Goal: Transaction & Acquisition: Purchase product/service

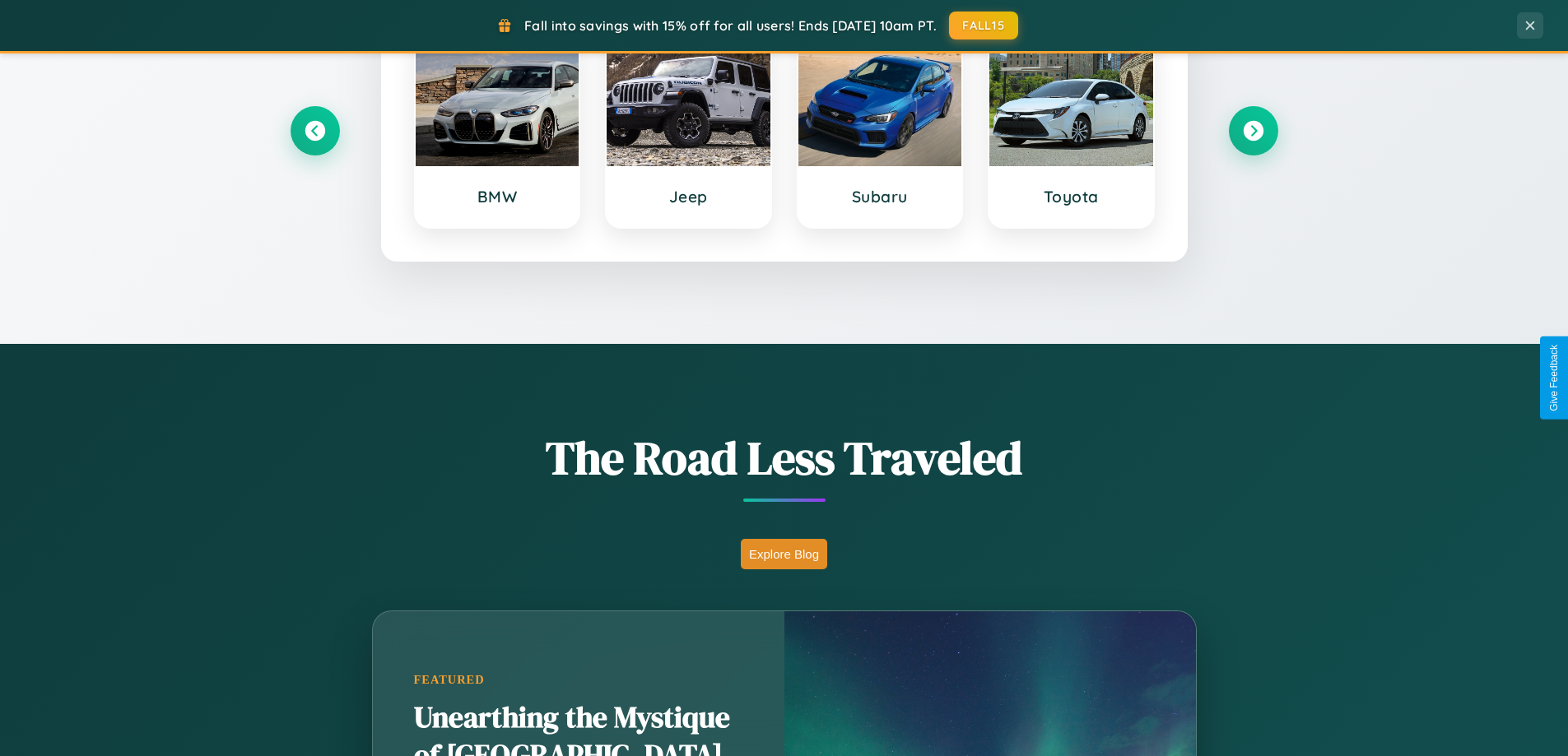
scroll to position [3167, 0]
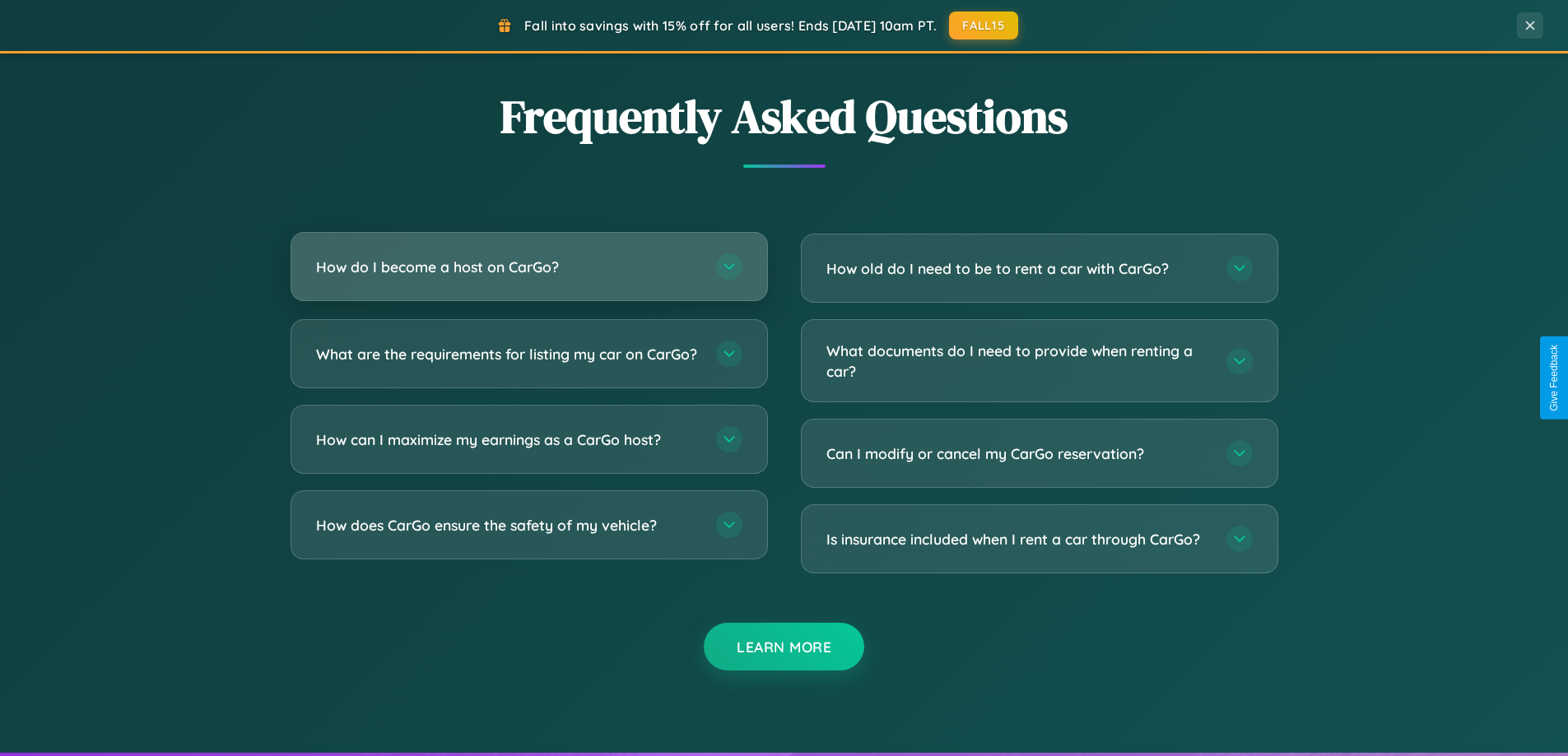
click at [528, 267] on h3 "How do I become a host on CarGo?" at bounding box center [508, 267] width 384 height 20
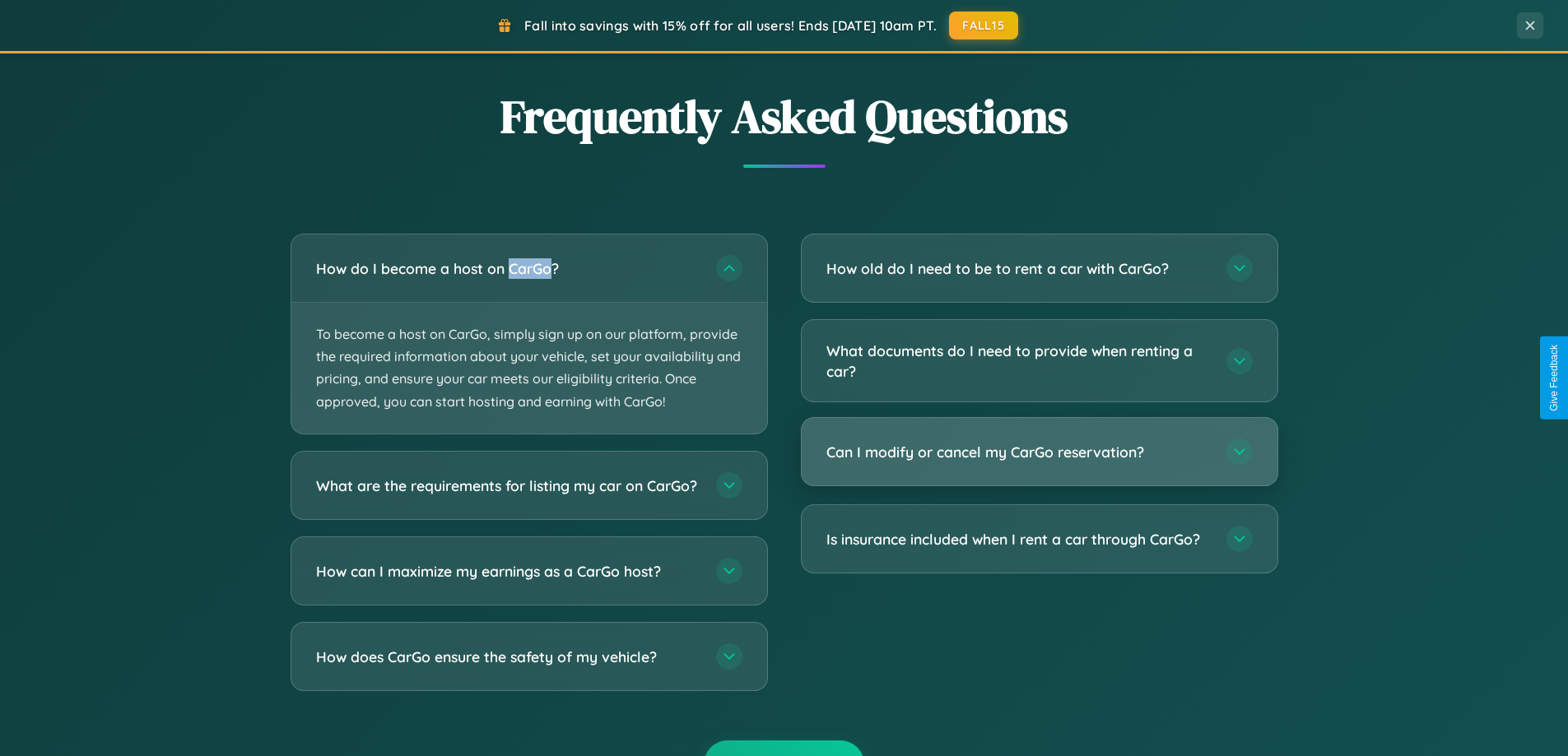
click at [1039, 453] on h3 "Can I modify or cancel my CarGo reservation?" at bounding box center [1019, 451] width 384 height 20
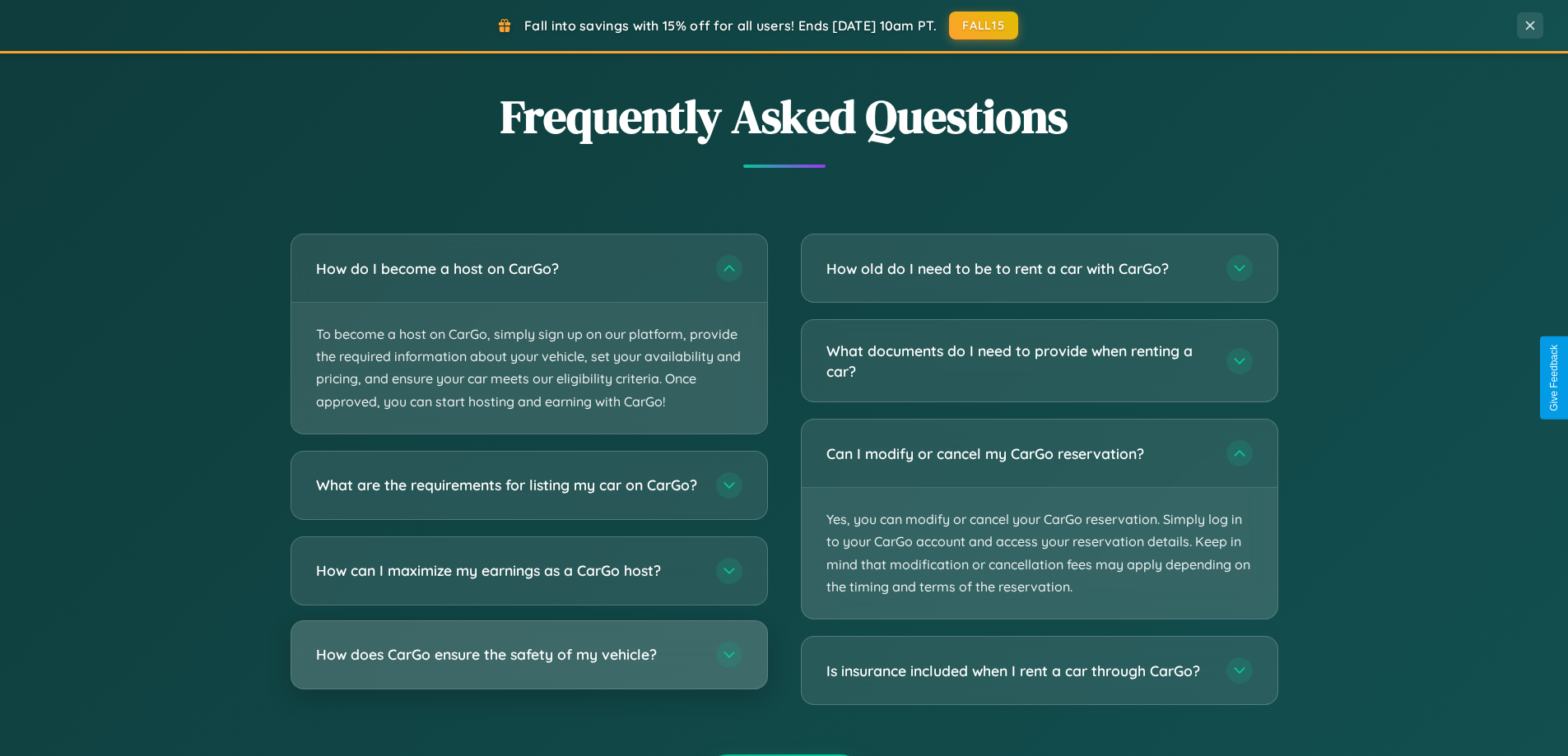
click at [528, 665] on h3 "How does CarGo ensure the safety of my vehicle?" at bounding box center [508, 654] width 384 height 20
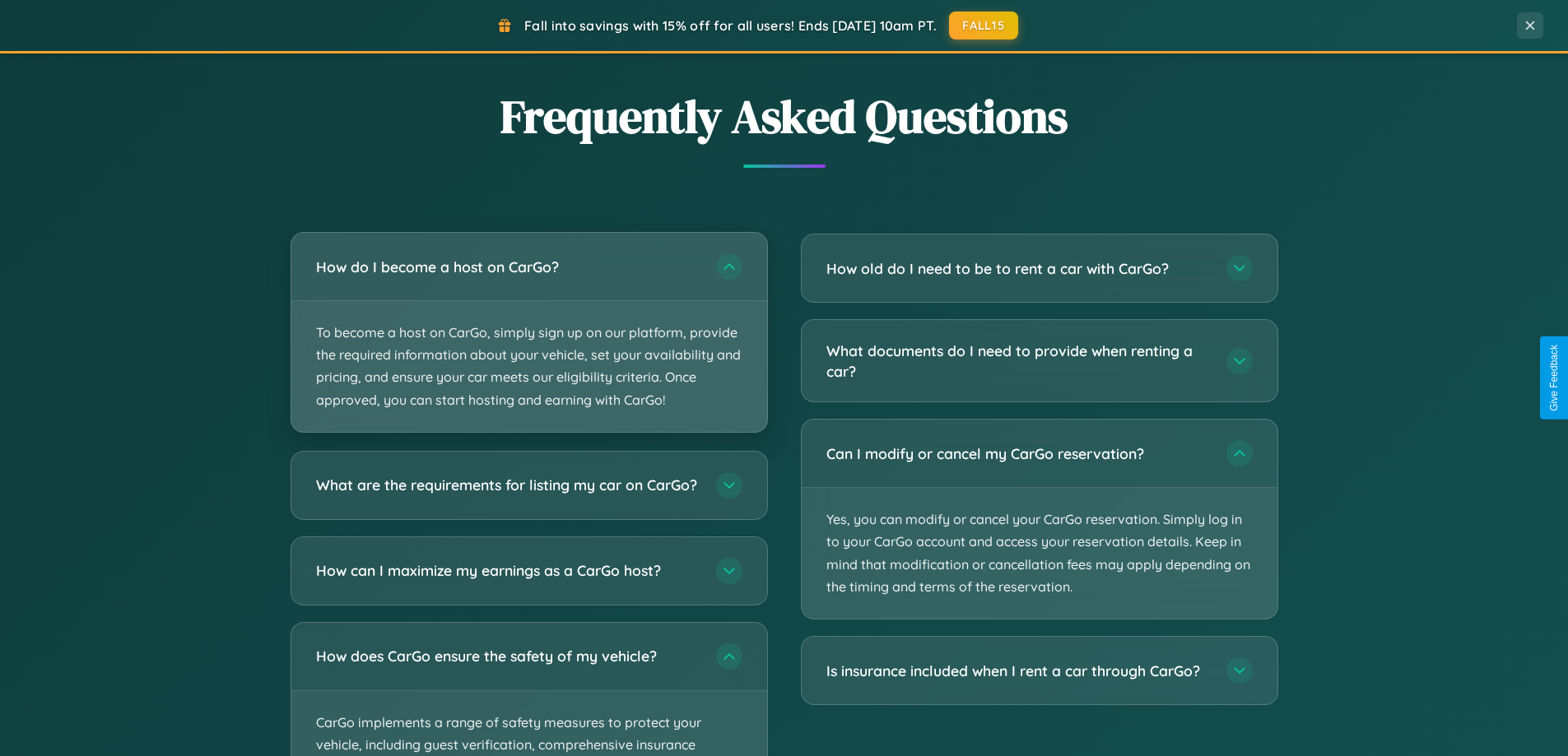
click at [528, 334] on p "To become a host on CarGo, simply sign up on our platform, provide the required…" at bounding box center [529, 366] width 475 height 131
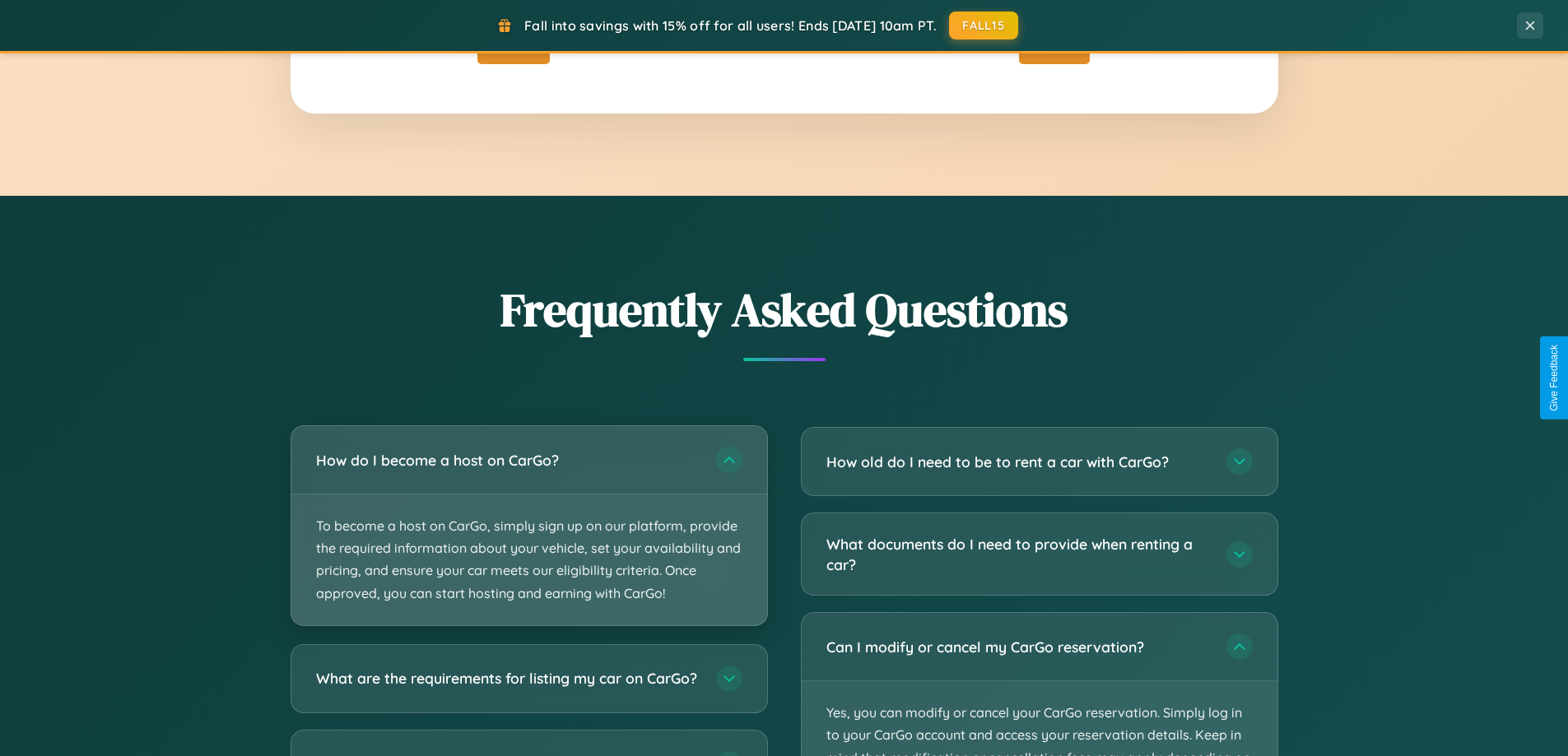
scroll to position [0, 0]
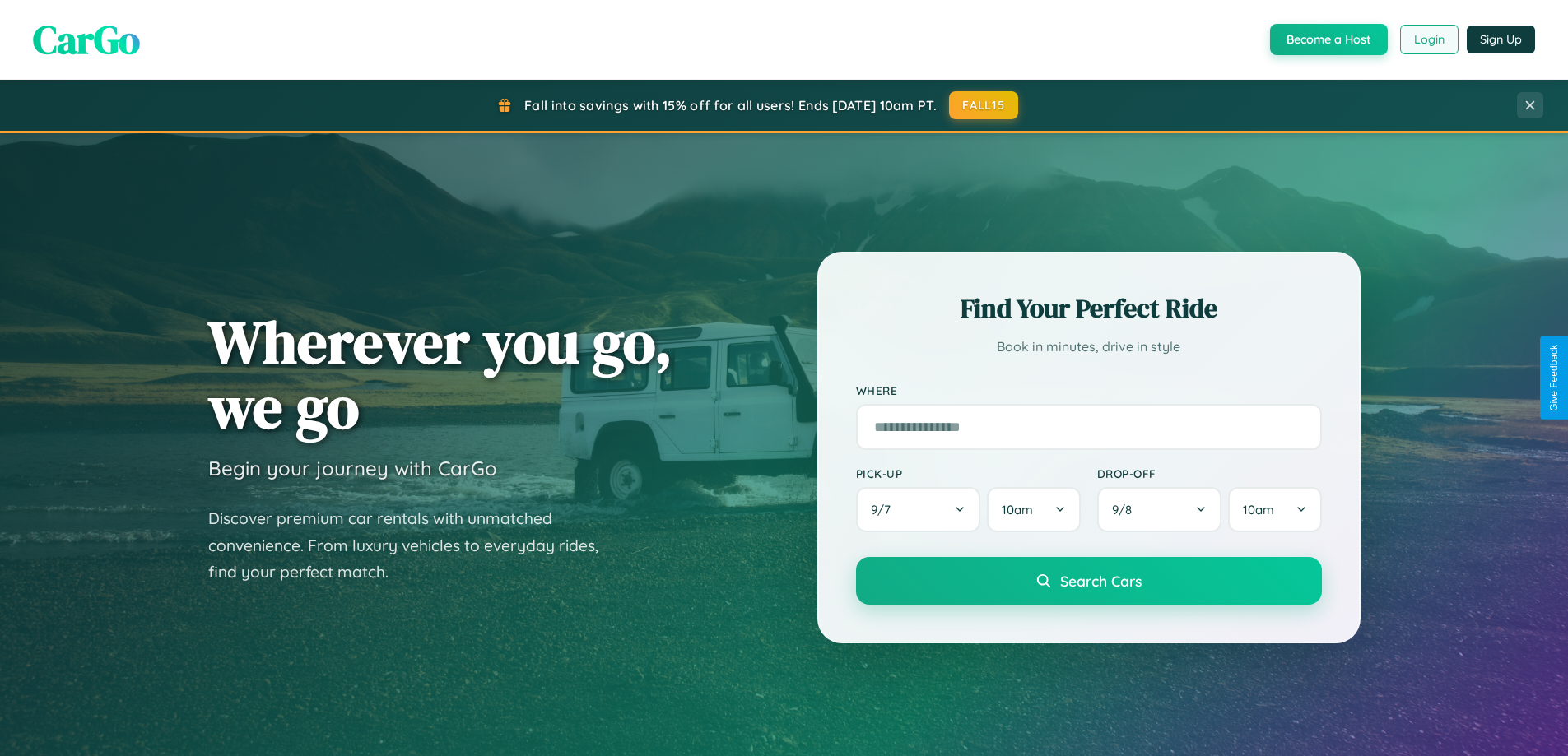
click at [1428, 40] on button "Login" at bounding box center [1430, 40] width 58 height 30
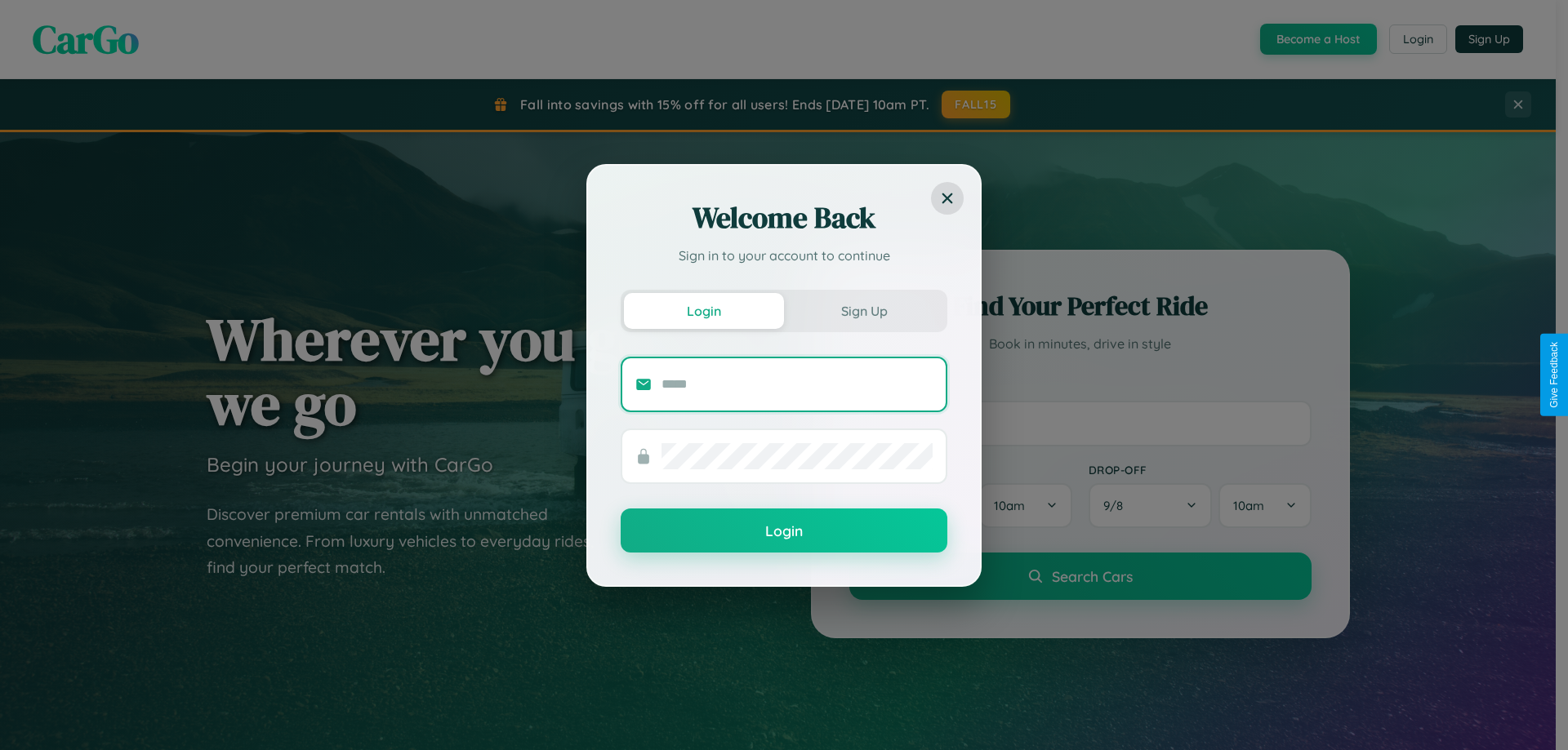
click at [798, 383] on input "text" at bounding box center [797, 384] width 271 height 26
type input "**********"
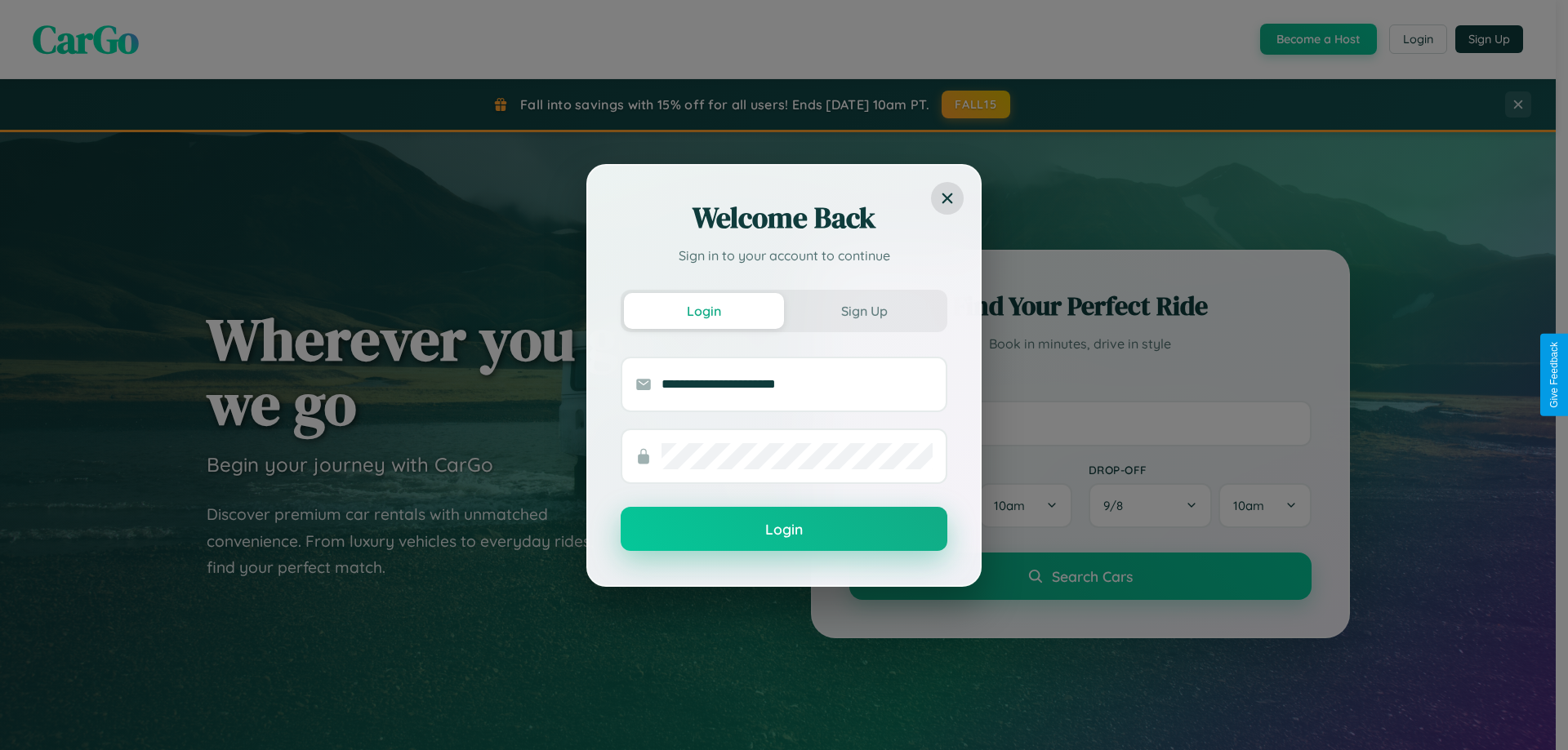
click at [784, 530] on button "Login" at bounding box center [784, 529] width 327 height 44
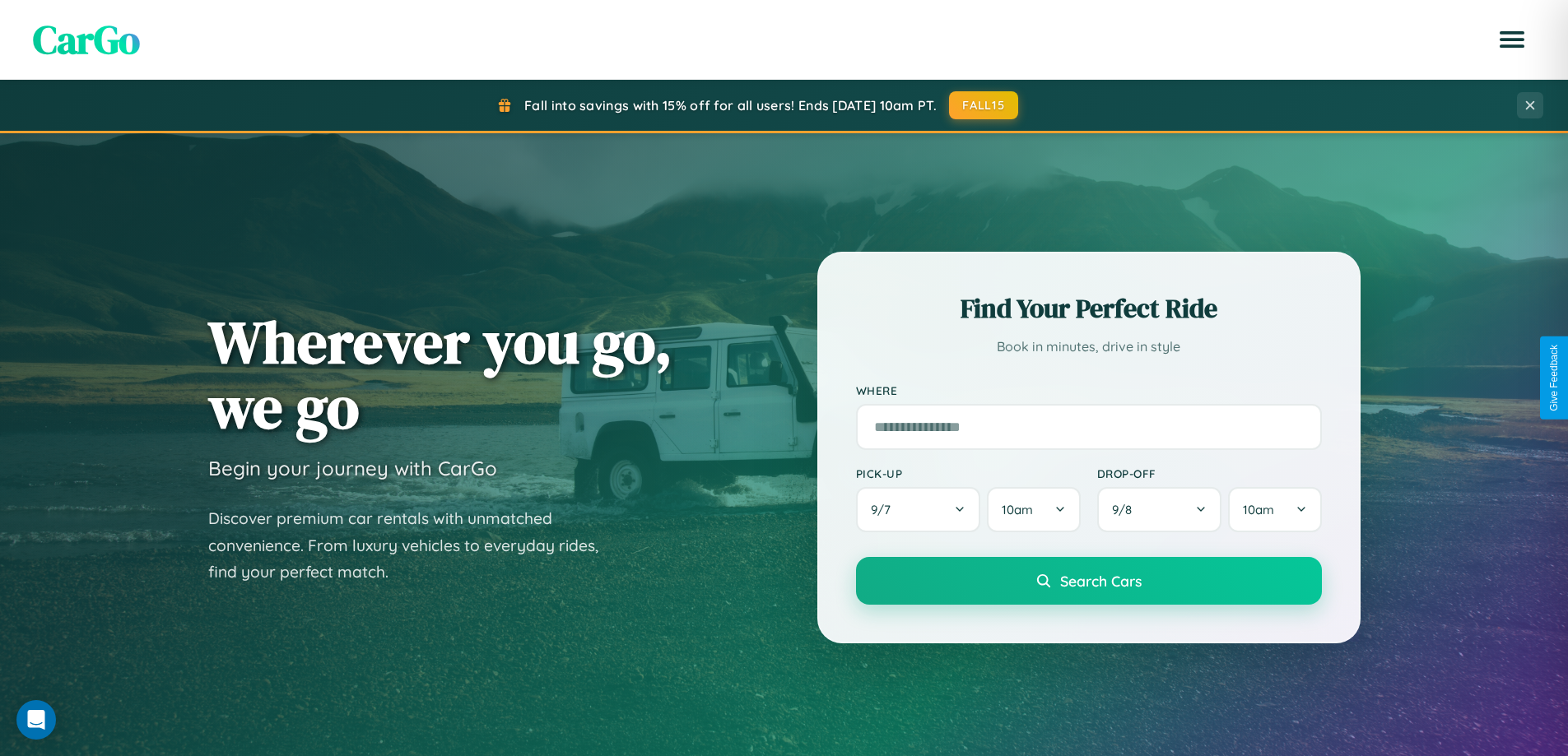
scroll to position [709, 0]
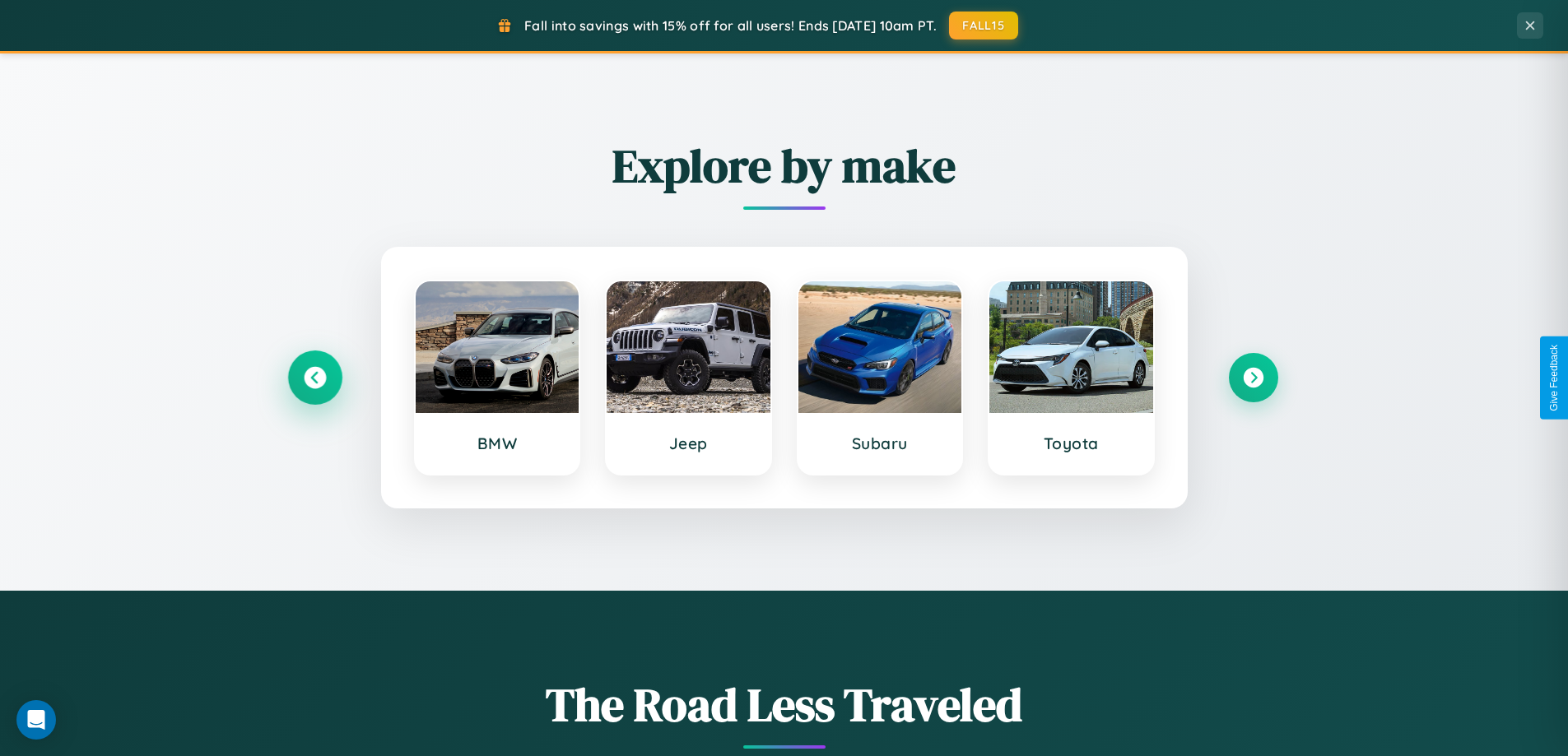
click at [314, 378] on icon at bounding box center [314, 378] width 22 height 22
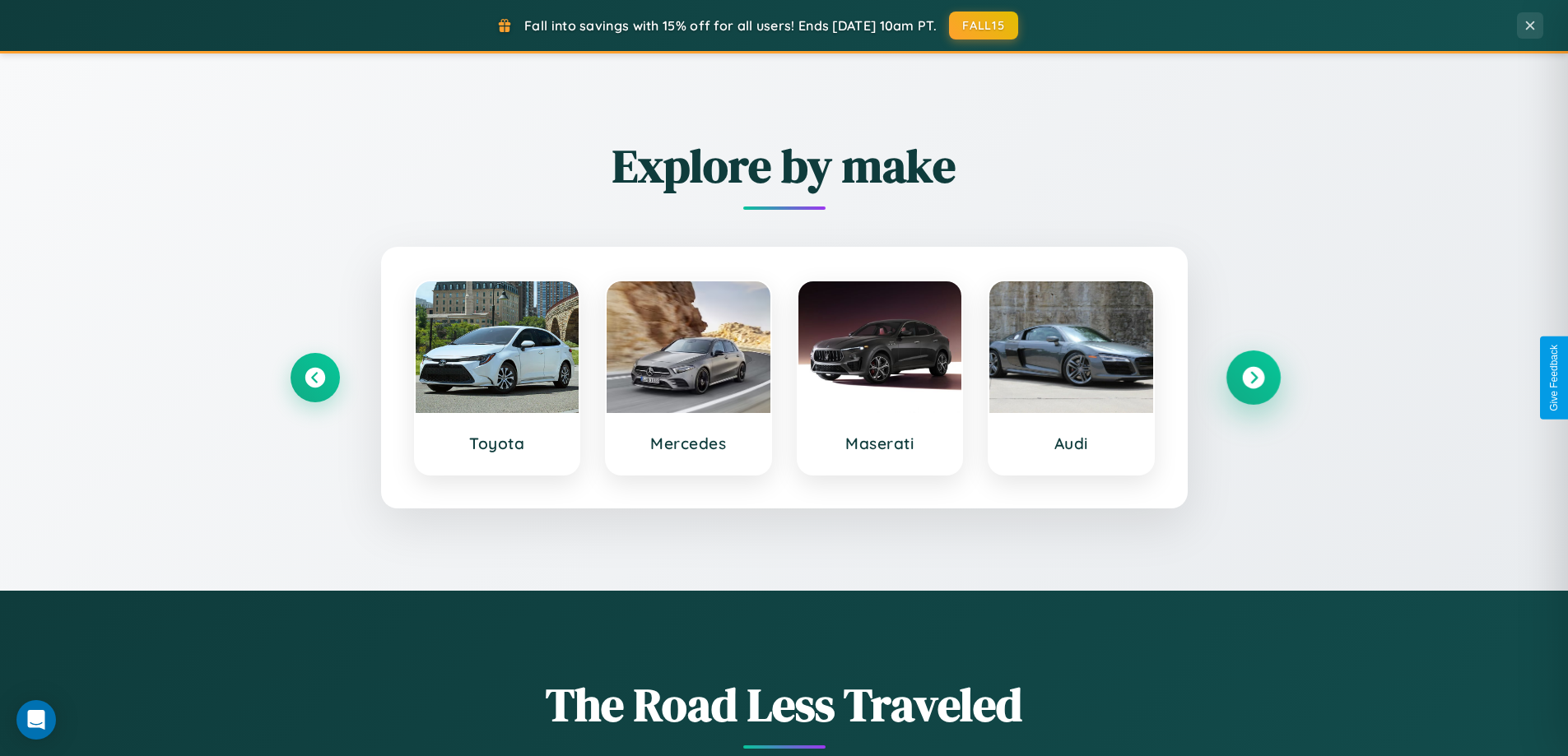
click at [1253, 378] on icon at bounding box center [1253, 378] width 22 height 22
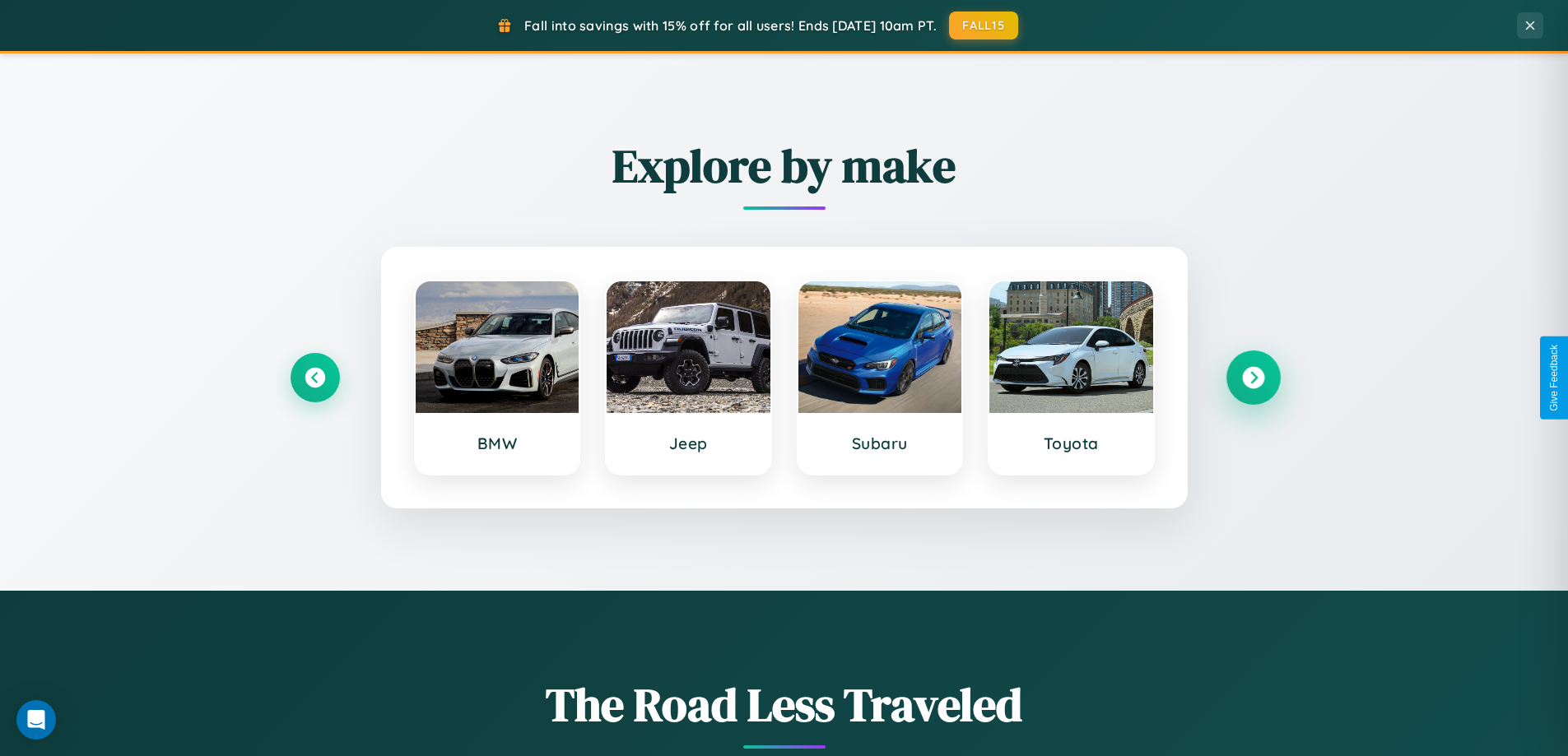
click at [1253, 378] on icon at bounding box center [1253, 378] width 22 height 22
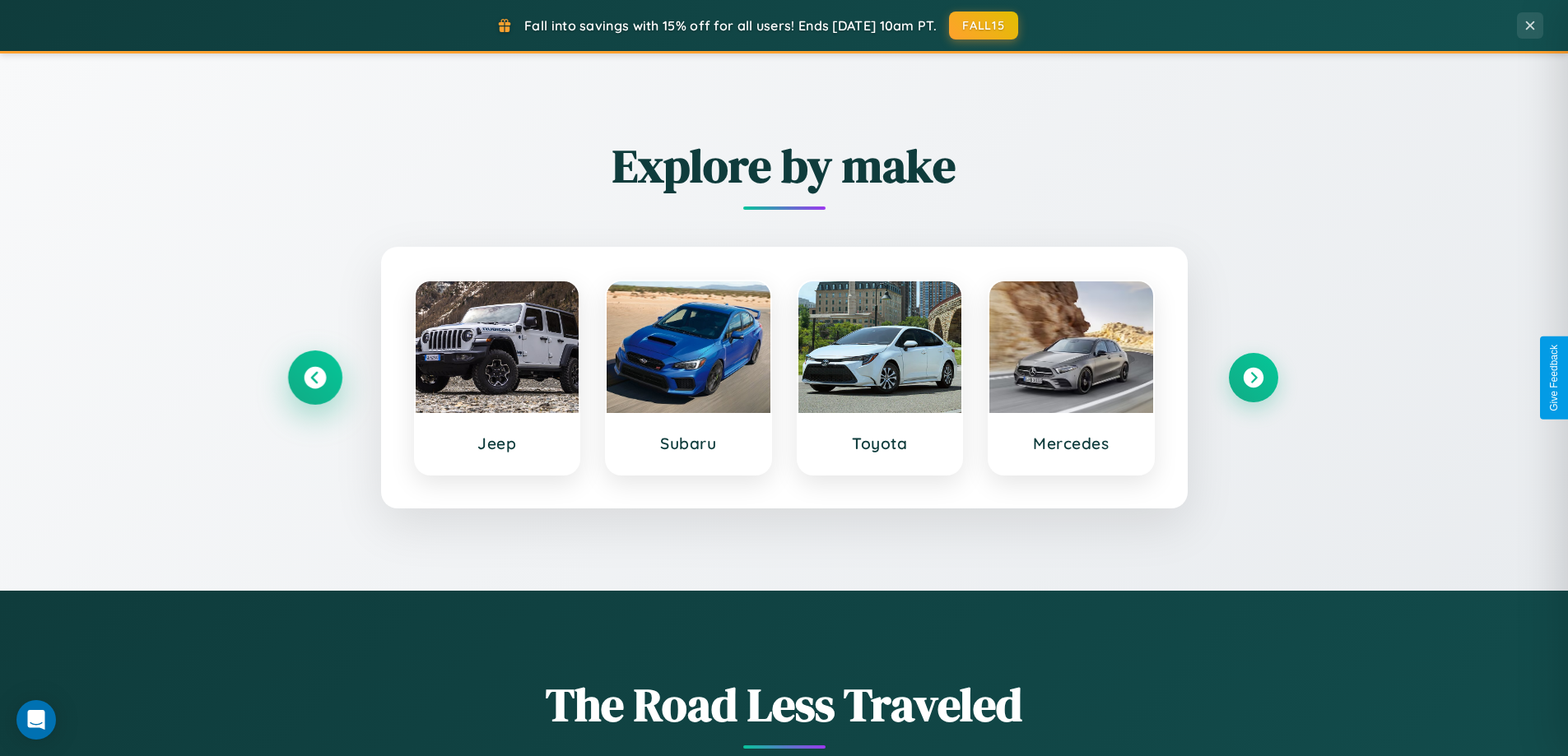
click at [314, 378] on icon at bounding box center [314, 378] width 22 height 22
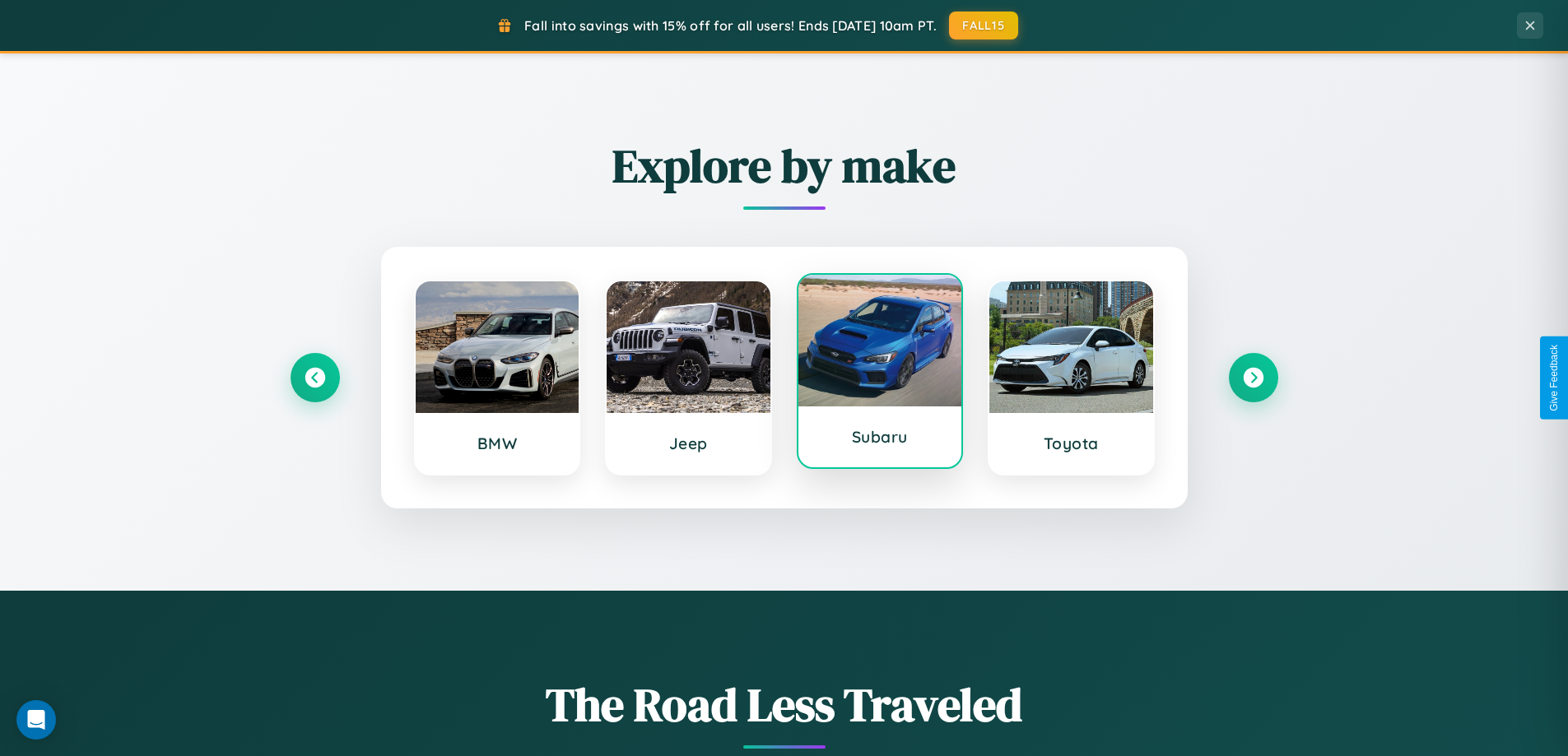
click at [880, 374] on div at bounding box center [880, 341] width 164 height 132
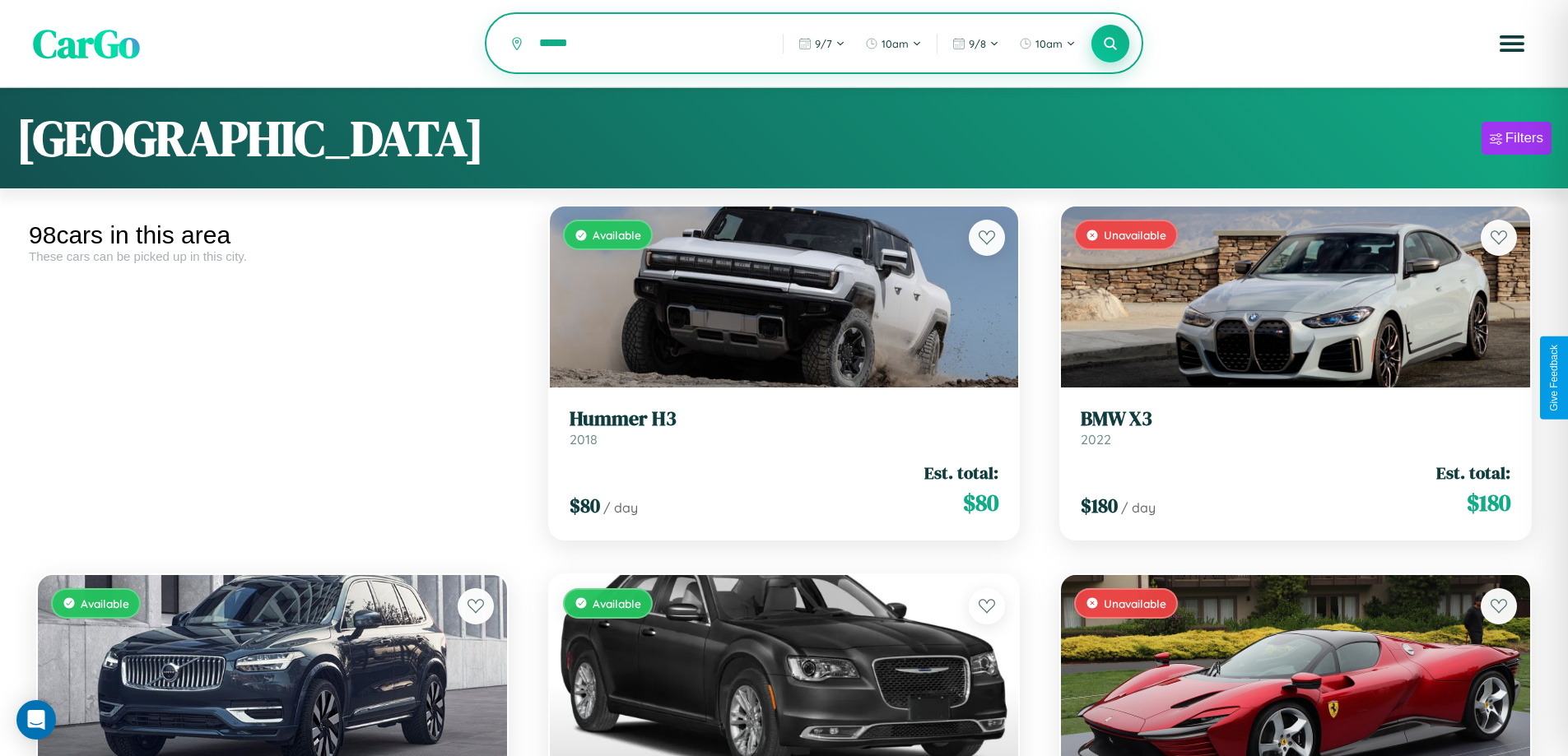
type input "******"
click at [1110, 44] on icon at bounding box center [1111, 43] width 16 height 16
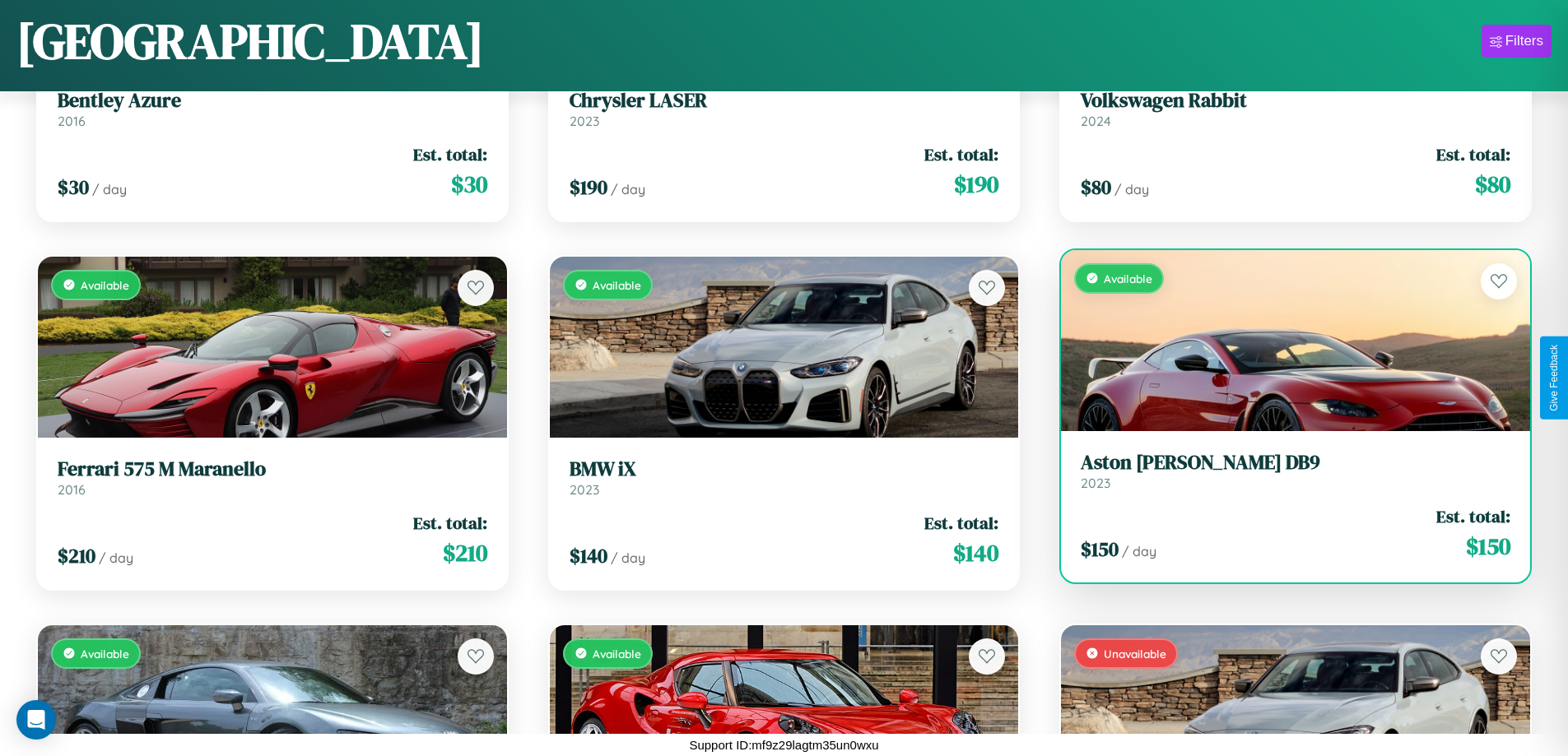
scroll to position [9076, 0]
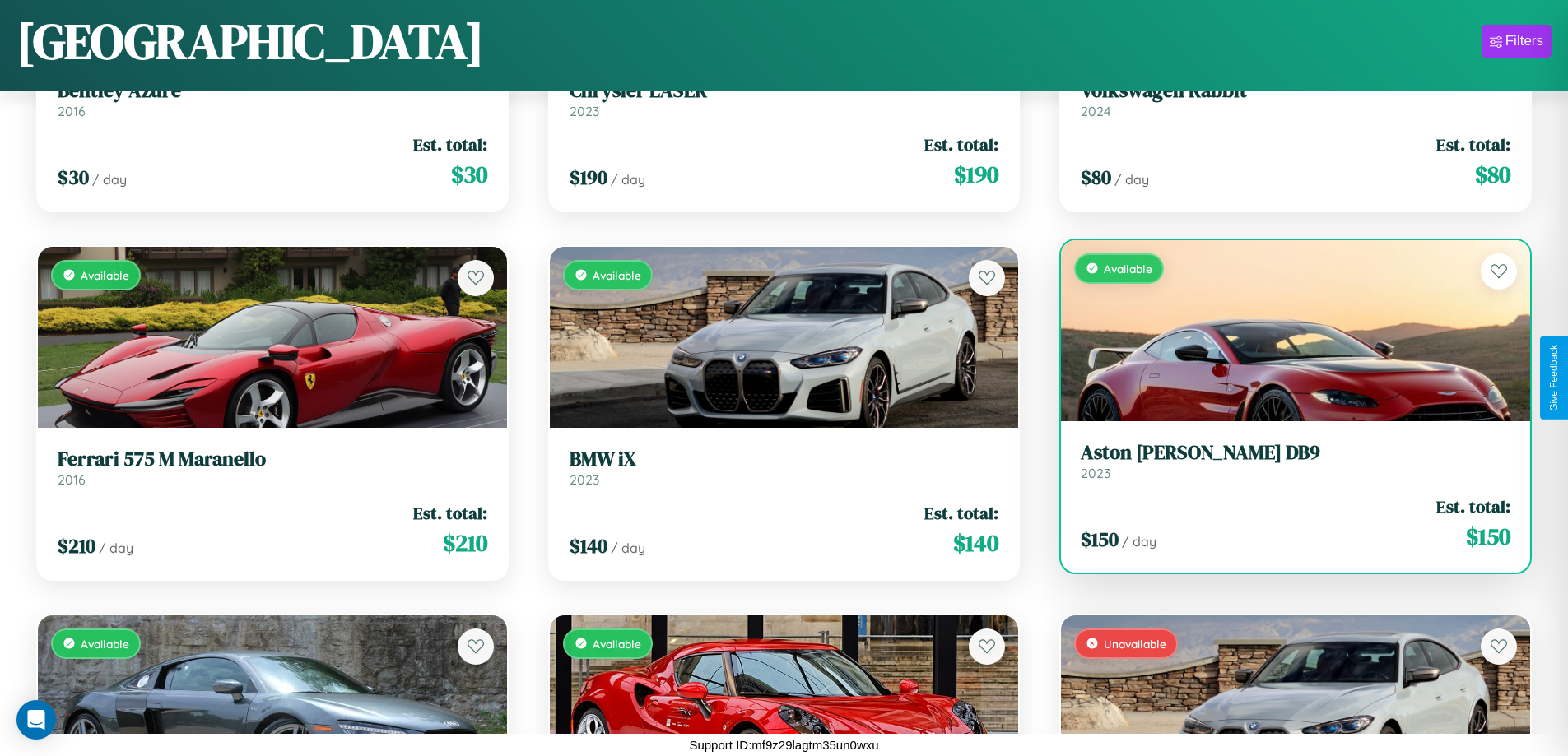
click at [1285, 334] on div "Available" at bounding box center [1295, 331] width 469 height 181
click at [1285, 330] on div "Available" at bounding box center [1295, 331] width 469 height 181
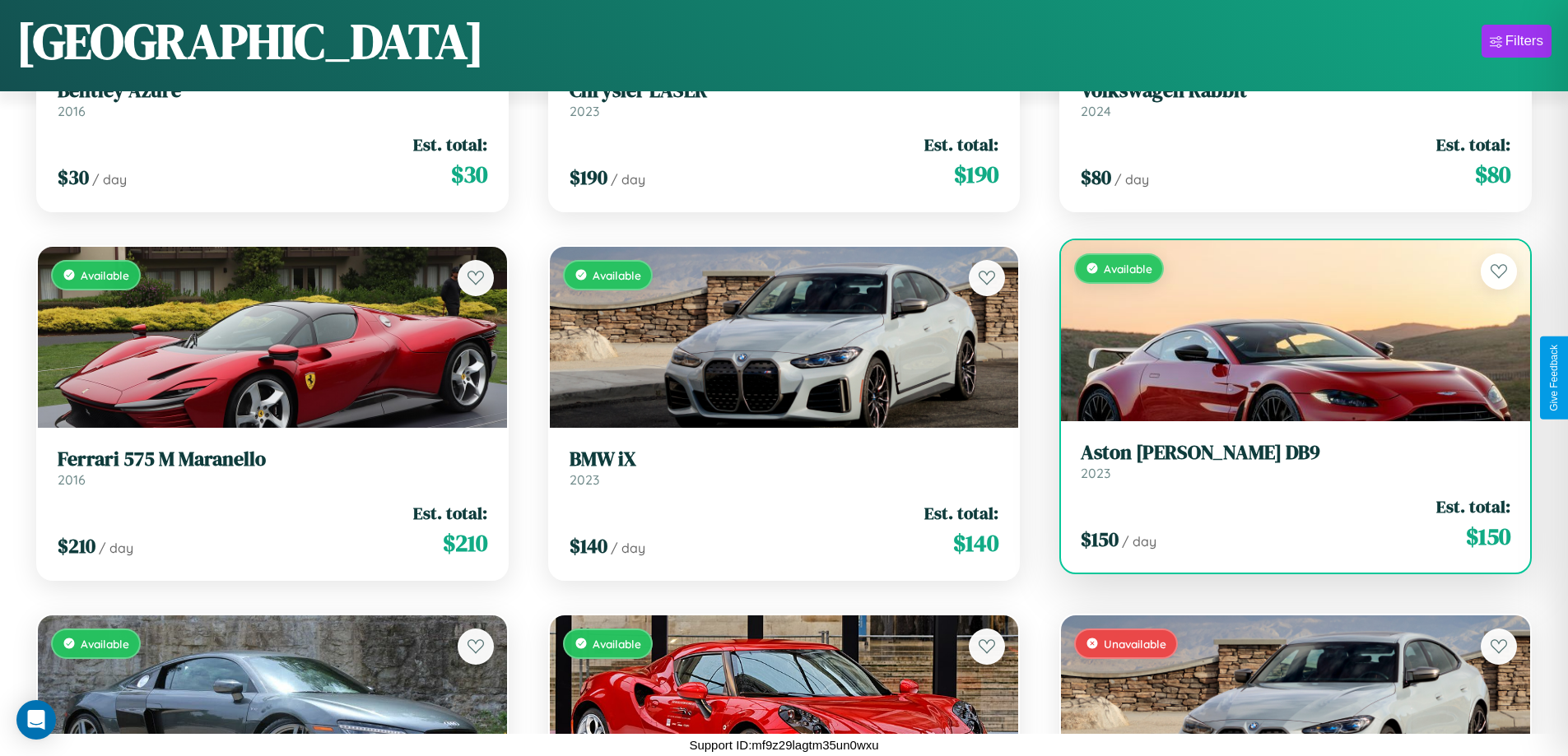
click at [1285, 330] on div "Available" at bounding box center [1295, 331] width 469 height 181
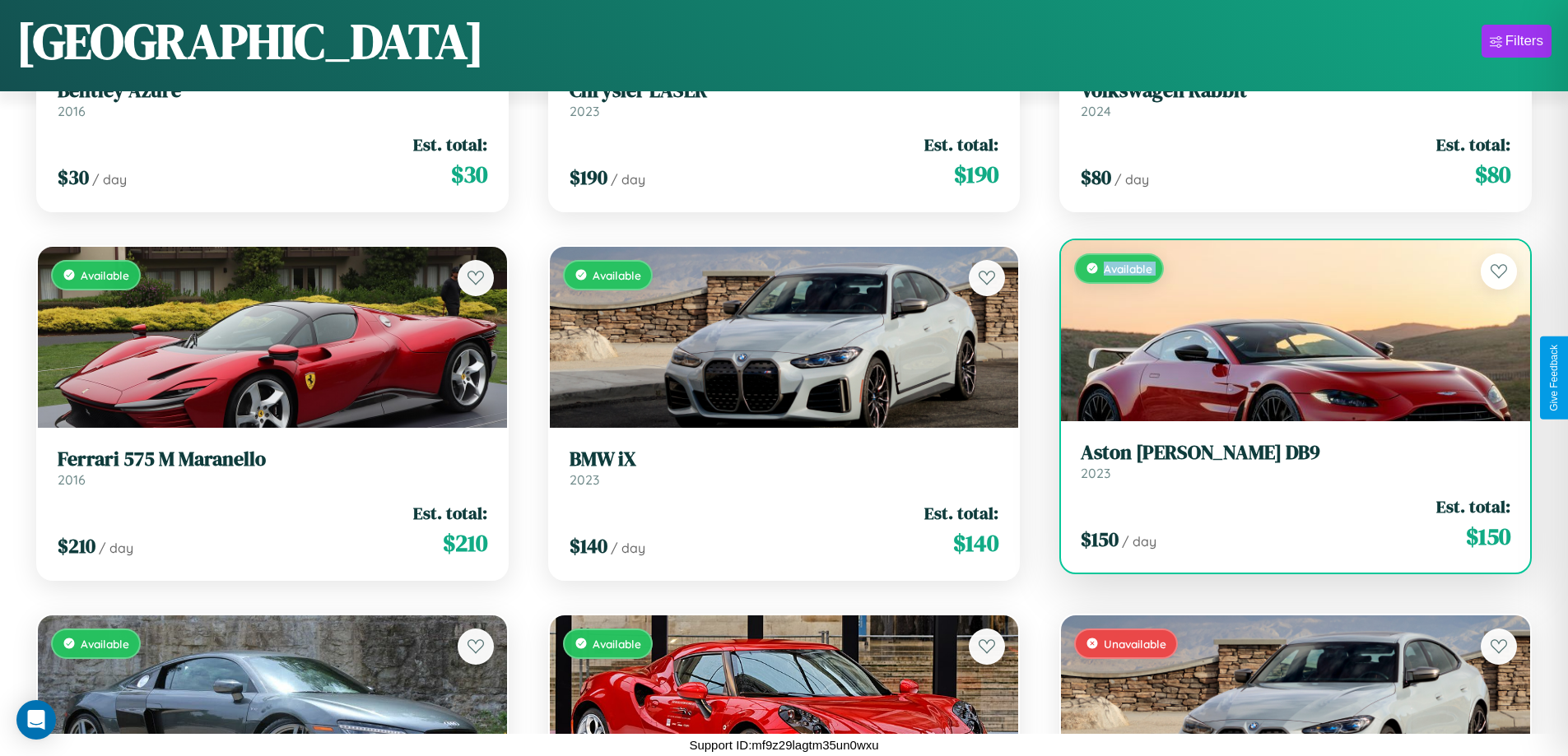
click at [1285, 330] on div "Available" at bounding box center [1295, 331] width 469 height 181
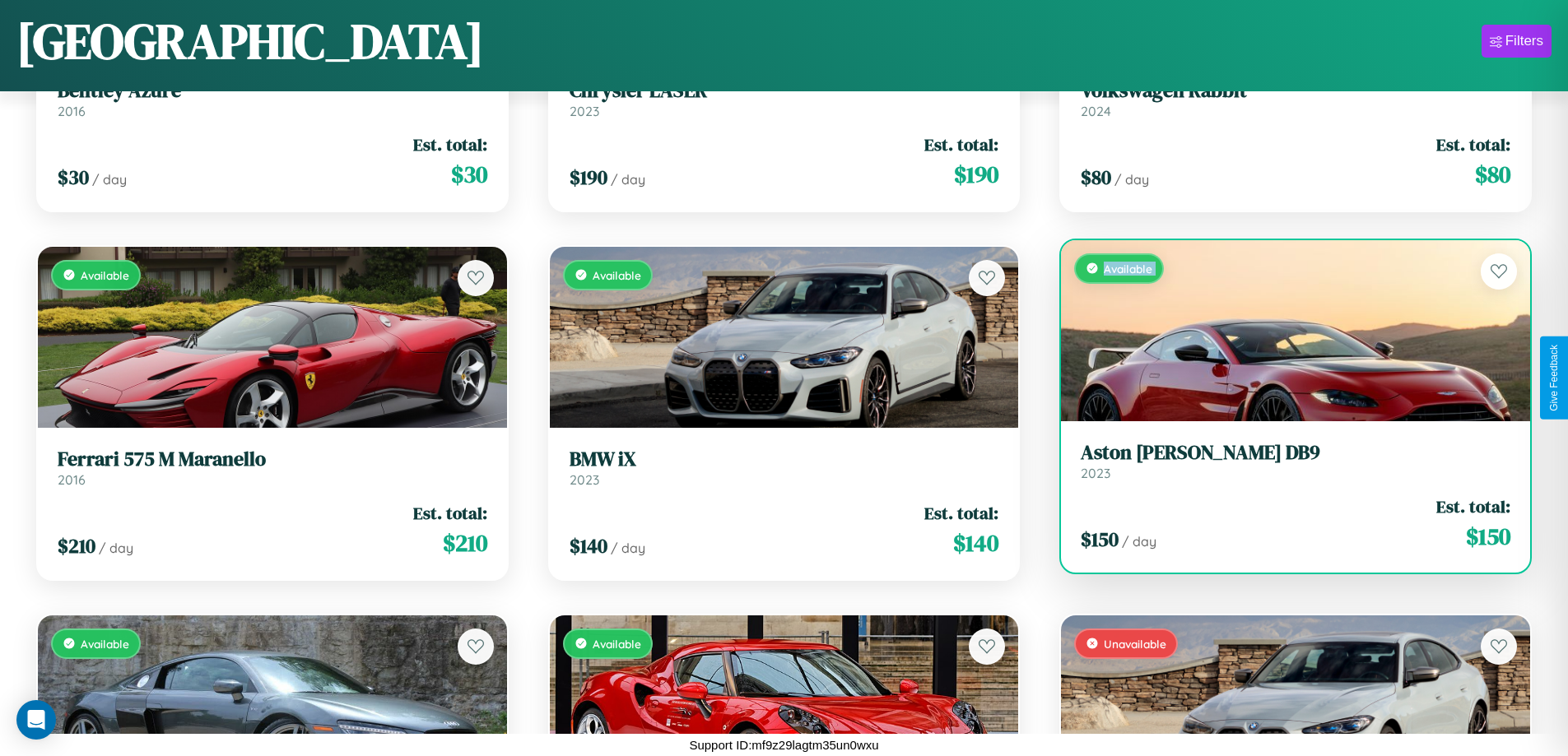
click at [1285, 330] on div "Available" at bounding box center [1295, 331] width 469 height 181
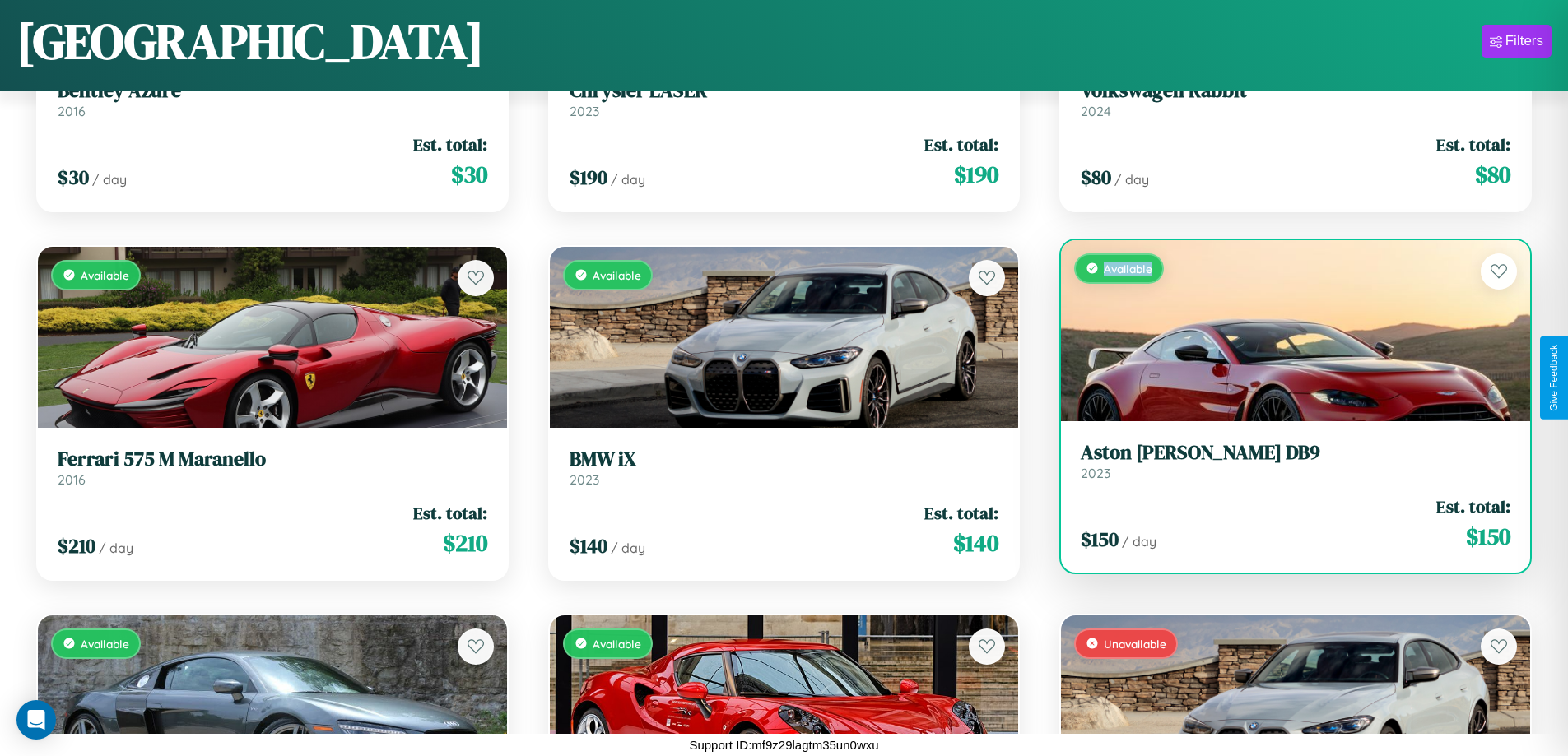
click at [1285, 330] on div "Available" at bounding box center [1295, 331] width 469 height 181
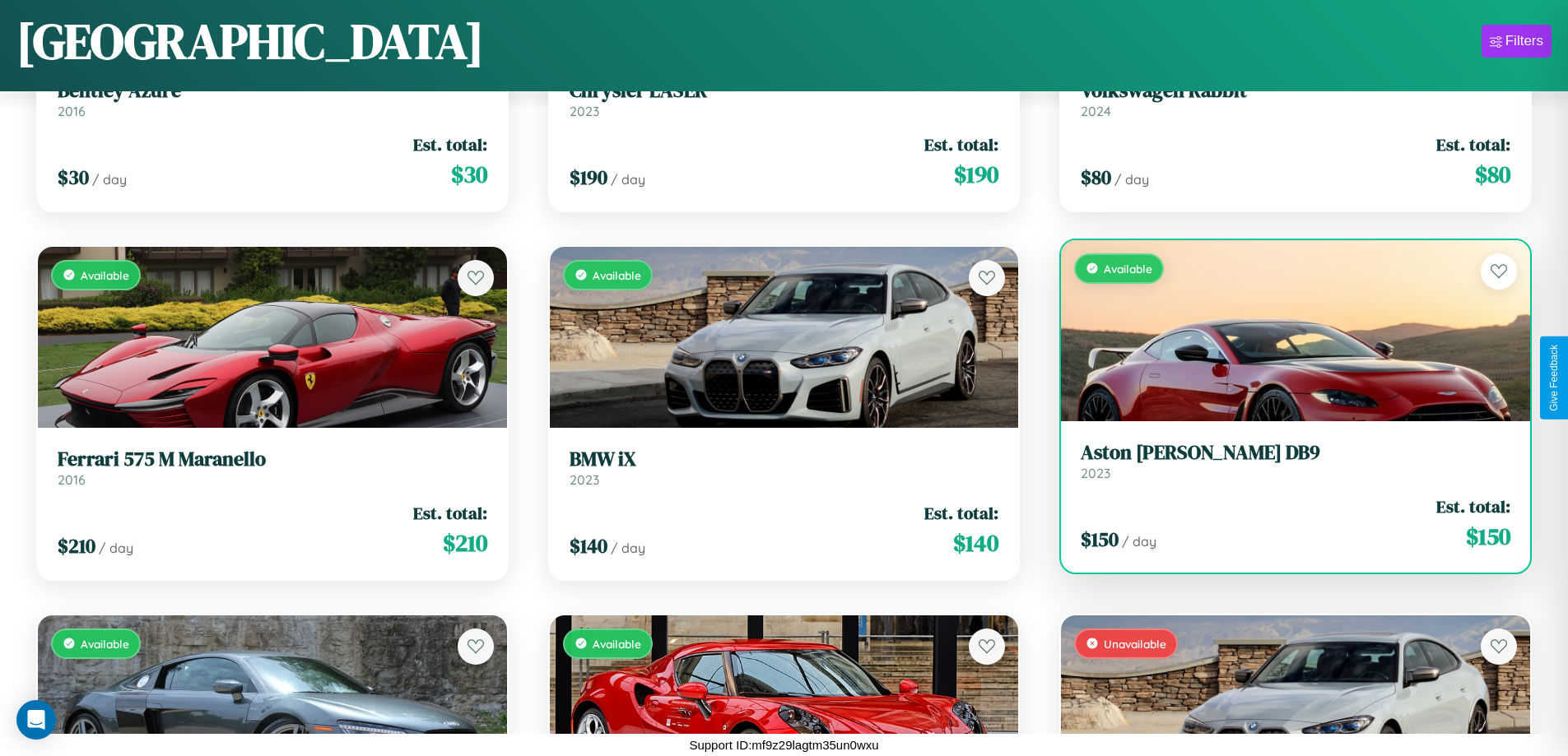
click at [1285, 461] on h3 "Aston Martin DB9" at bounding box center [1296, 452] width 430 height 24
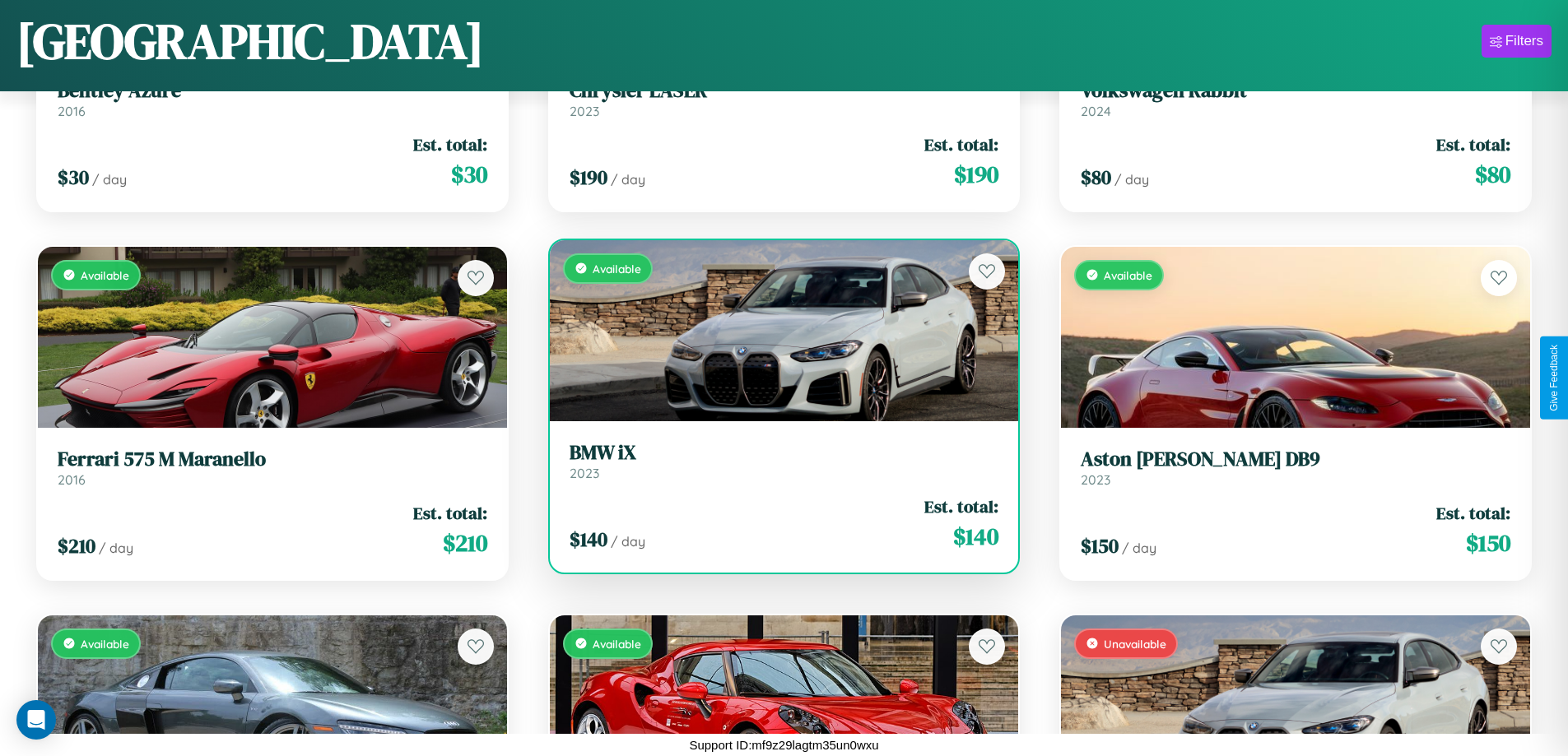
scroll to position [7233, 0]
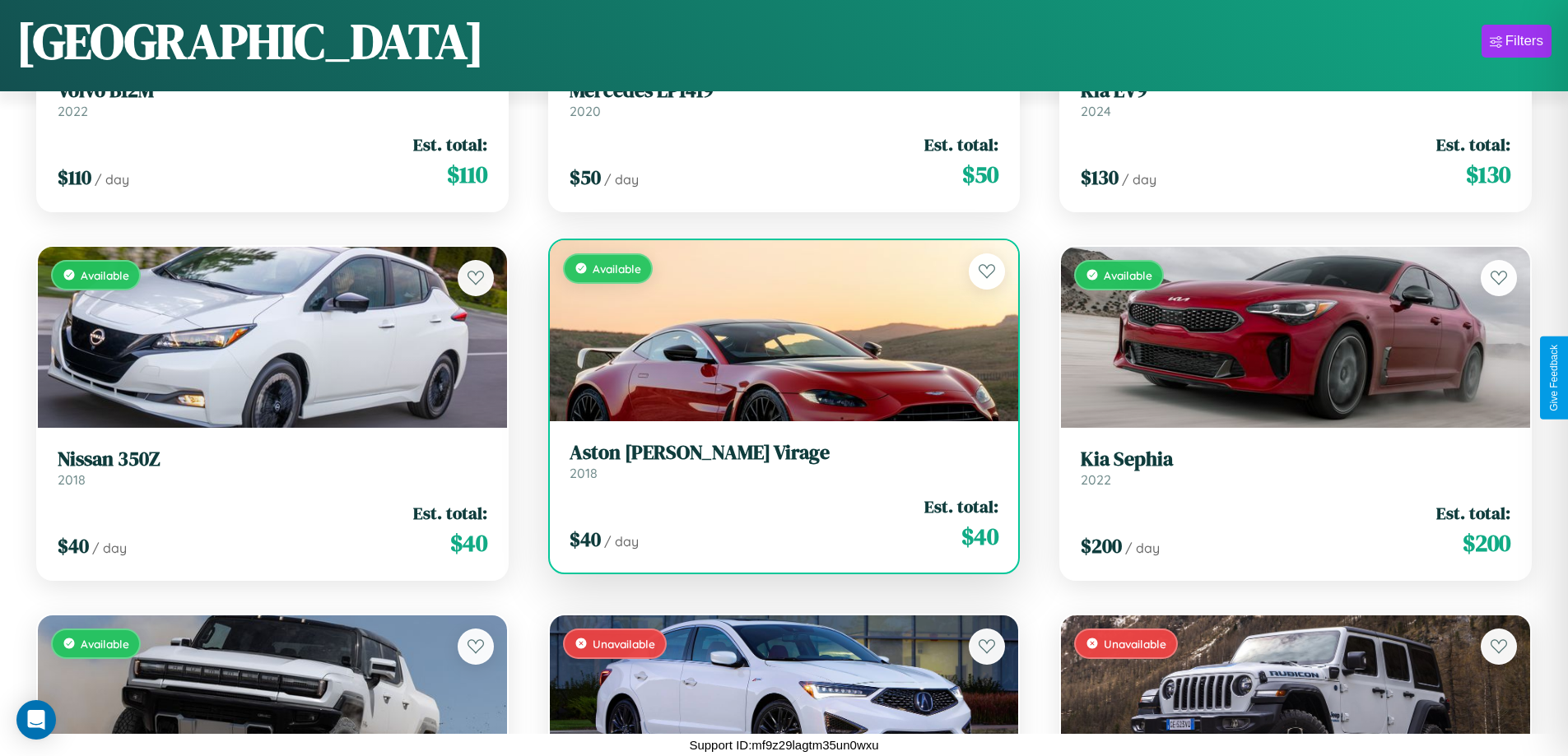
click at [777, 330] on div "Available" at bounding box center [784, 331] width 469 height 181
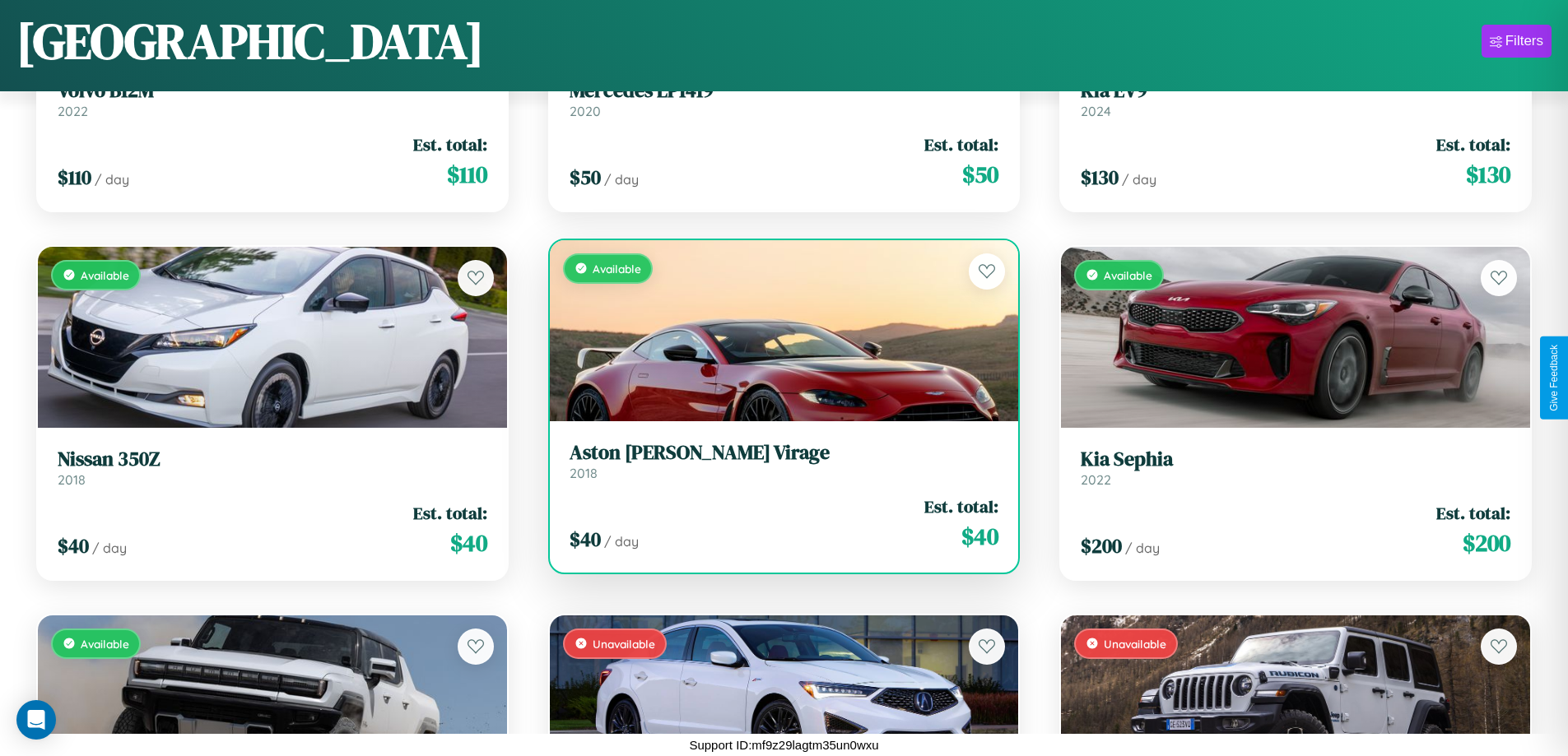
click at [777, 330] on div "Available" at bounding box center [784, 331] width 469 height 181
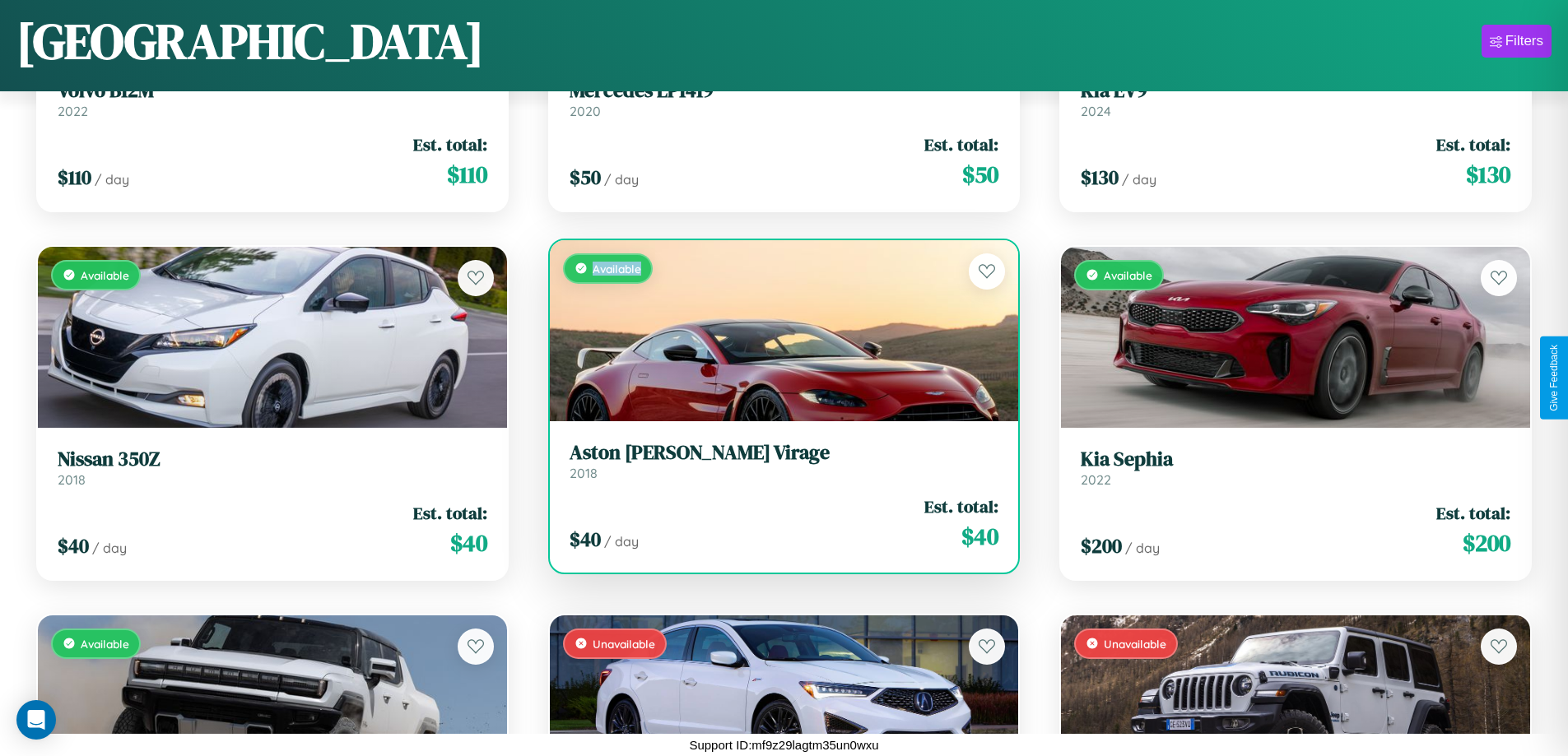
click at [777, 330] on div "Available" at bounding box center [784, 331] width 469 height 181
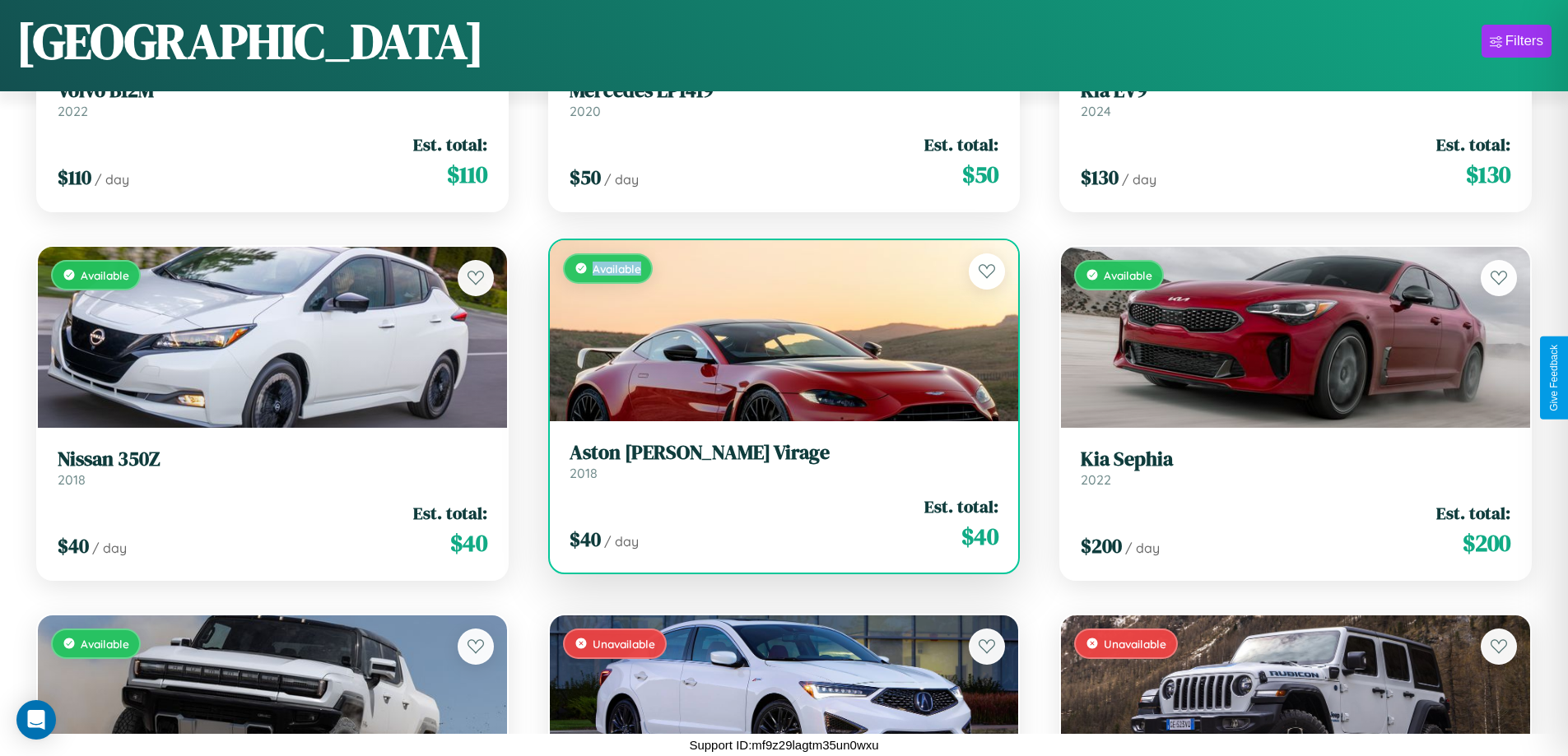
click at [777, 330] on div "Available" at bounding box center [784, 331] width 469 height 181
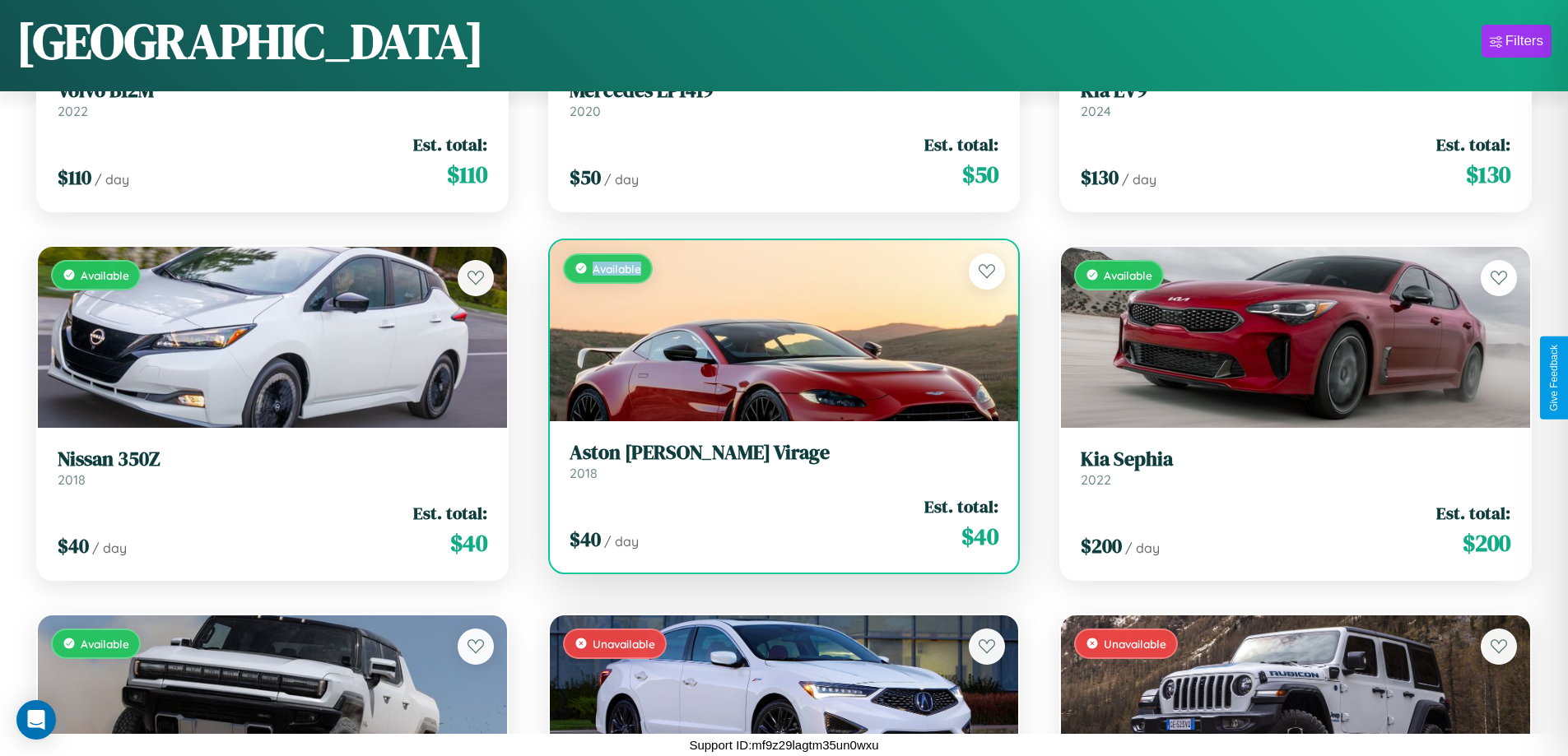
click at [777, 330] on div "Available" at bounding box center [784, 331] width 469 height 181
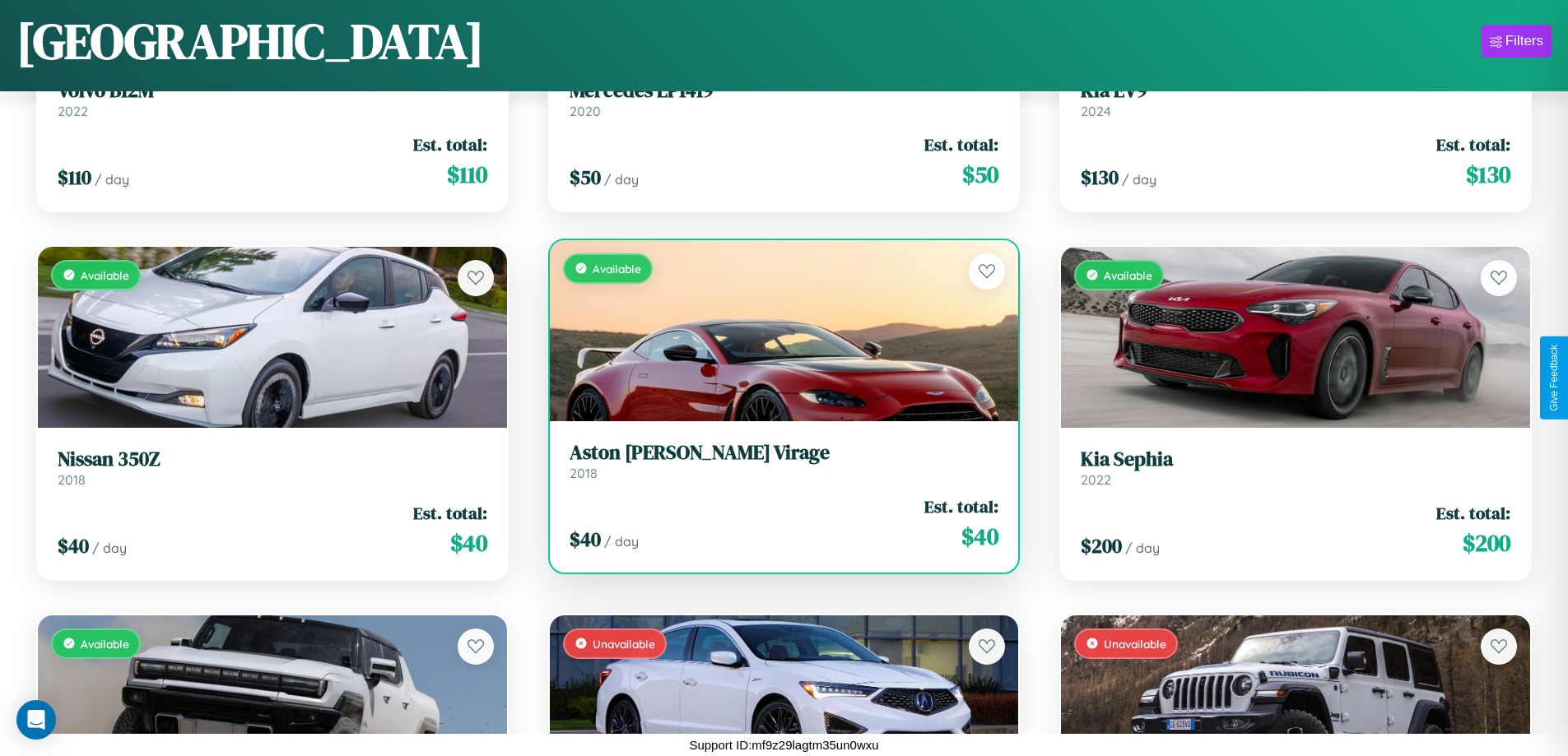
click at [777, 461] on h3 "Aston Martin Virage" at bounding box center [784, 452] width 430 height 24
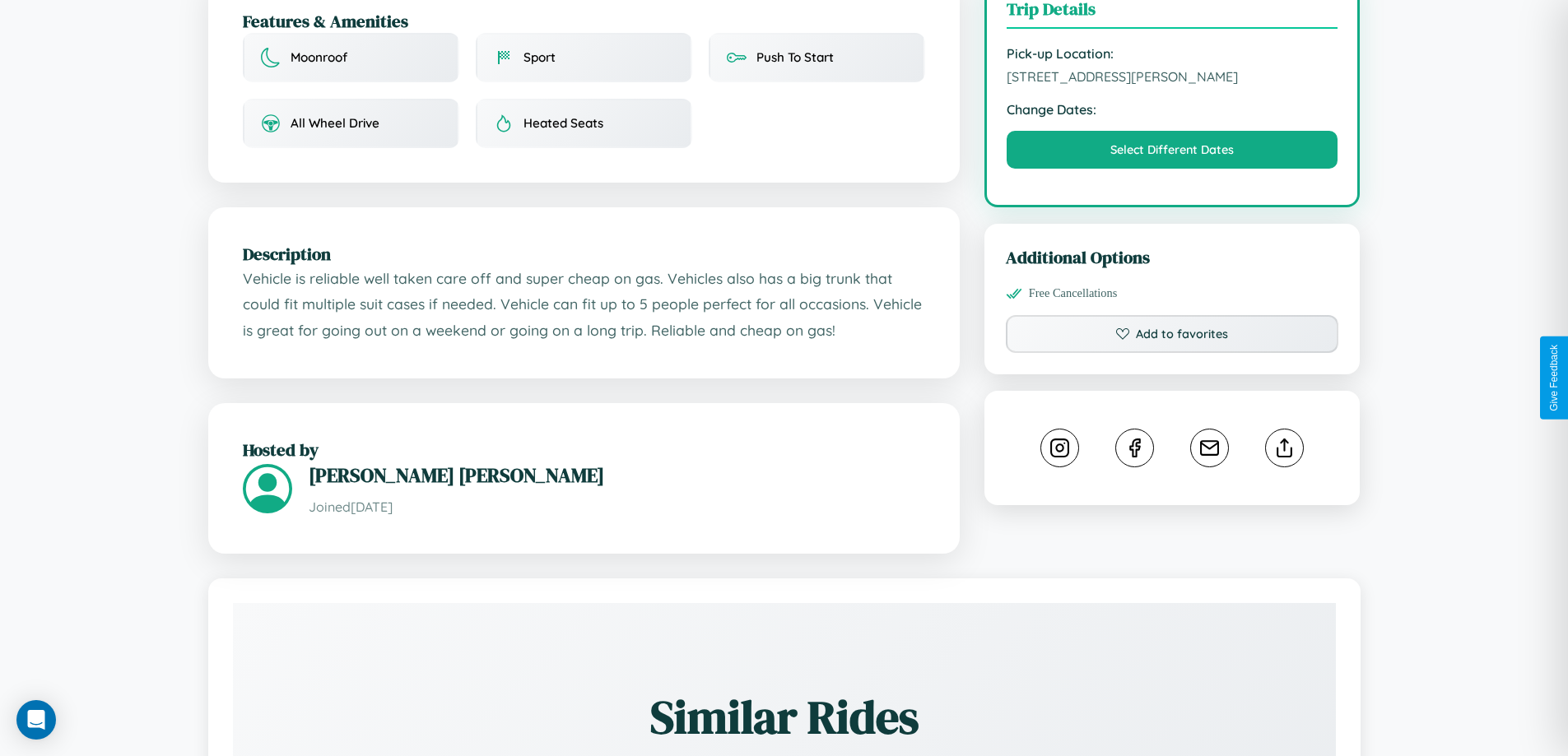
scroll to position [540, 0]
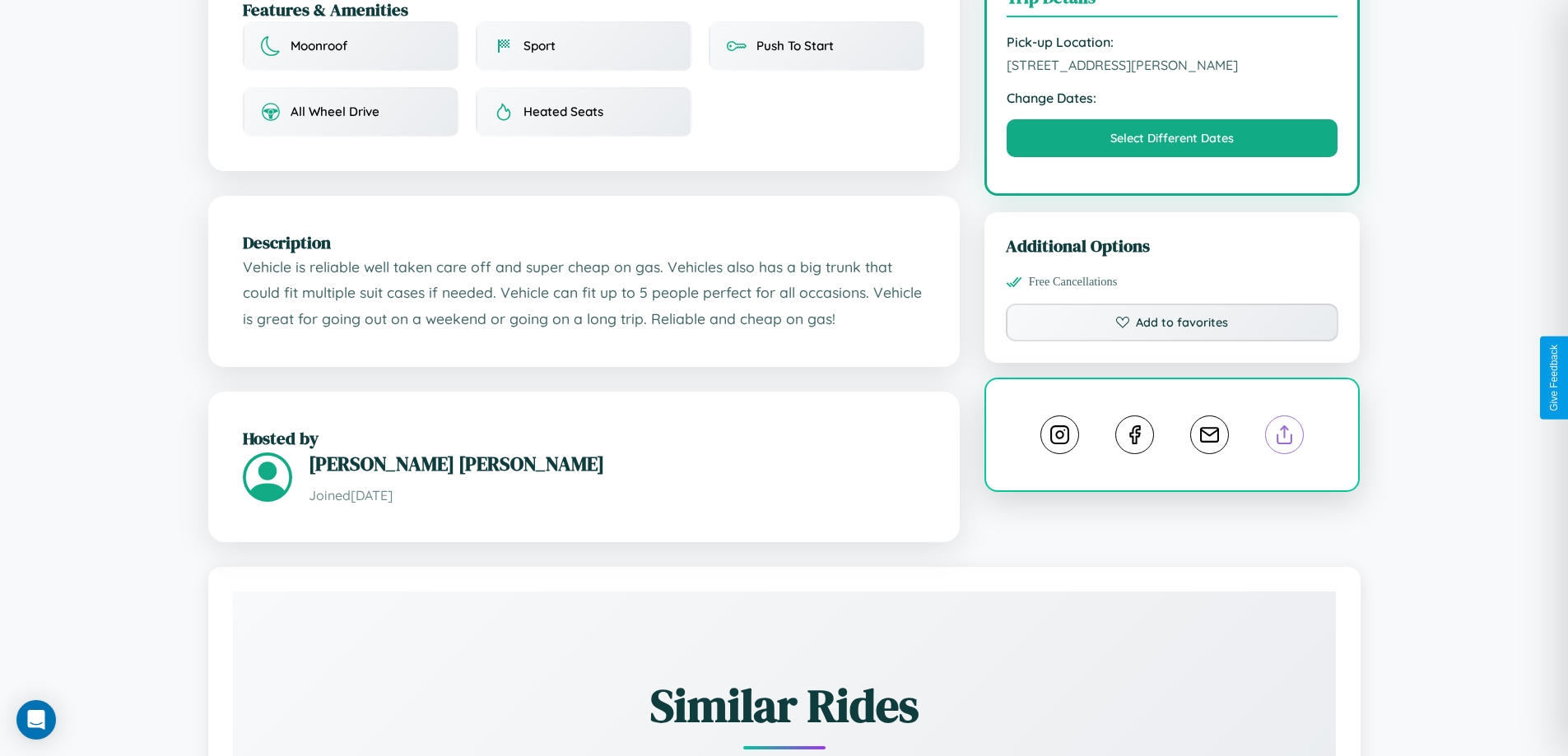
click at [1285, 426] on line at bounding box center [1285, 431] width 0 height 11
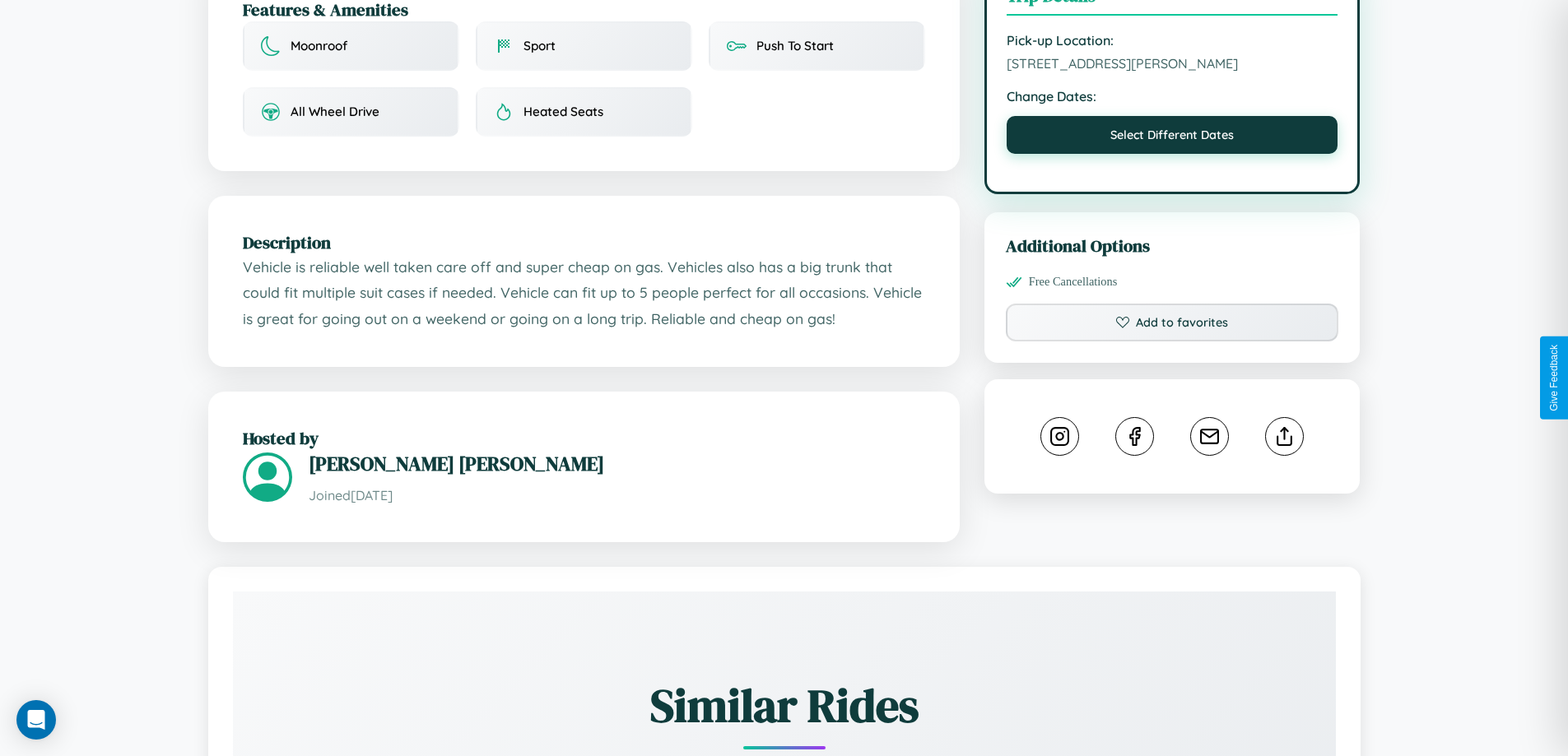
click at [1173, 116] on button "Select Different Dates" at bounding box center [1173, 135] width 332 height 38
select select "*"
select select "****"
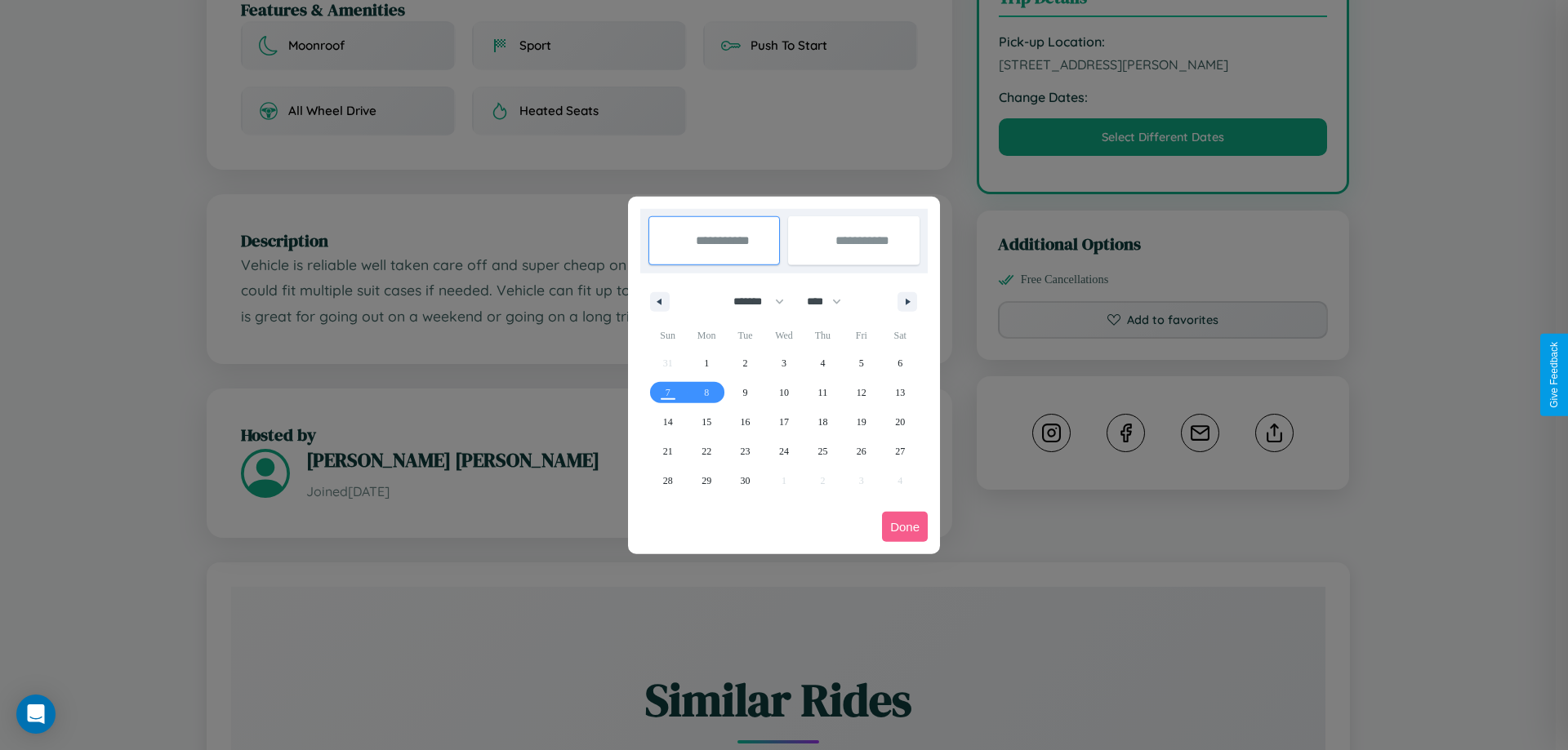
click at [751, 301] on select "******* ******** ***** ***** *** **** **** ****** ********* ******* ******** **…" at bounding box center [756, 301] width 69 height 27
select select "*"
click at [900, 421] on span "18" at bounding box center [900, 423] width 10 height 30
type input "**********"
click at [667, 451] on span "19" at bounding box center [667, 451] width 10 height 30
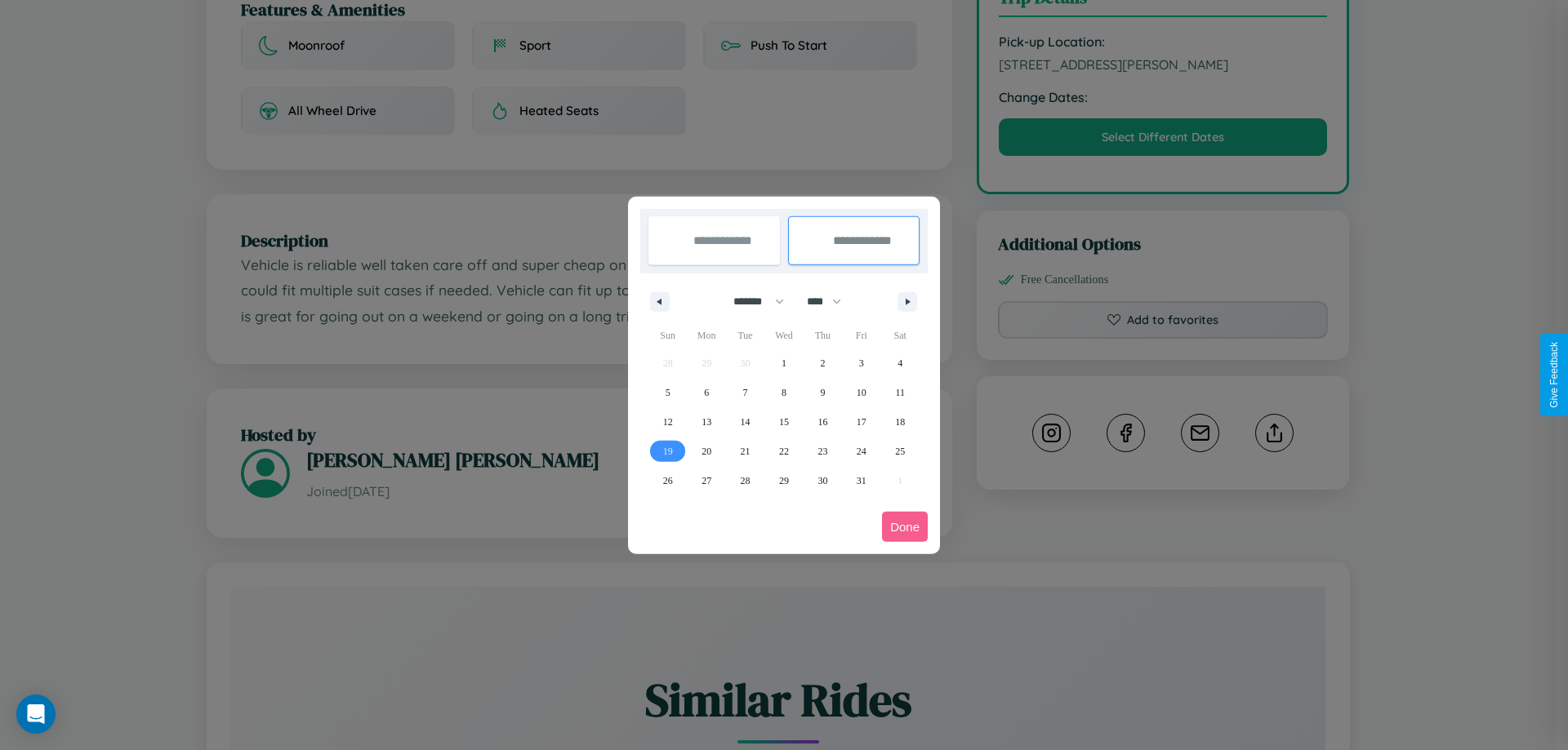
type input "**********"
click at [905, 526] on button "Done" at bounding box center [905, 526] width 45 height 31
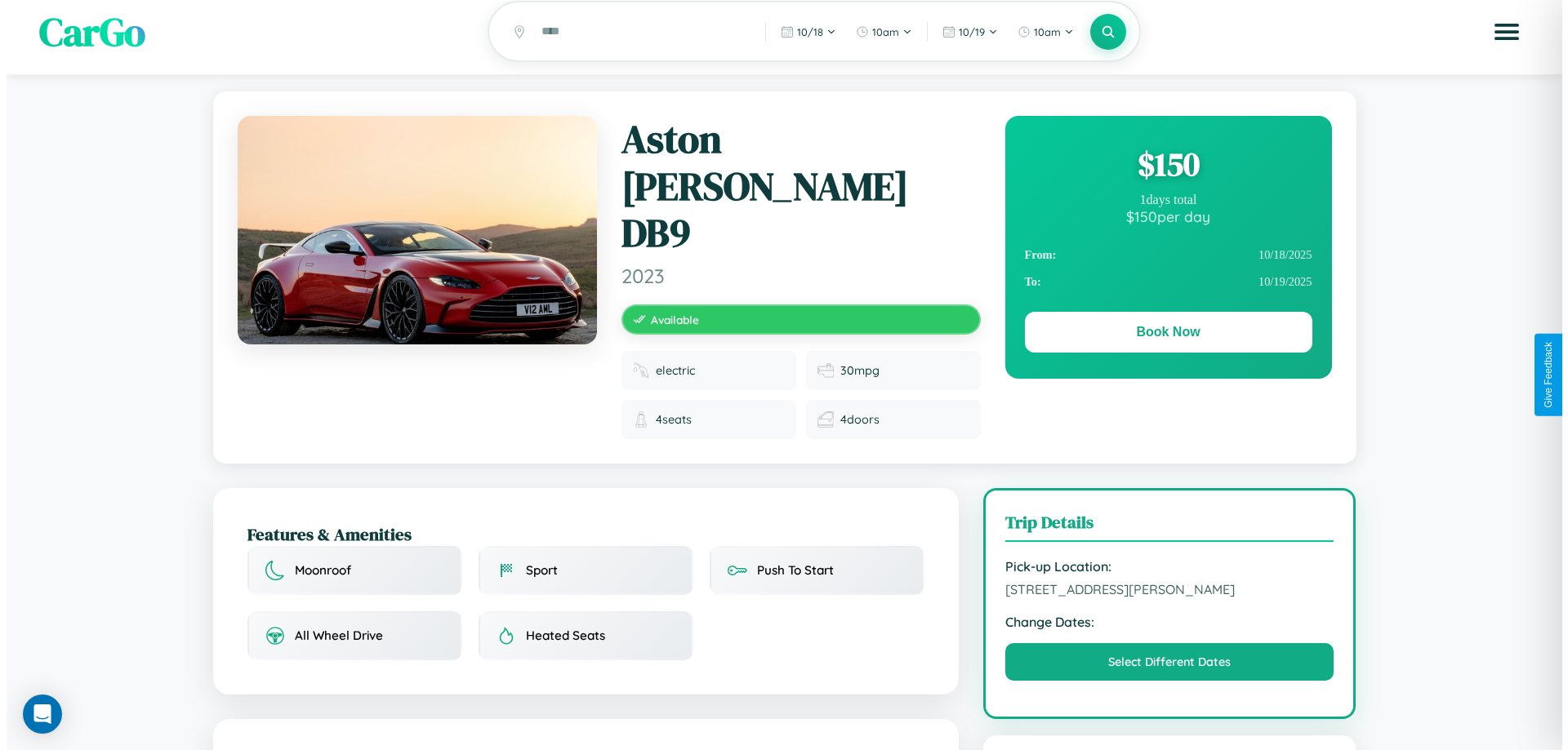
scroll to position [0, 0]
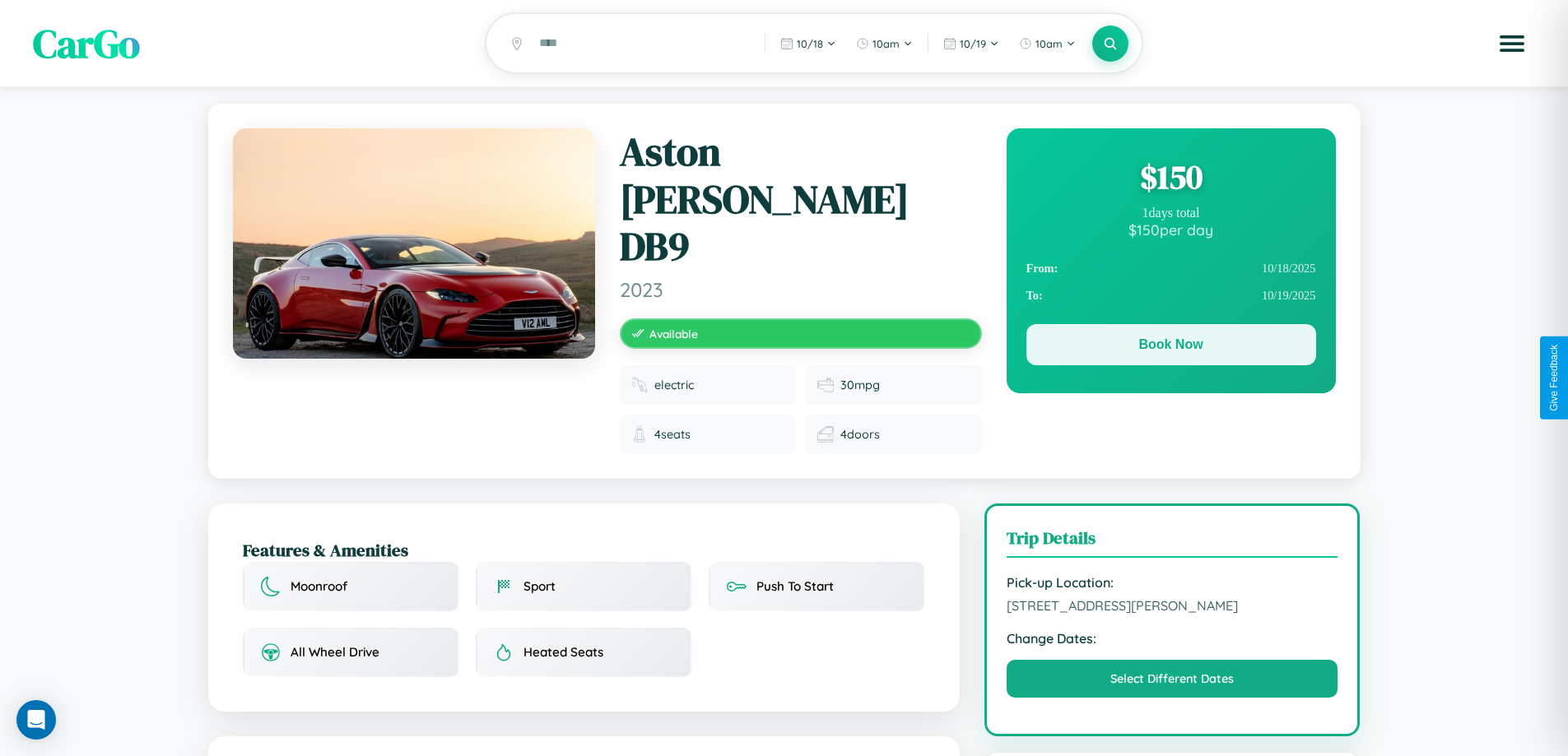
click at [1171, 348] on button "Book Now" at bounding box center [1171, 344] width 290 height 41
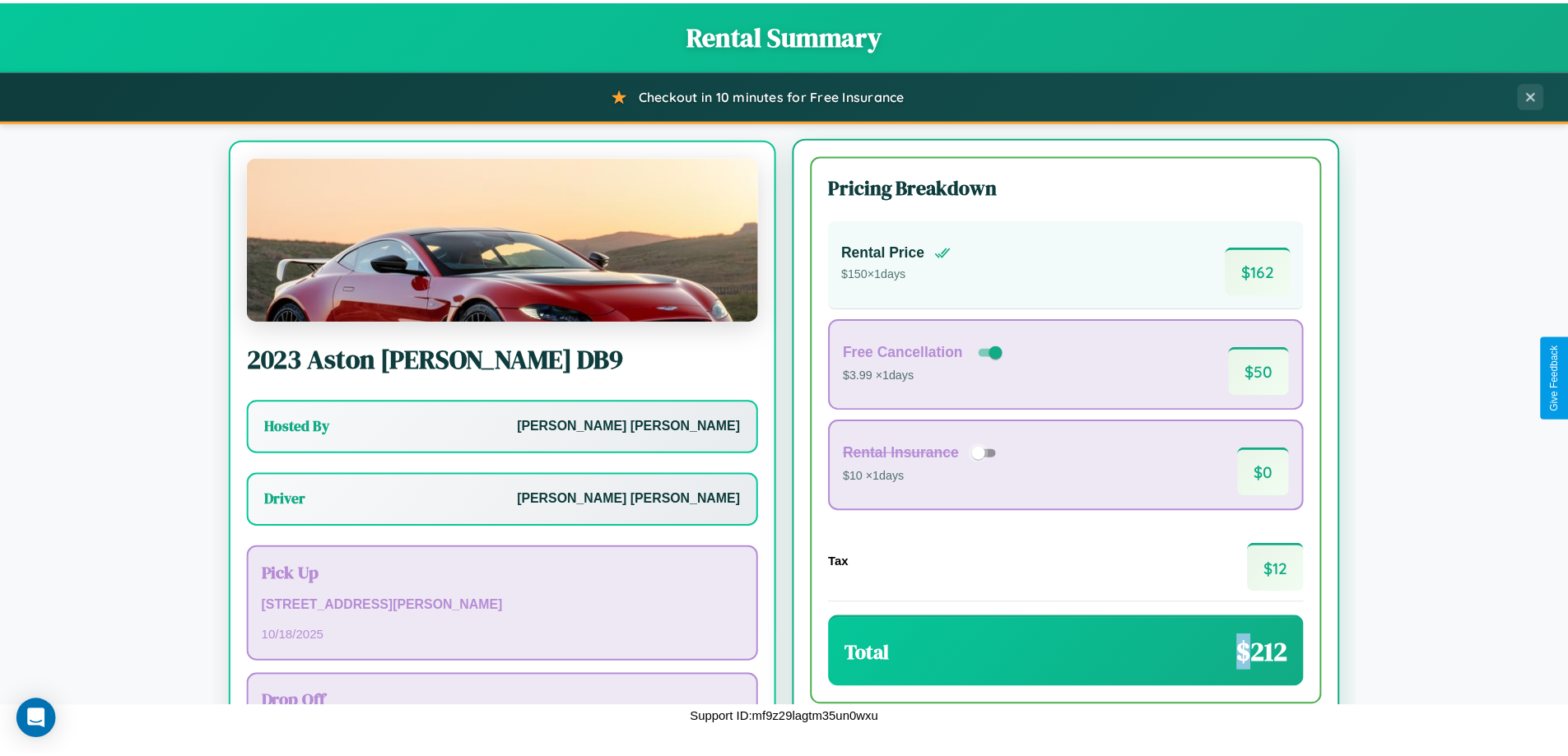
scroll to position [77, 0]
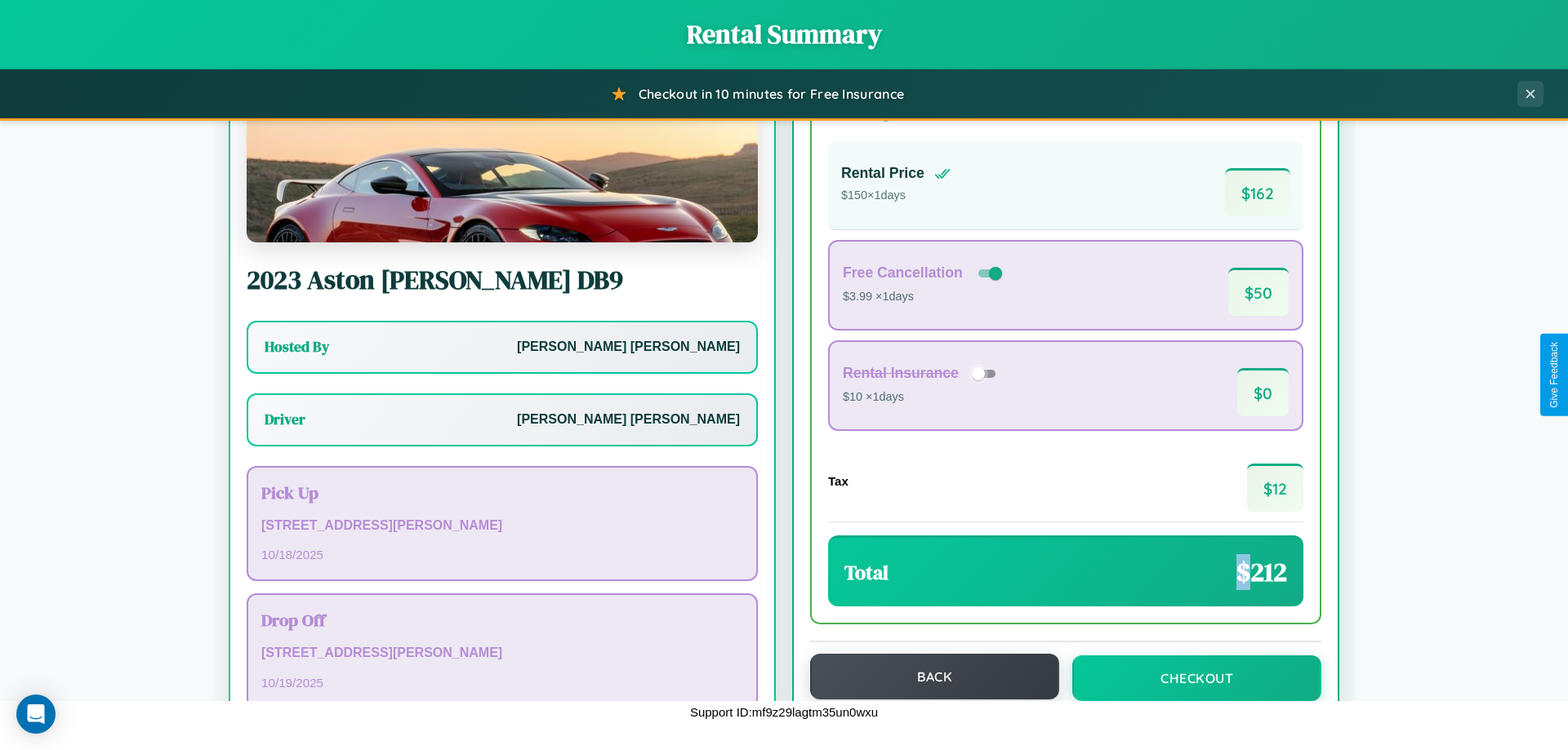
click at [927, 677] on button "Back" at bounding box center [935, 677] width 249 height 45
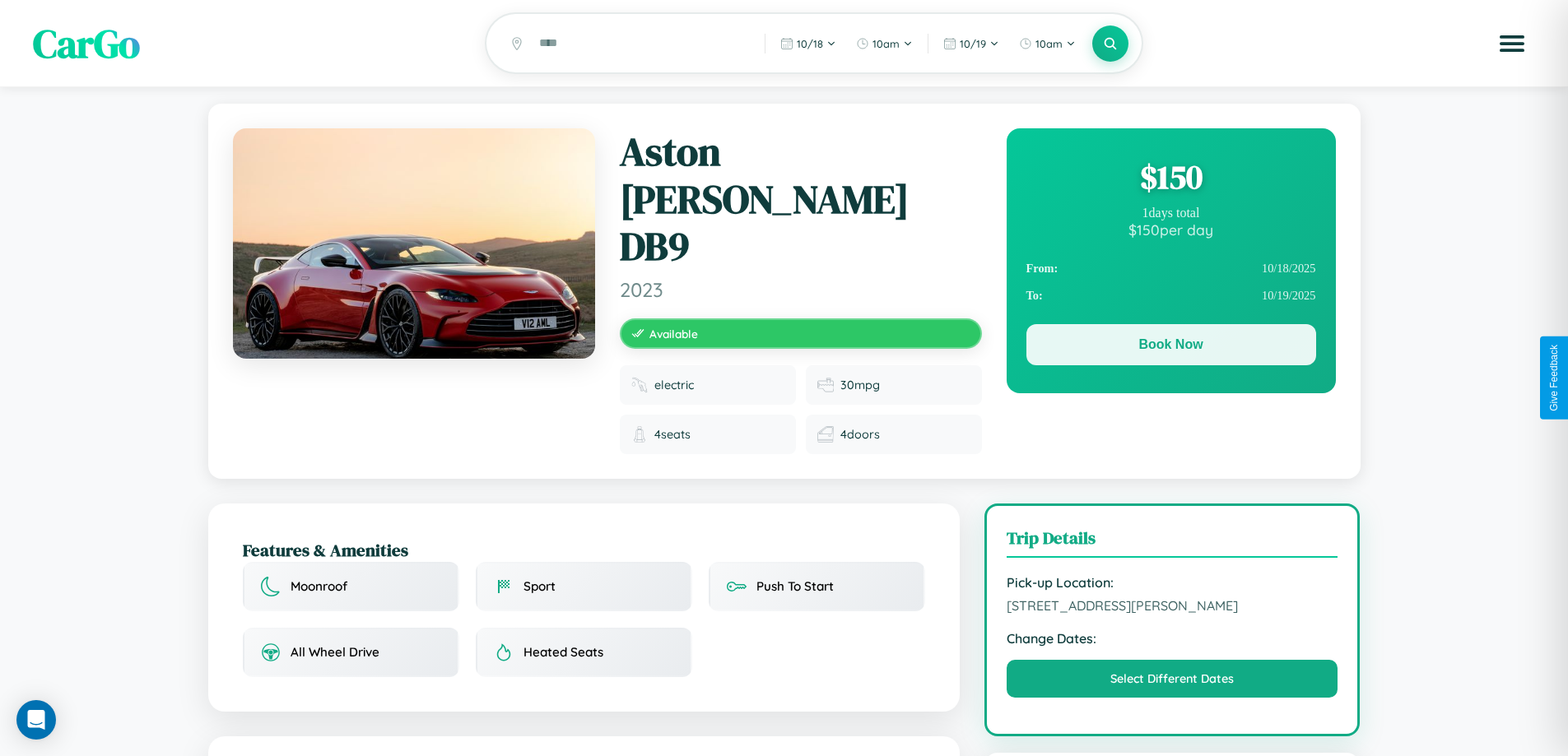
click at [1171, 349] on button "Book Now" at bounding box center [1171, 344] width 290 height 41
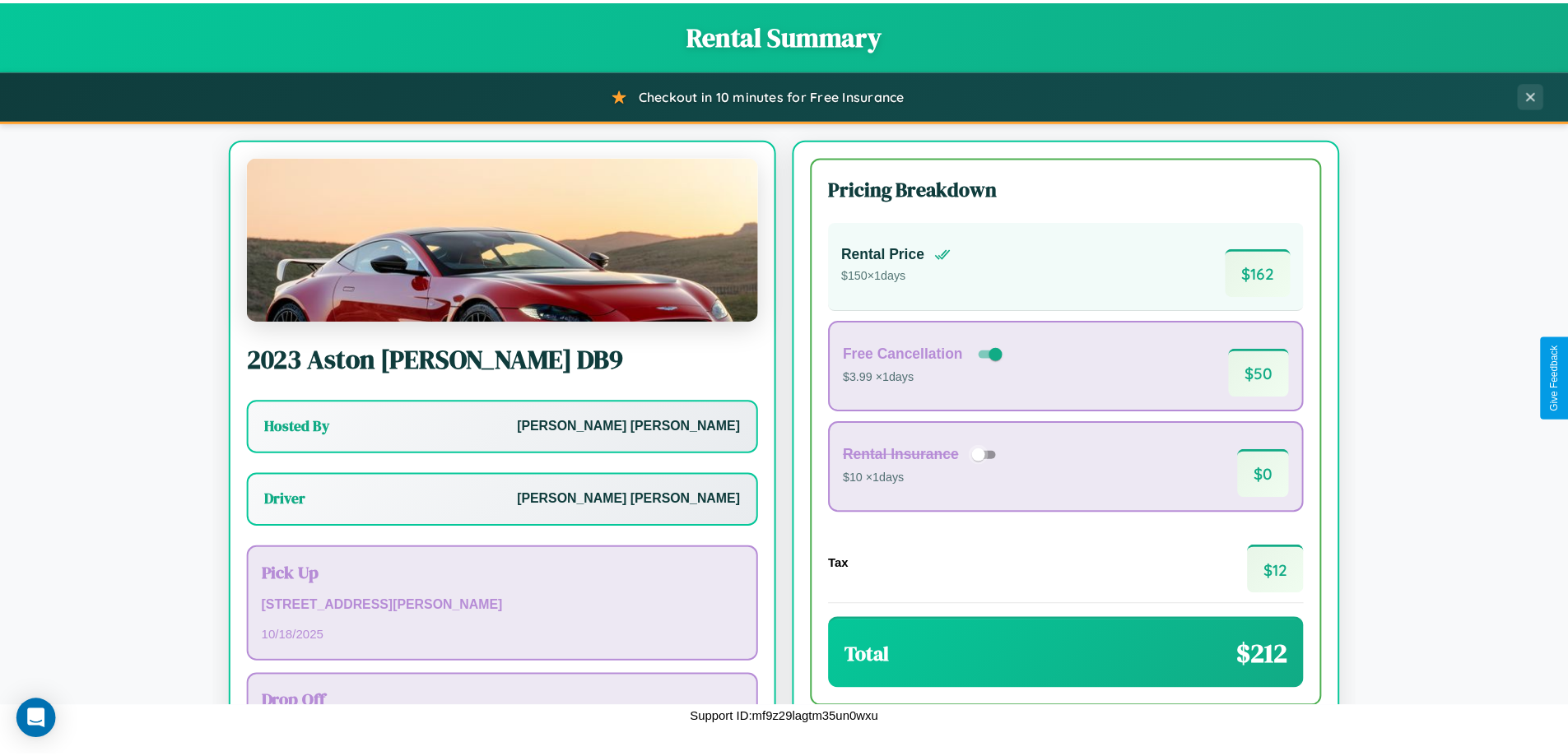
scroll to position [119, 0]
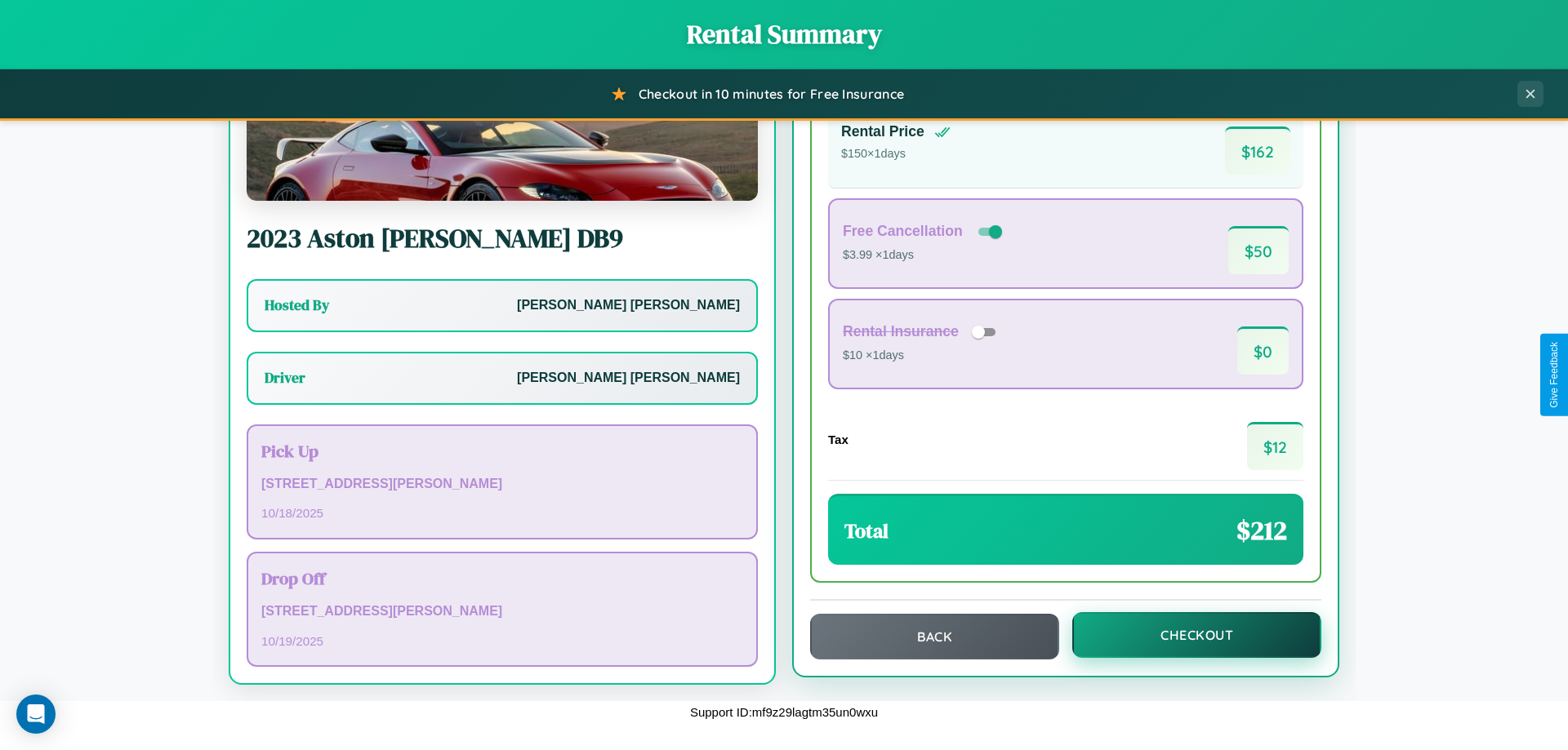
click at [1186, 635] on button "Checkout" at bounding box center [1197, 635] width 249 height 45
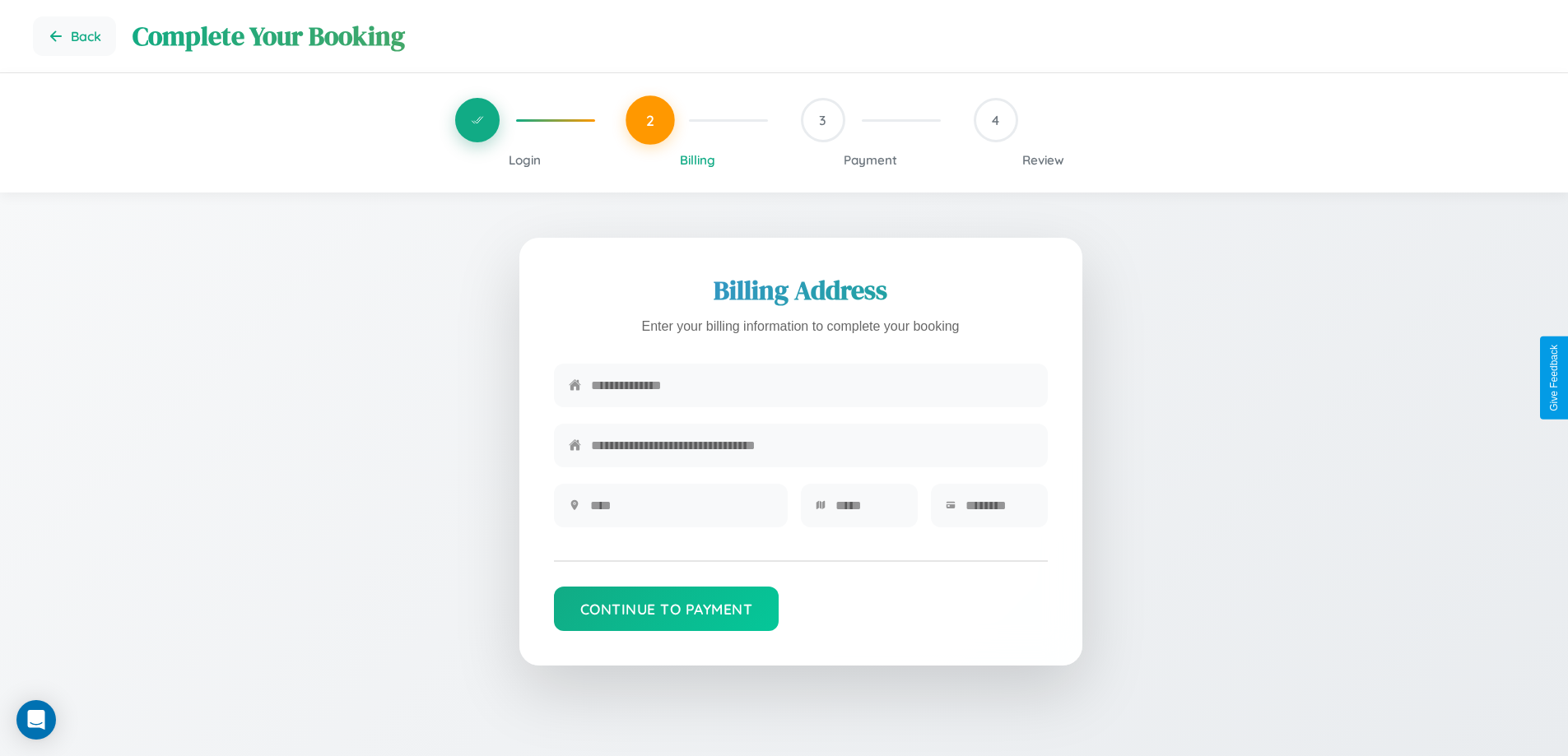
click at [812, 389] on input "text" at bounding box center [812, 385] width 442 height 40
type input "**********"
click at [681, 511] on input "text" at bounding box center [681, 506] width 183 height 40
type input "********"
click at [868, 511] on input "text" at bounding box center [869, 506] width 68 height 40
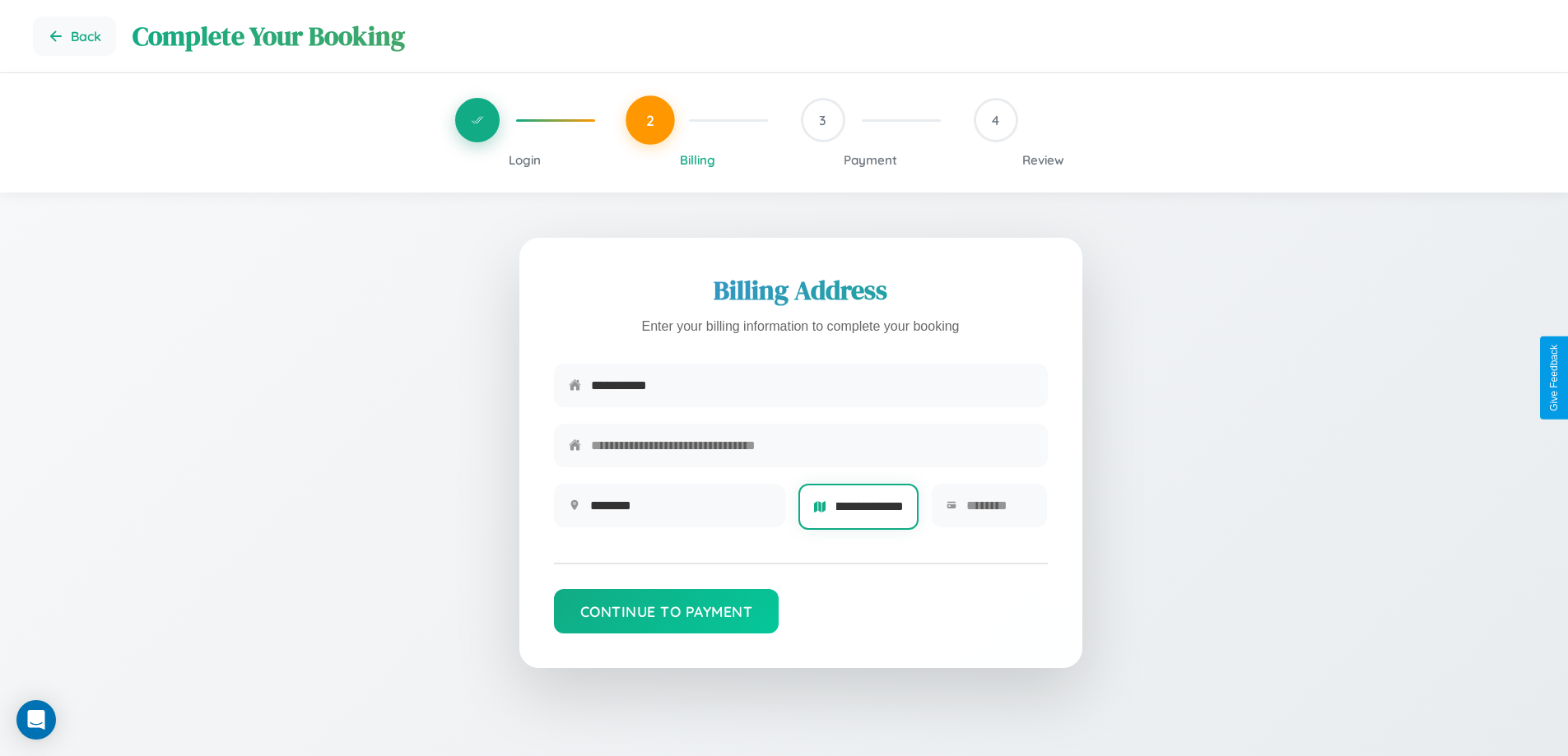
scroll to position [0, 23]
type input "**********"
click at [998, 511] on input "text" at bounding box center [1000, 506] width 67 height 40
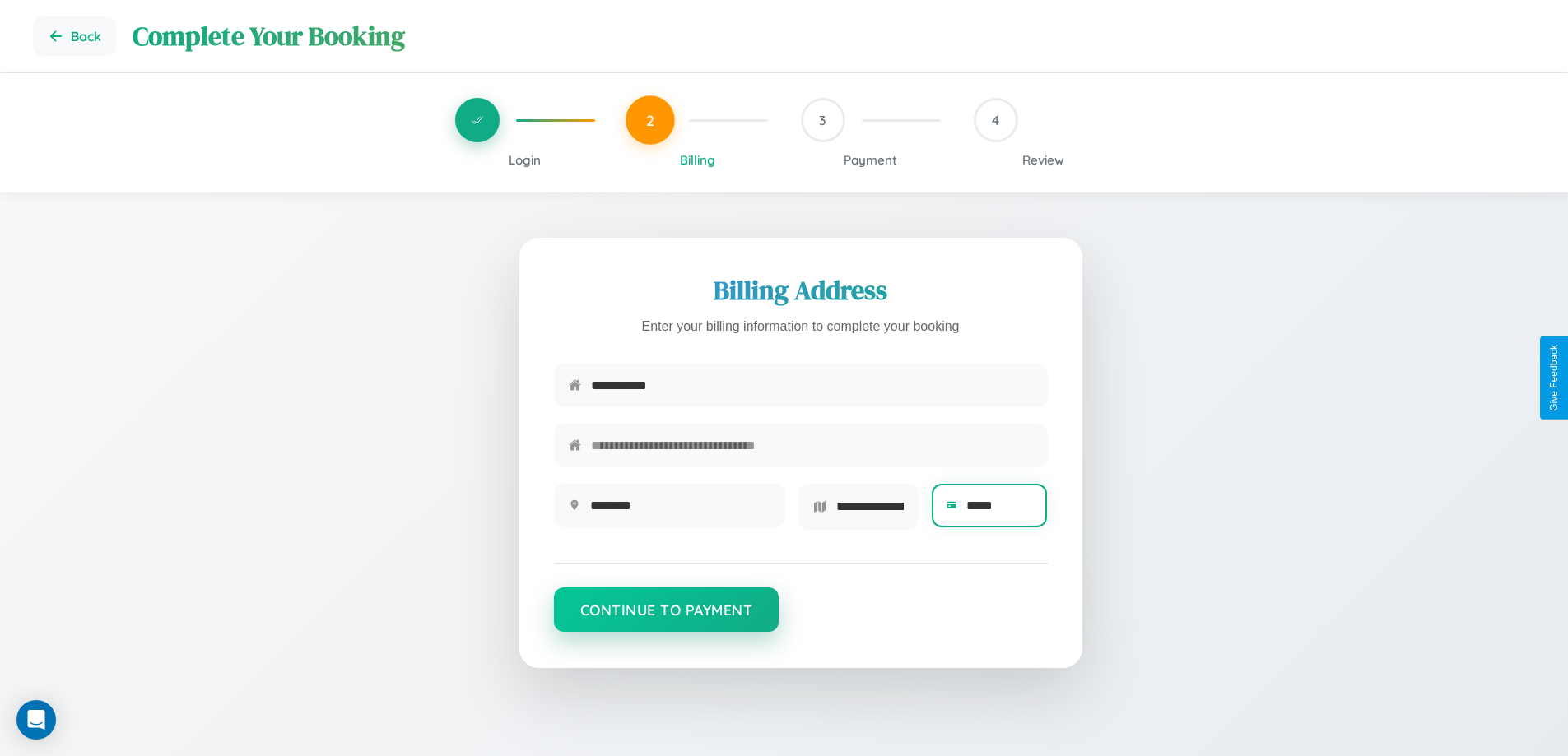
type input "*****"
click at [666, 614] on button "Continue to Payment" at bounding box center [666, 610] width 225 height 44
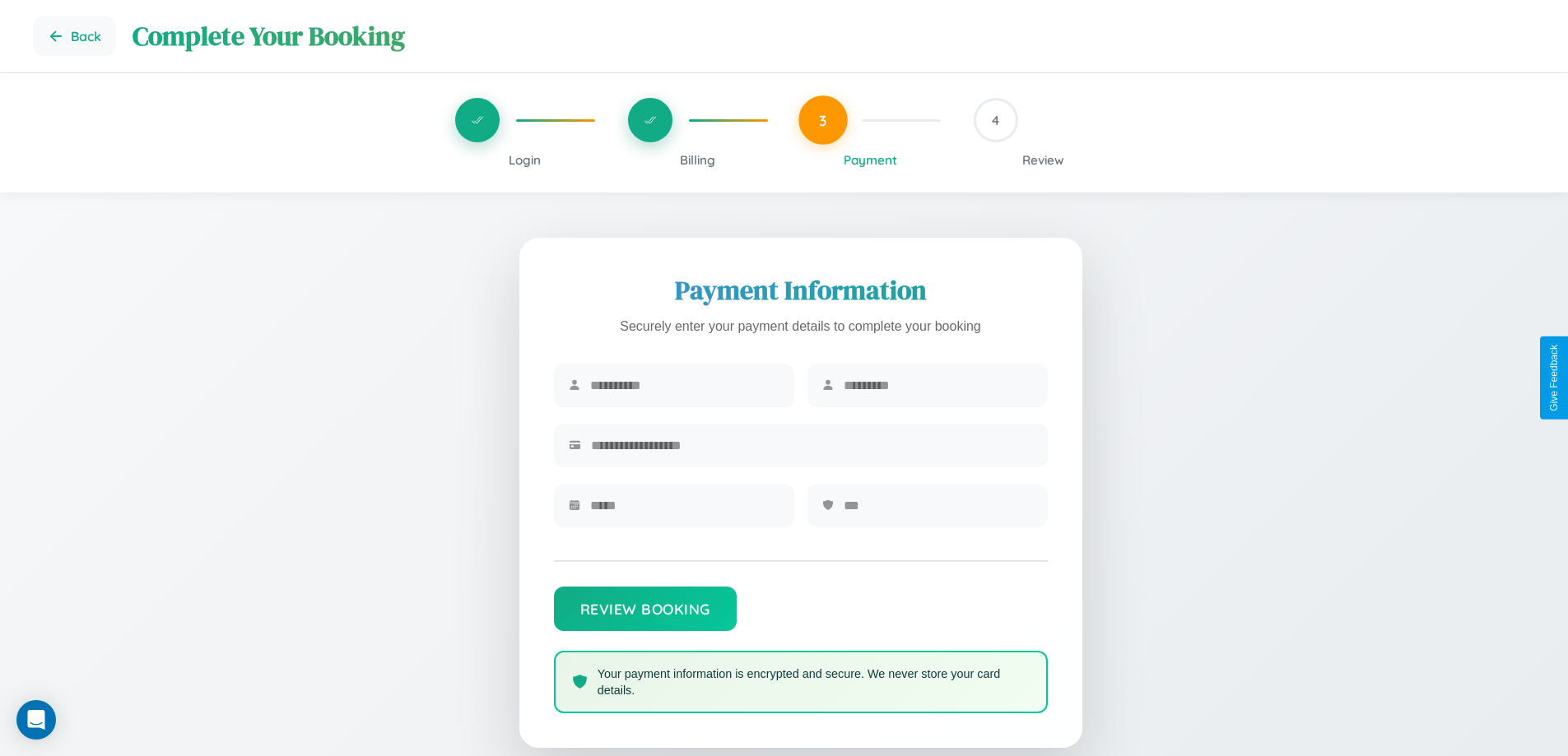
click at [684, 386] on input "text" at bounding box center [684, 385] width 189 height 40
type input "*******"
click at [938, 386] on input "text" at bounding box center [938, 385] width 189 height 40
type input "******"
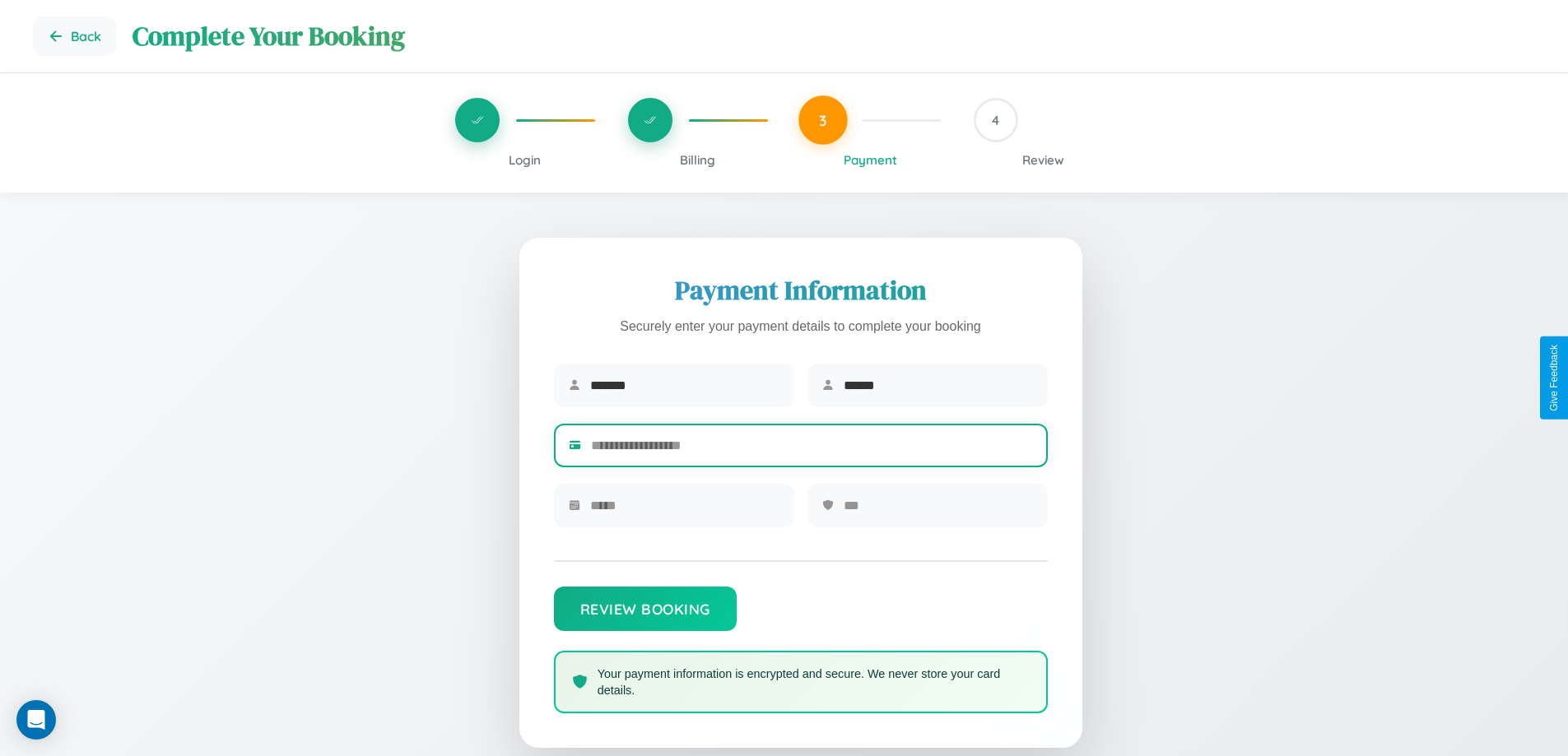
click at [812, 449] on input "text" at bounding box center [812, 445] width 442 height 40
type input "**********"
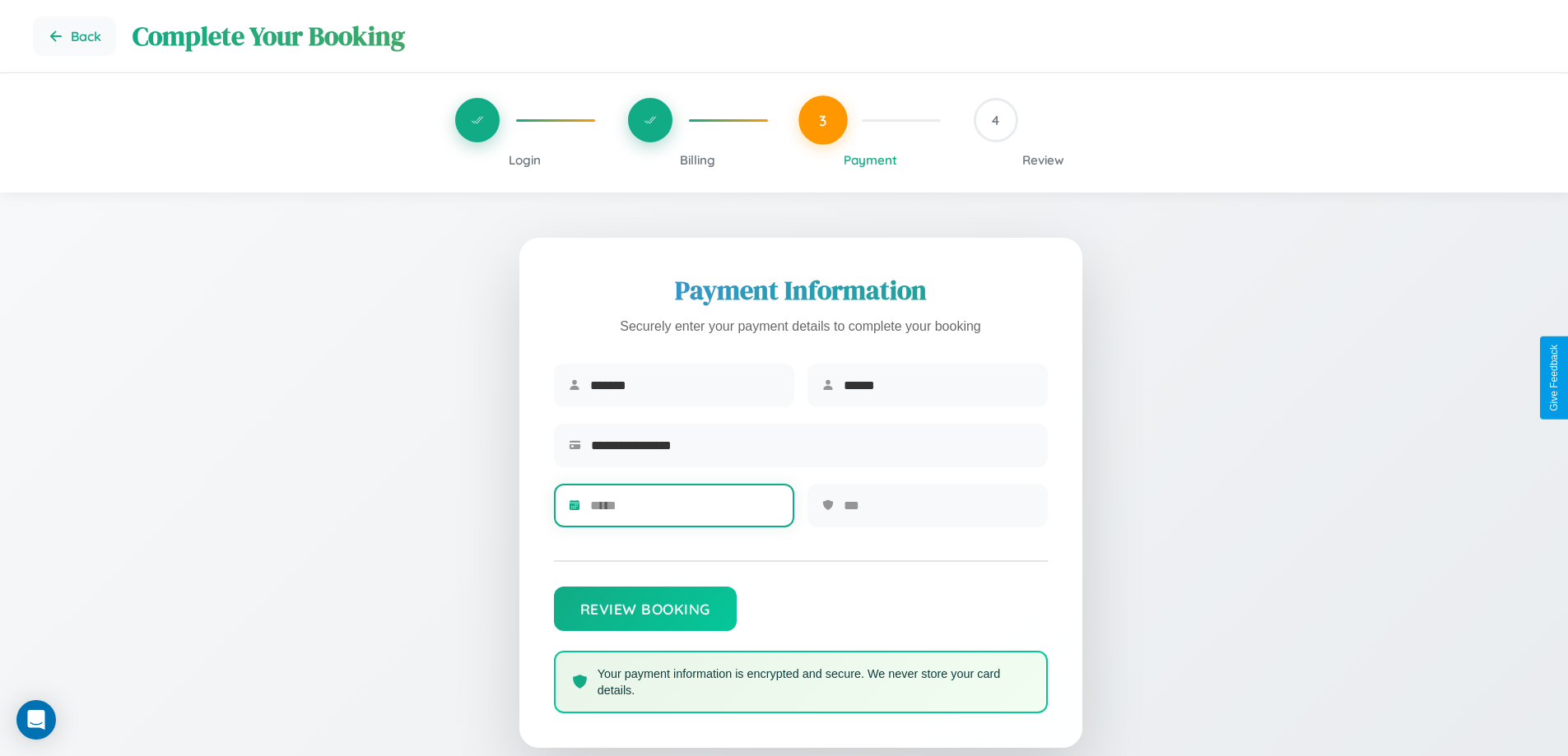
click at [684, 511] on input "text" at bounding box center [684, 506] width 189 height 40
type input "*****"
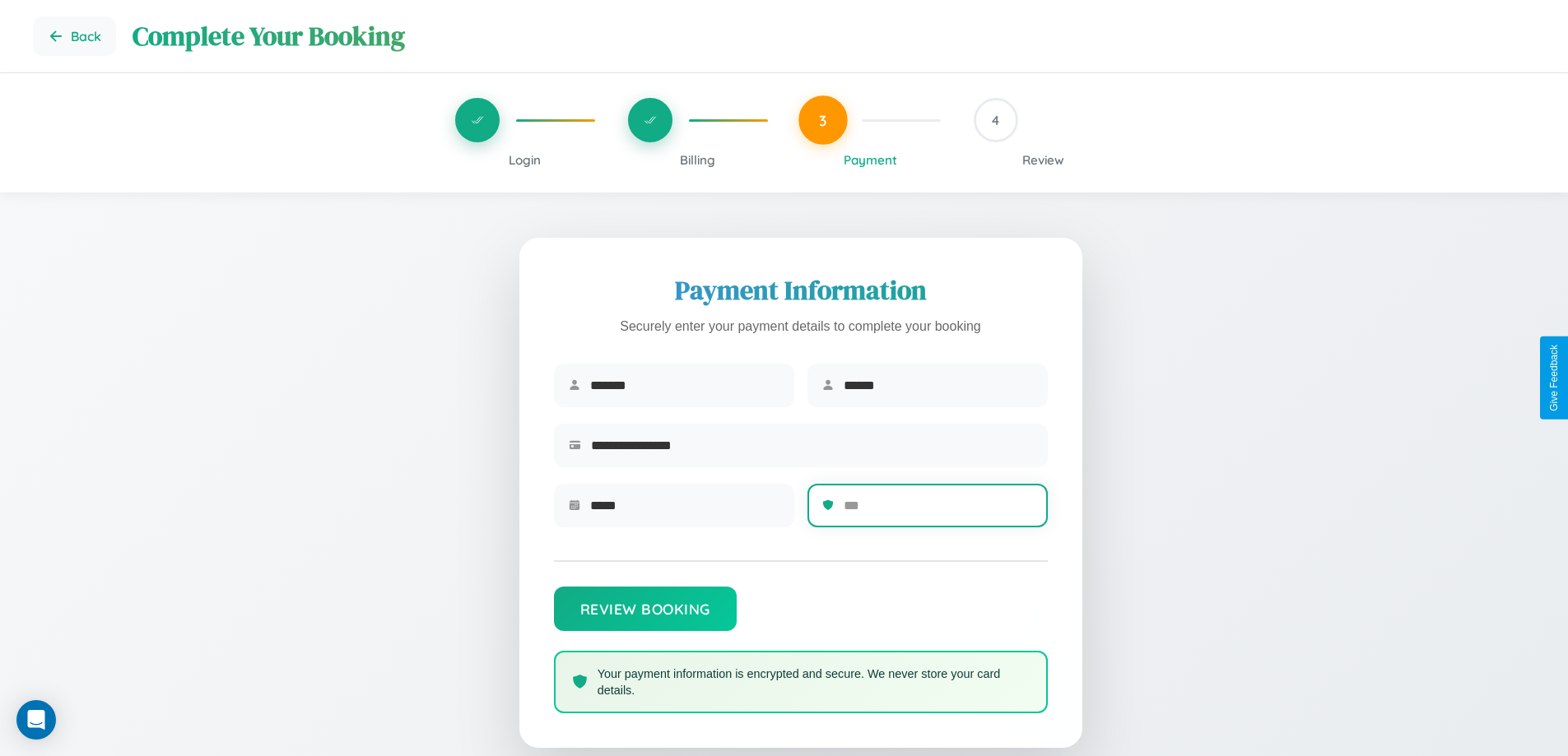
click at [938, 511] on input "text" at bounding box center [938, 506] width 189 height 40
type input "***"
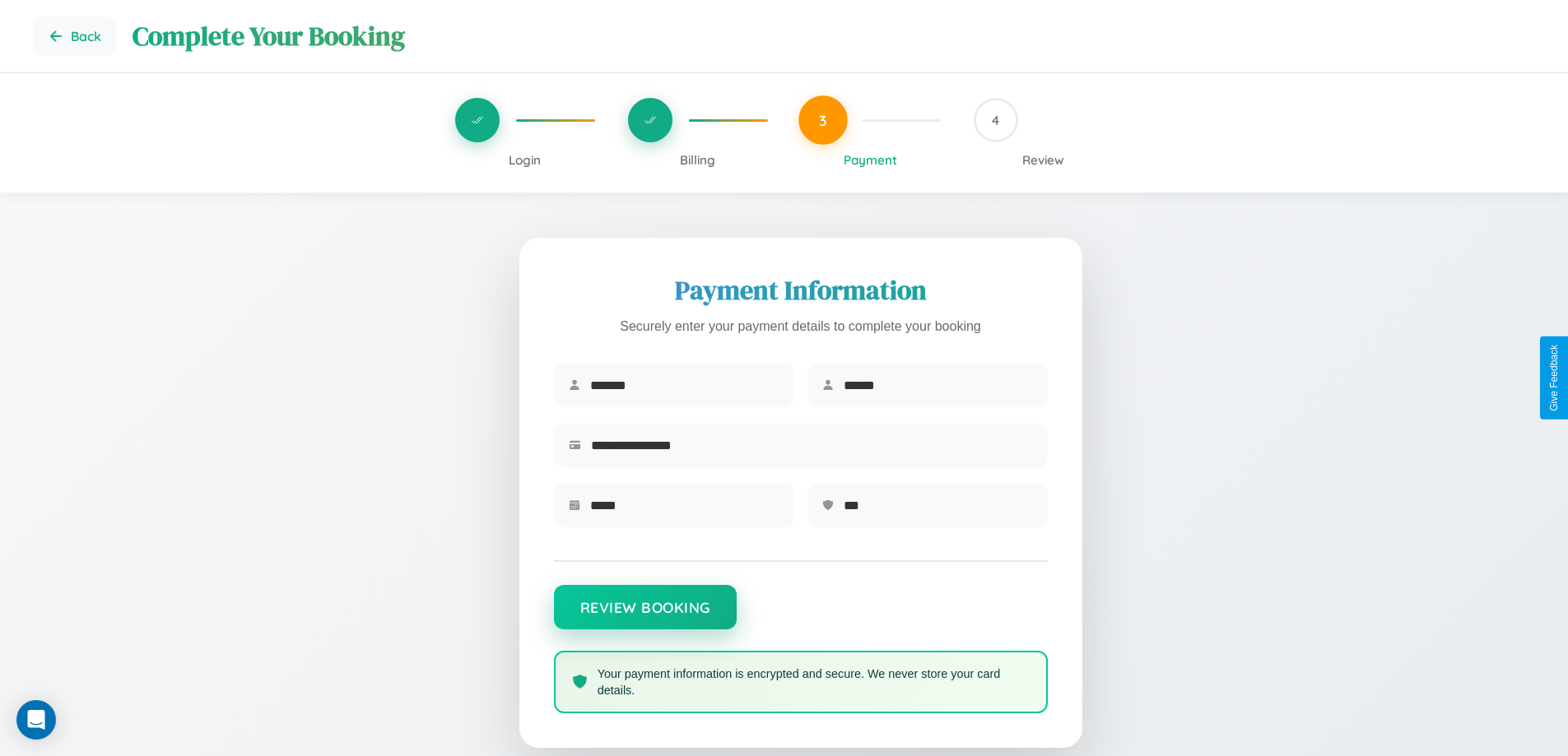
click at [644, 615] on button "Review Booking" at bounding box center [645, 607] width 183 height 44
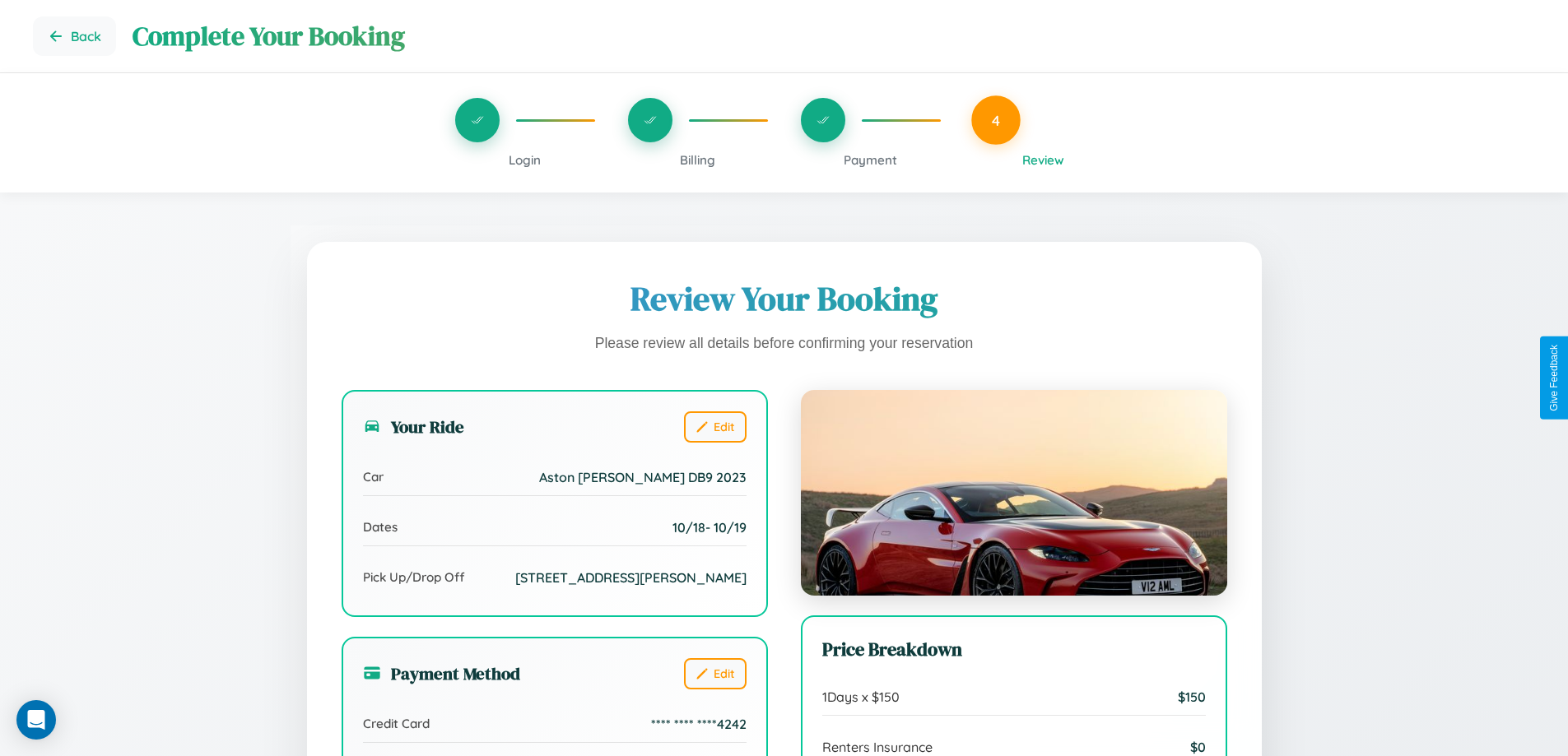
scroll to position [503, 0]
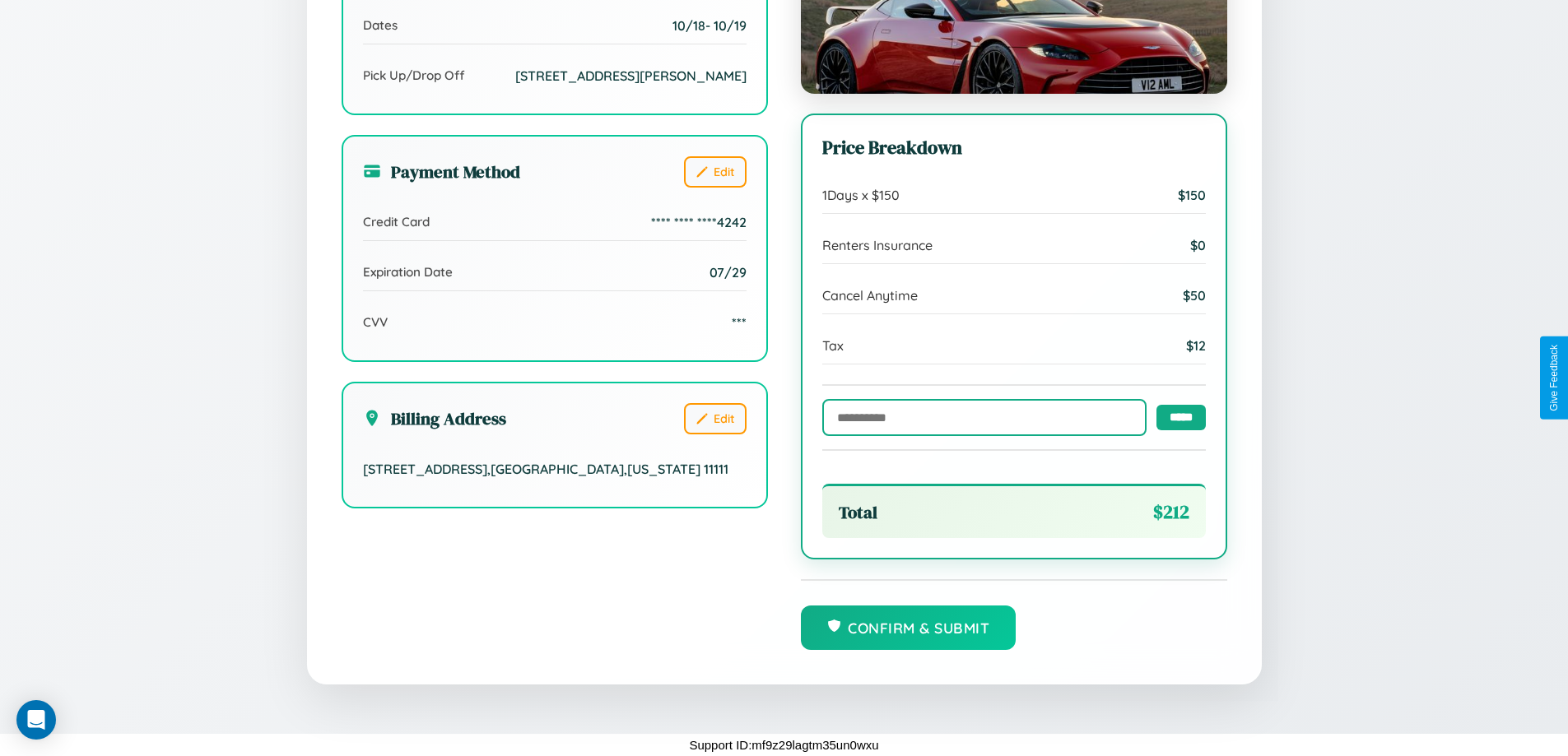
click at [980, 416] on input "text" at bounding box center [984, 417] width 324 height 37
type input "******"
click at [1176, 416] on input "*****" at bounding box center [1182, 416] width 49 height 26
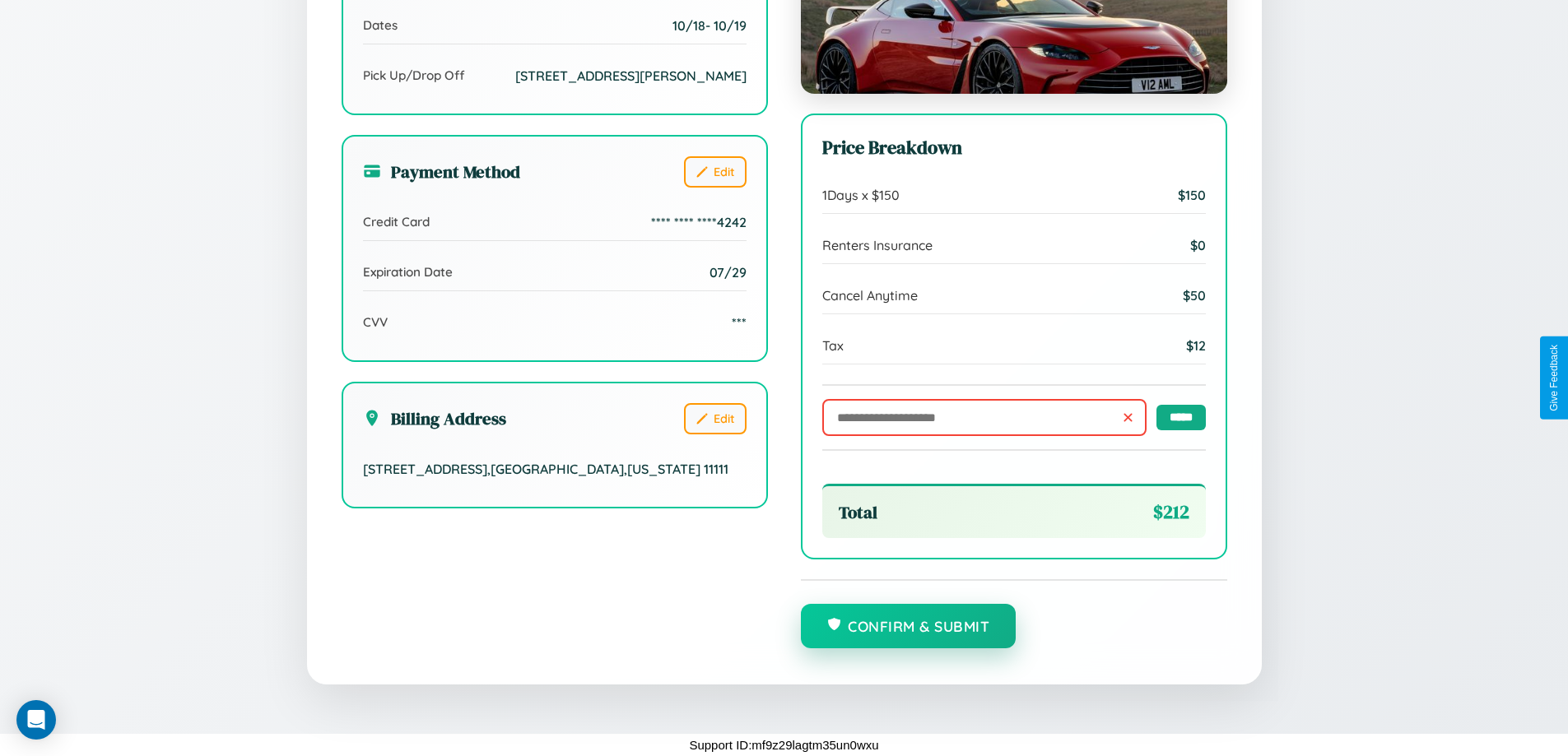
click at [908, 628] on button "Confirm & Submit" at bounding box center [909, 626] width 216 height 44
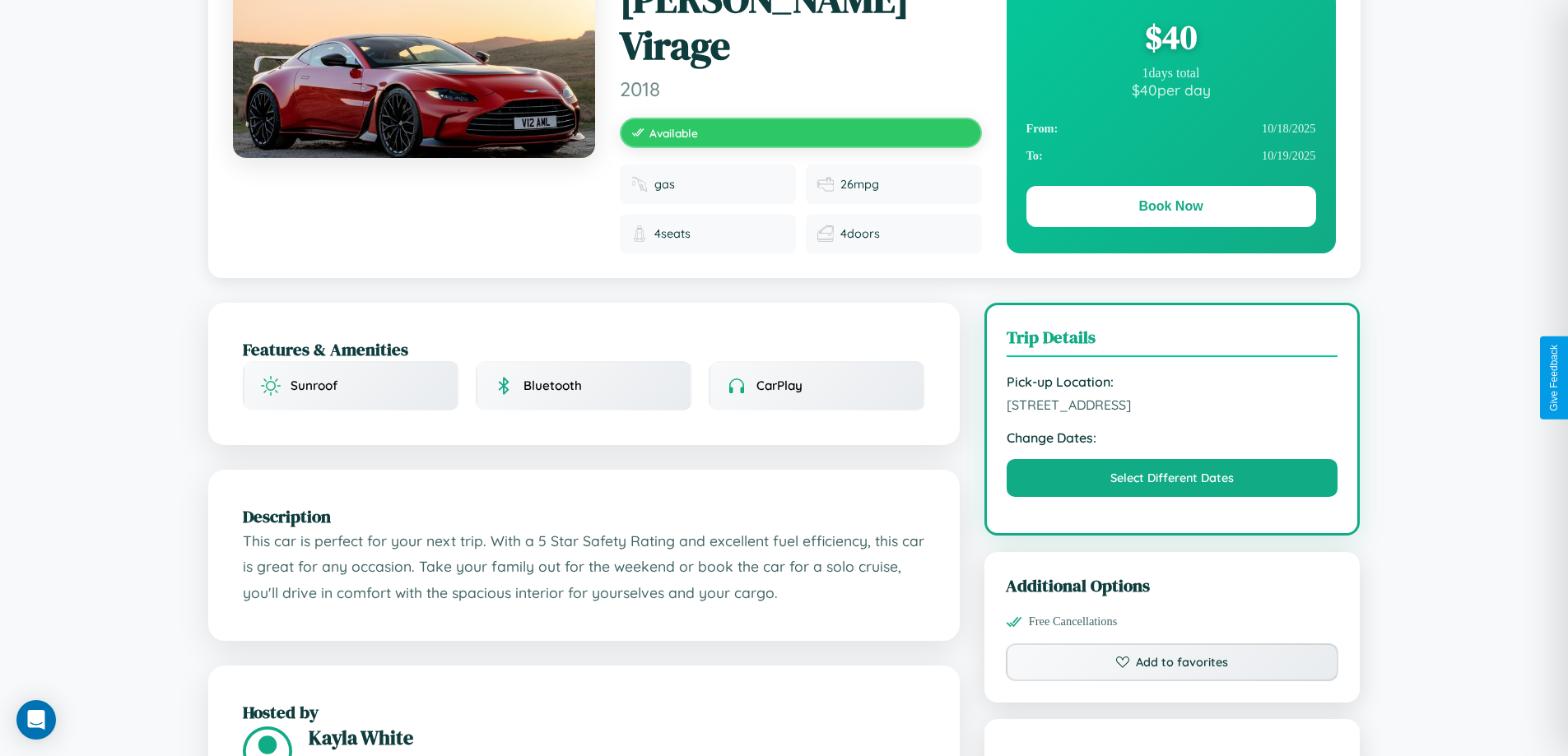
scroll to position [427, 0]
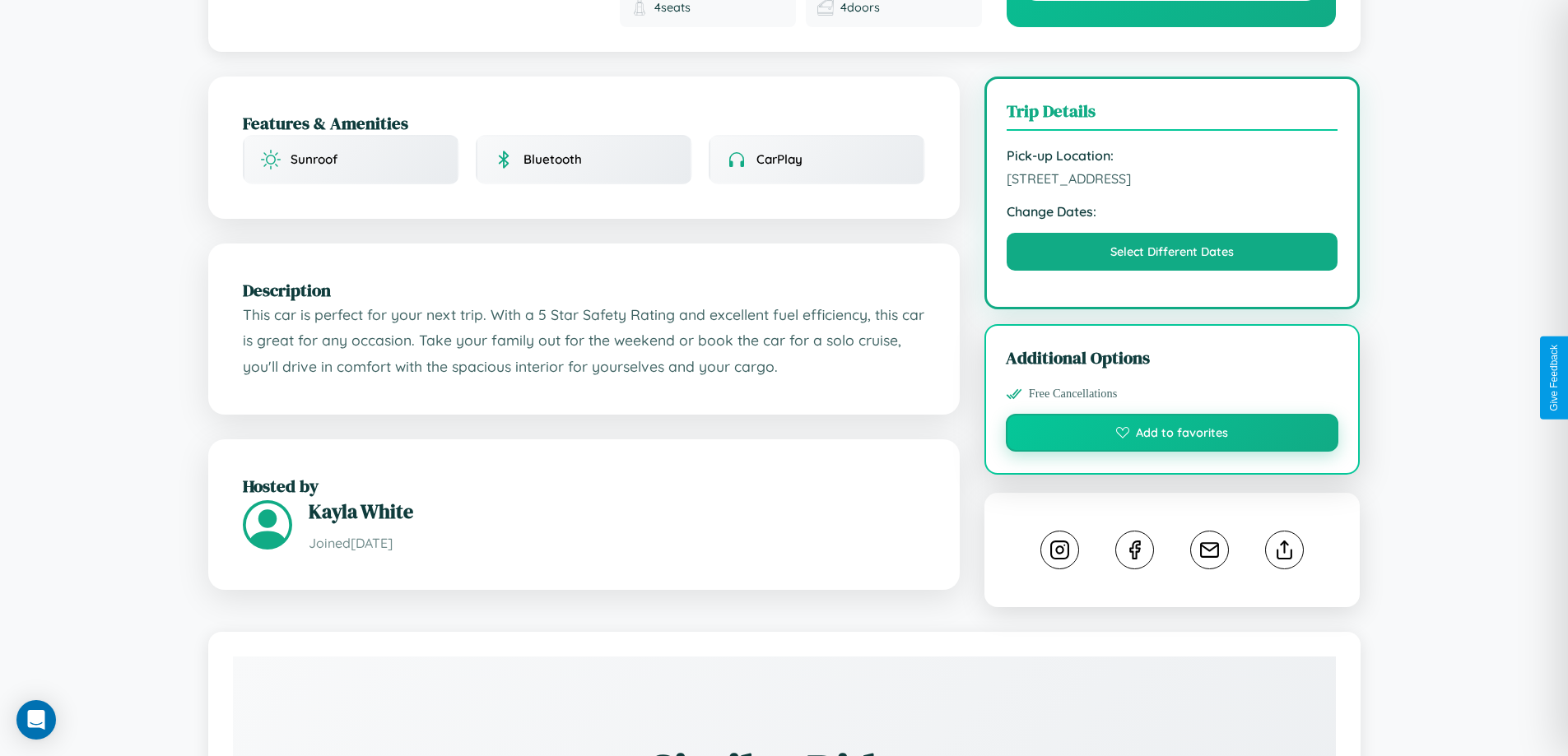
click at [1173, 414] on button "Add to favorites" at bounding box center [1173, 432] width 334 height 38
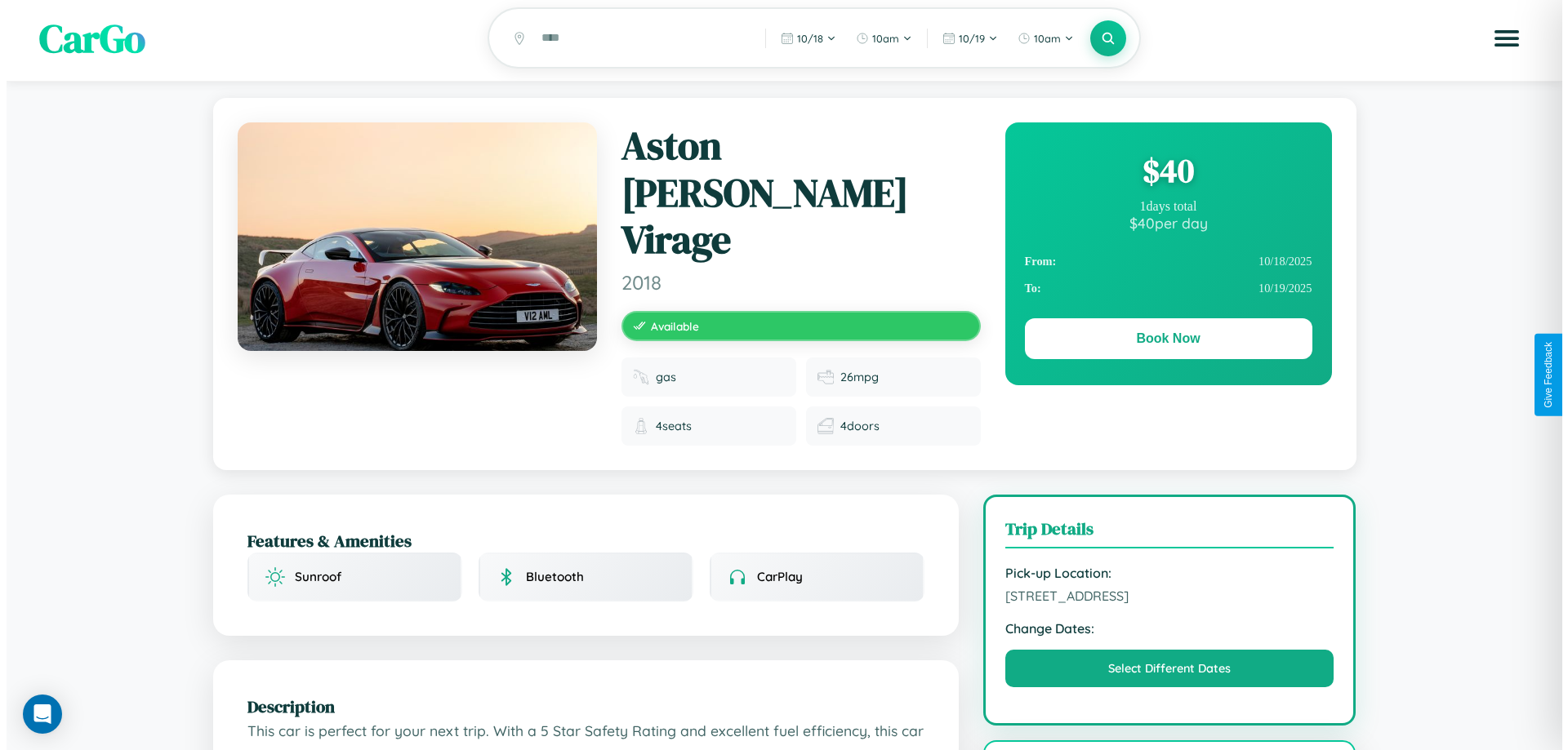
scroll to position [0, 0]
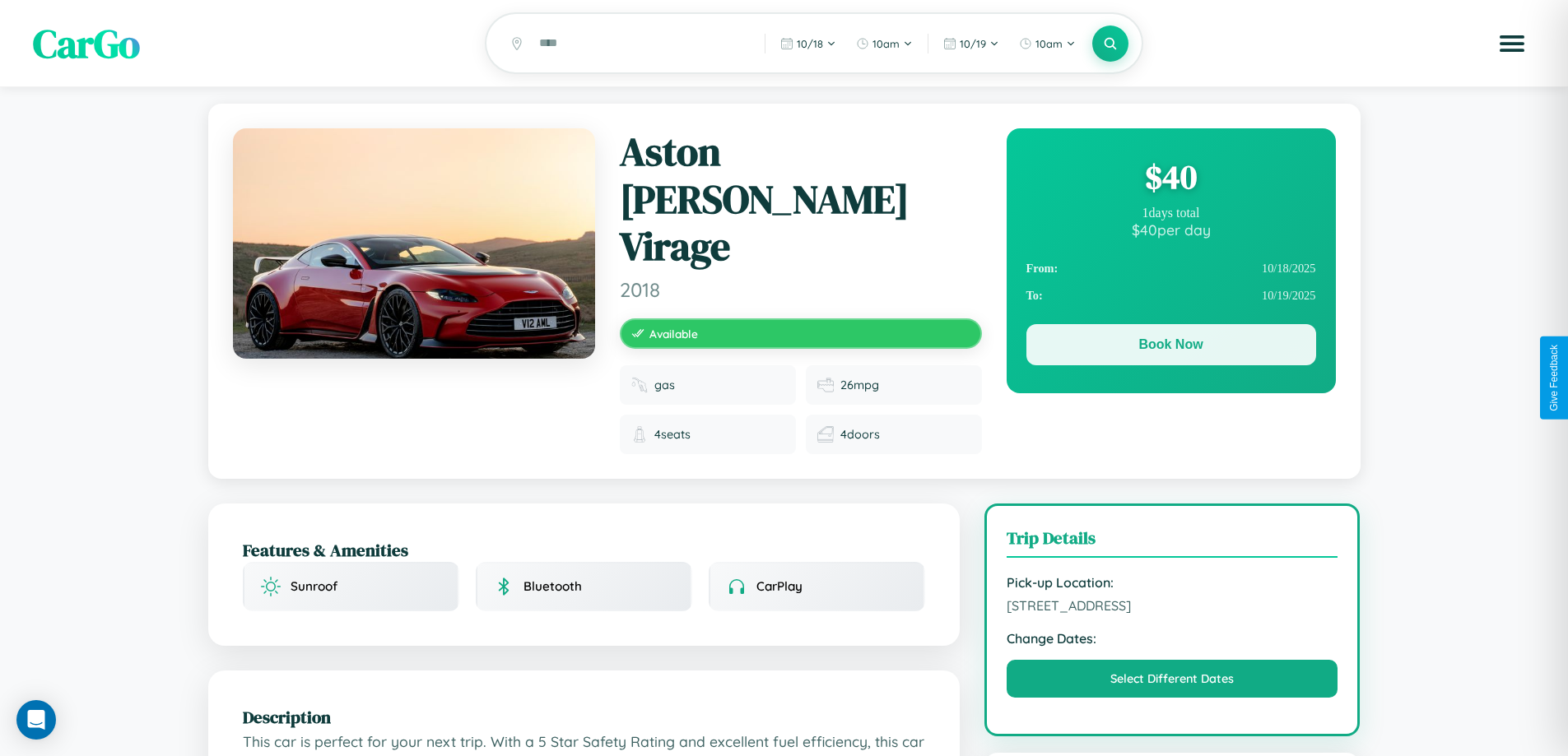
click at [1171, 348] on button "Book Now" at bounding box center [1171, 344] width 290 height 41
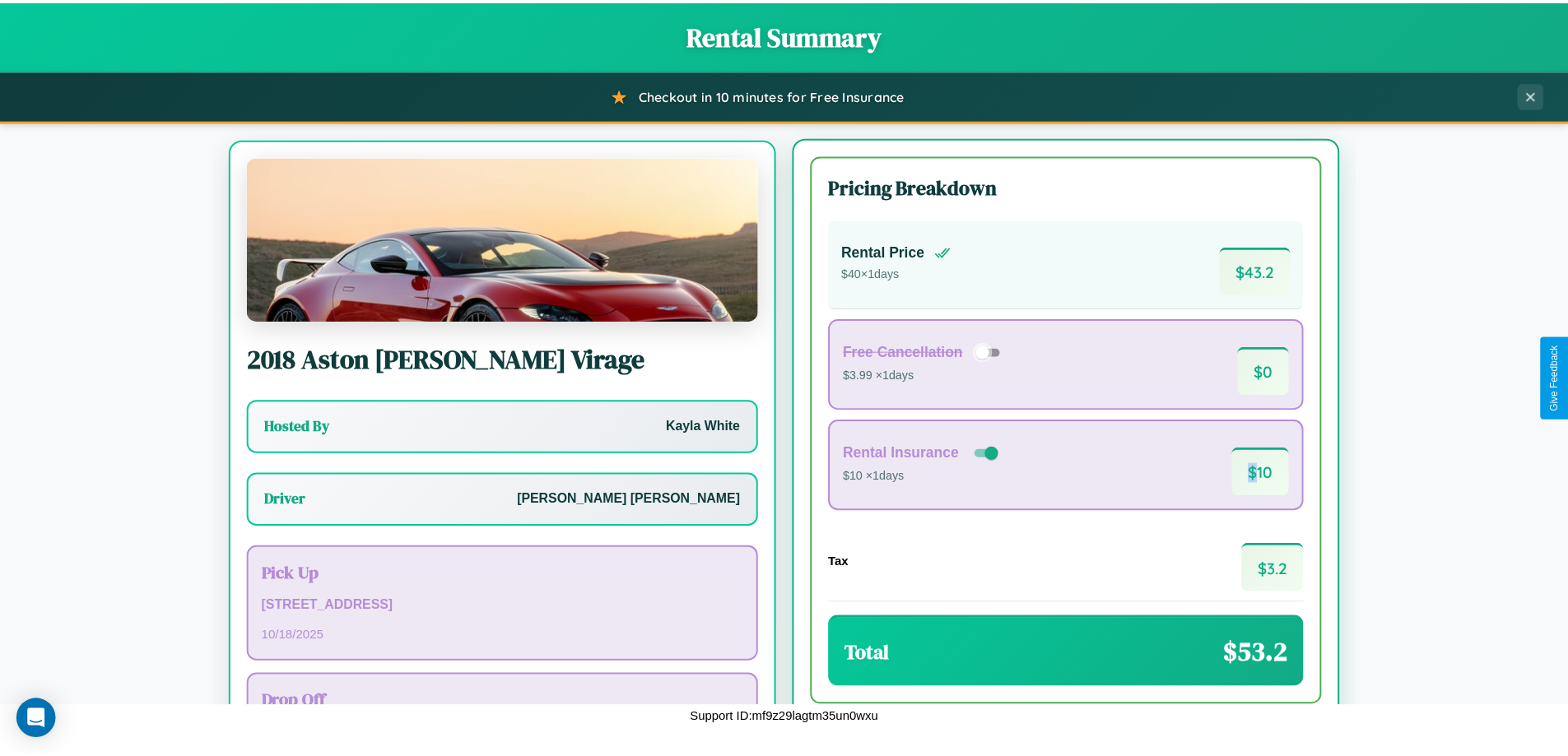
scroll to position [77, 0]
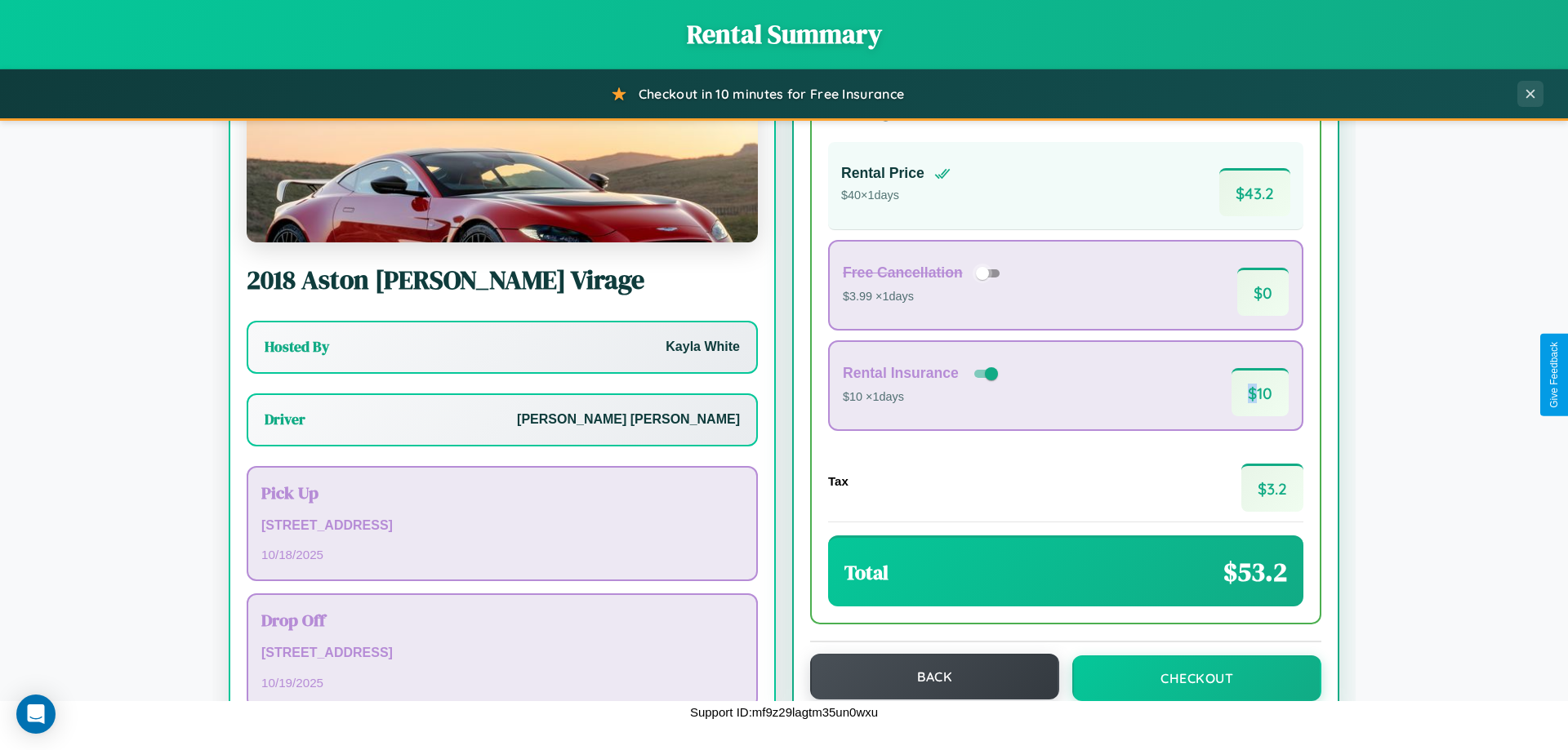
click at [927, 677] on button "Back" at bounding box center [935, 677] width 249 height 45
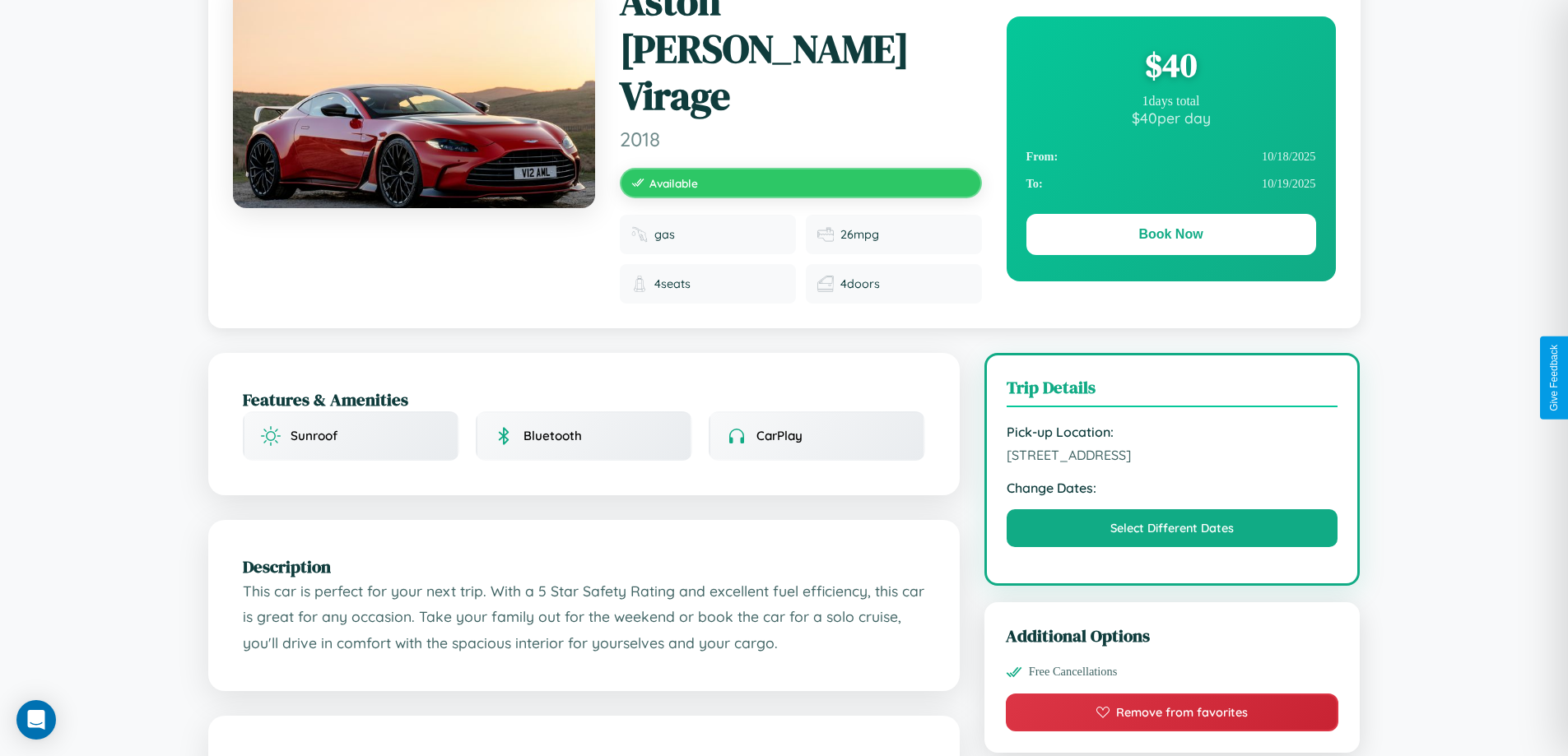
scroll to position [170, 0]
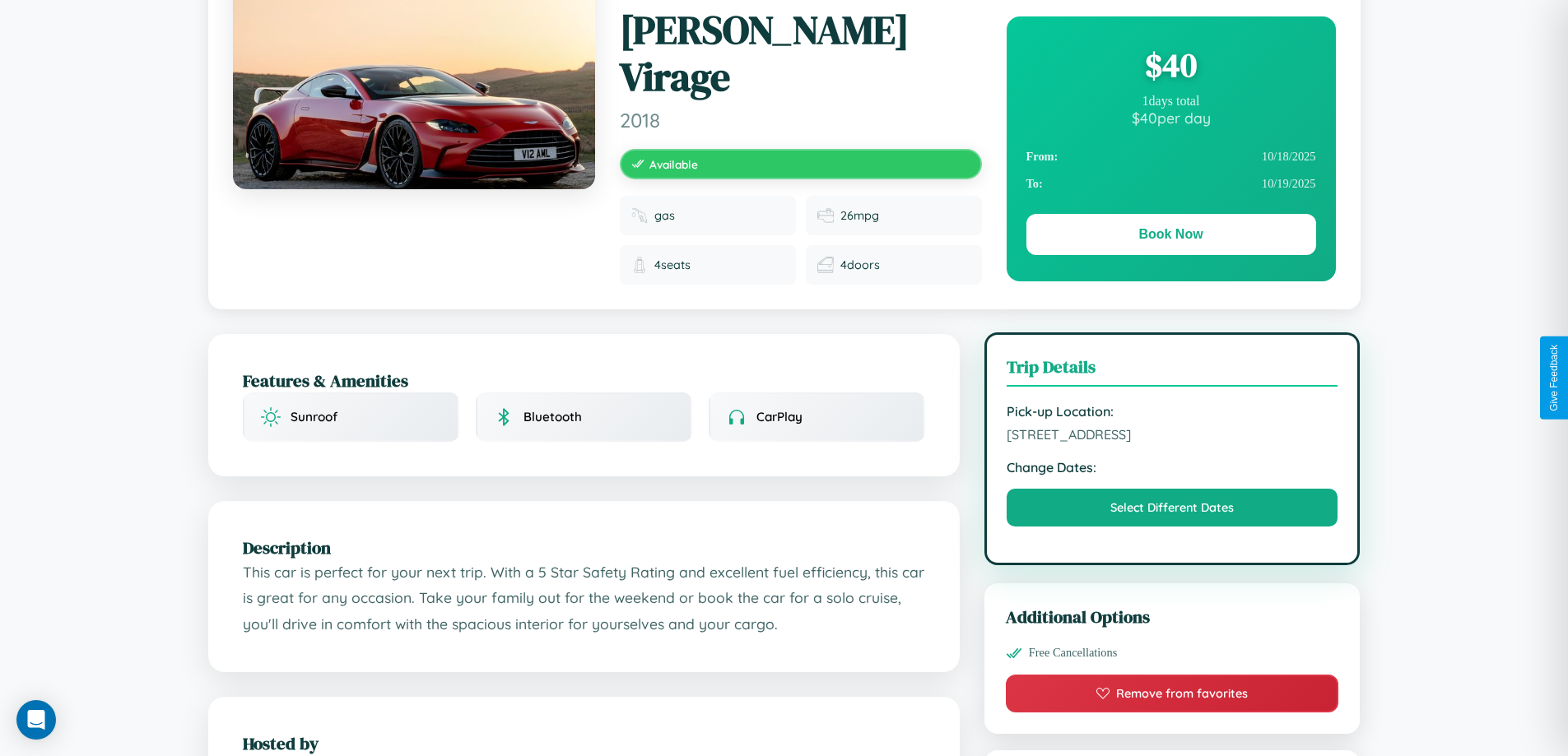
click at [1173, 426] on span "[STREET_ADDRESS]" at bounding box center [1173, 434] width 332 height 17
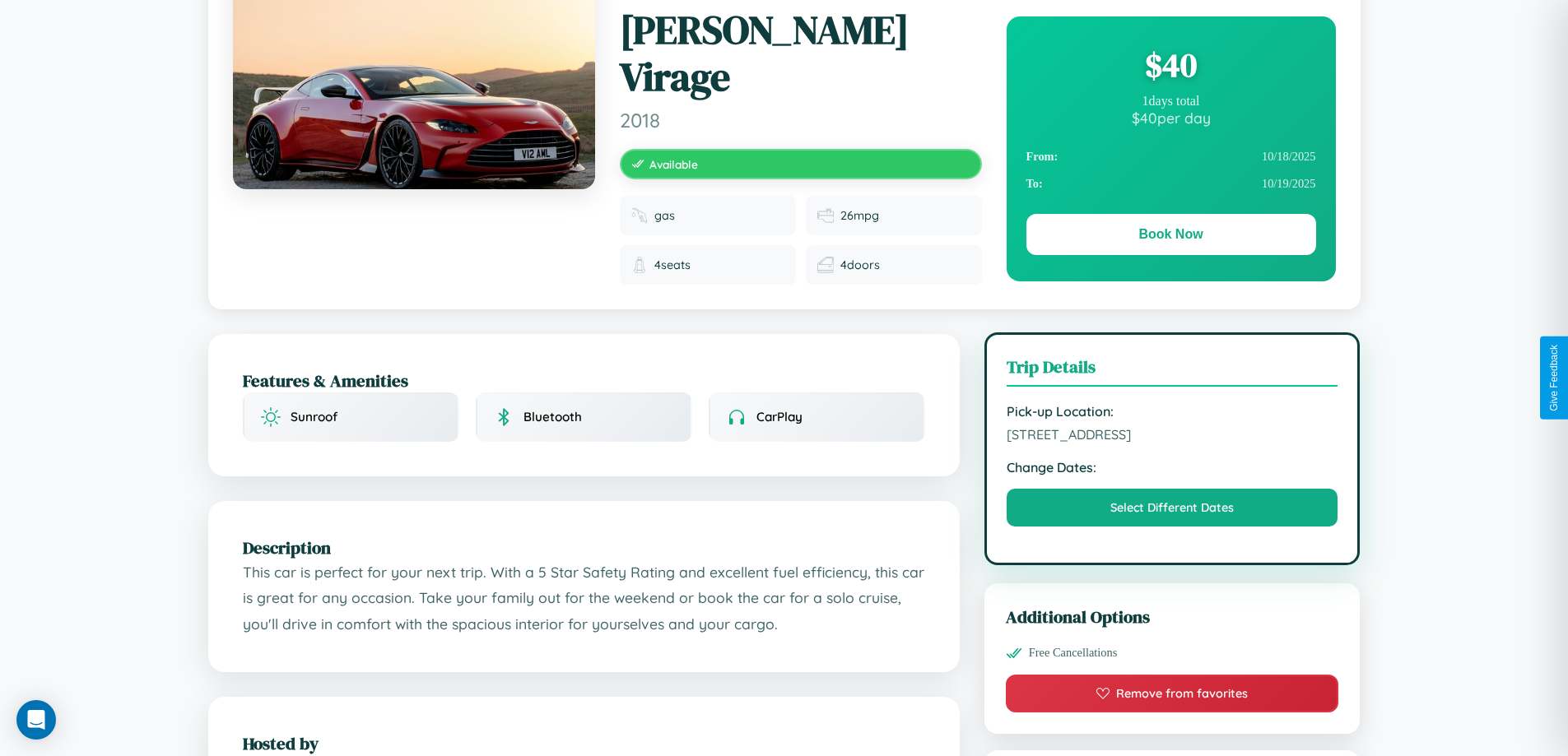
click at [1173, 426] on span "[STREET_ADDRESS]" at bounding box center [1173, 434] width 332 height 17
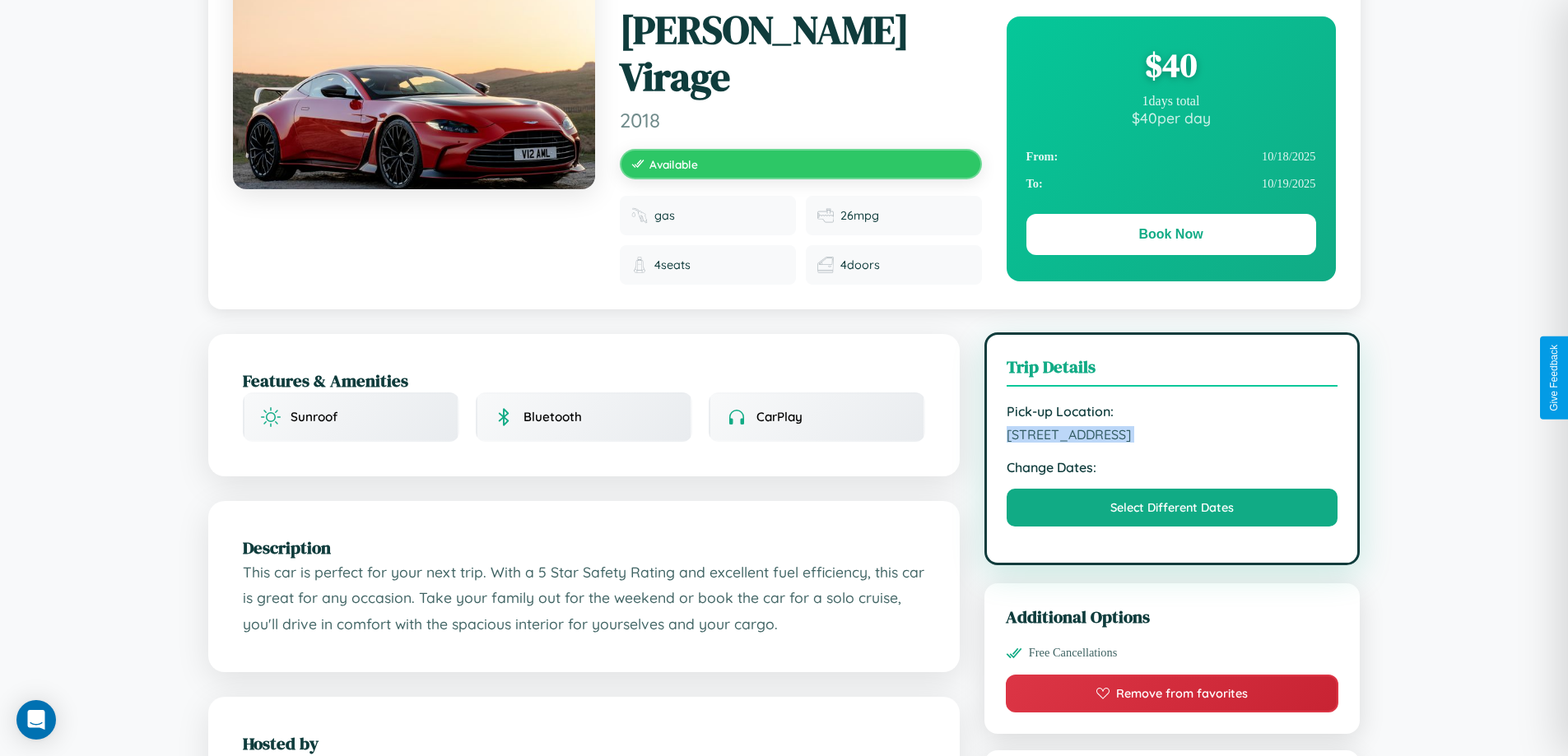
click at [1173, 426] on span "[STREET_ADDRESS]" at bounding box center [1173, 434] width 332 height 17
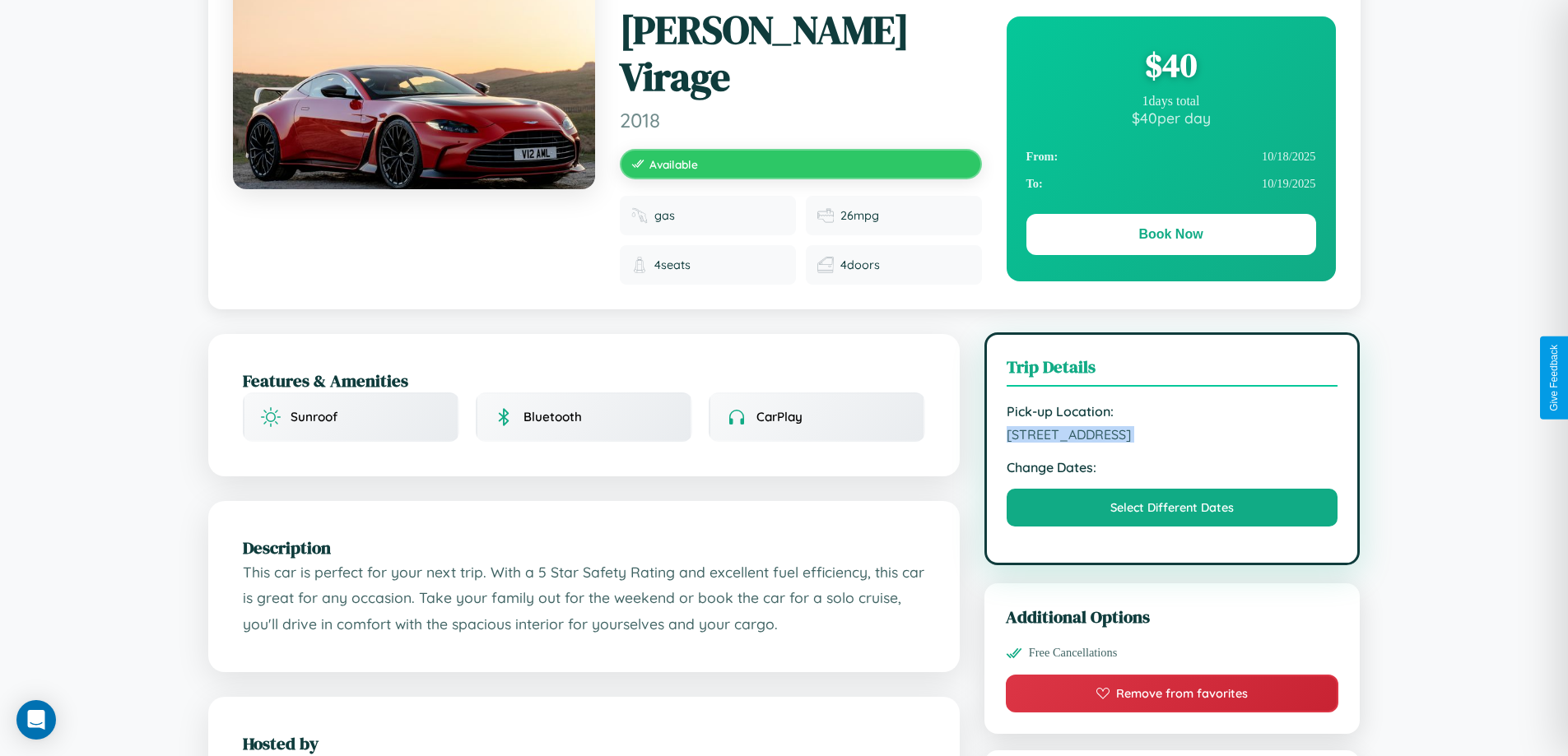
click at [1173, 426] on span "[STREET_ADDRESS]" at bounding box center [1173, 434] width 332 height 17
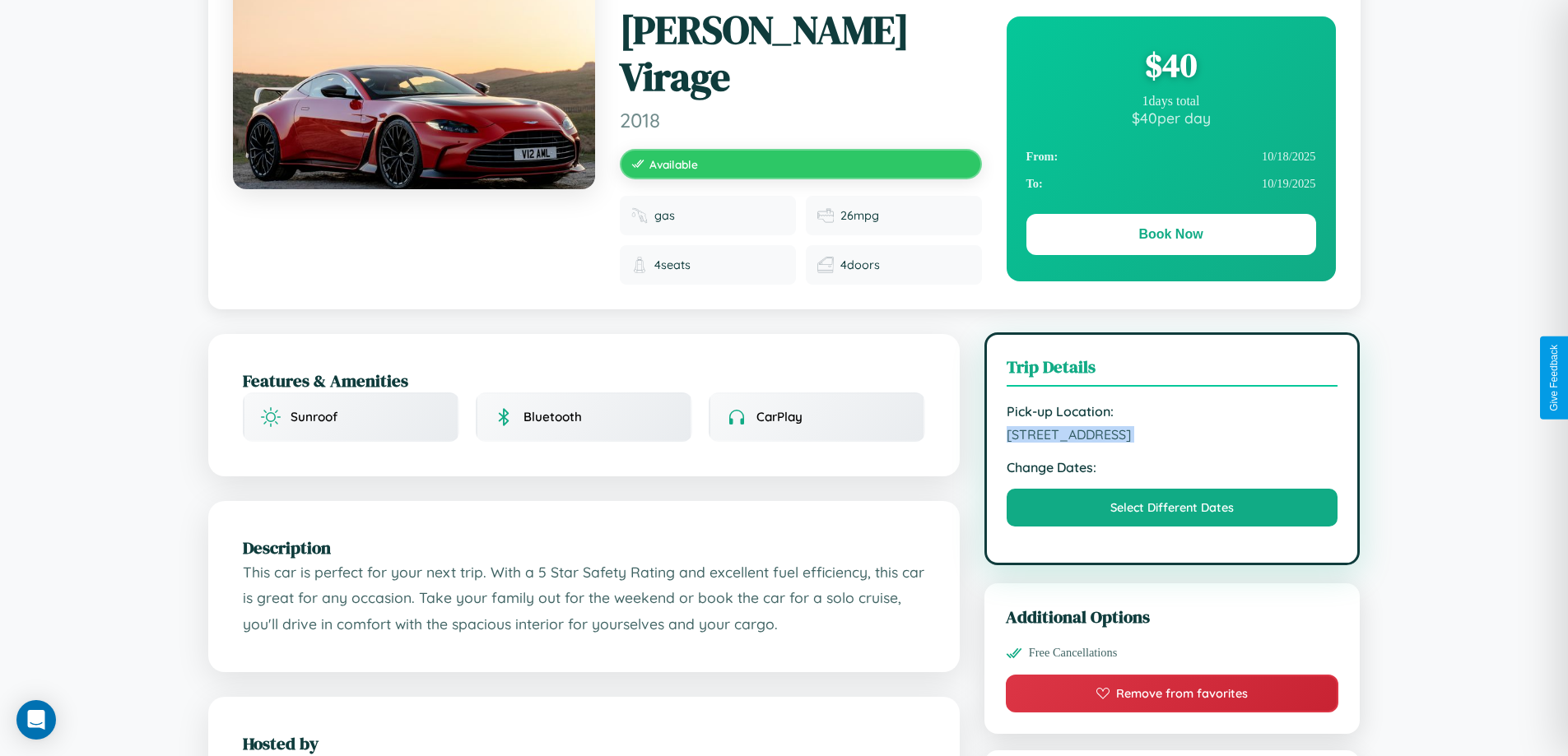
click at [1173, 426] on span "[STREET_ADDRESS]" at bounding box center [1173, 434] width 332 height 17
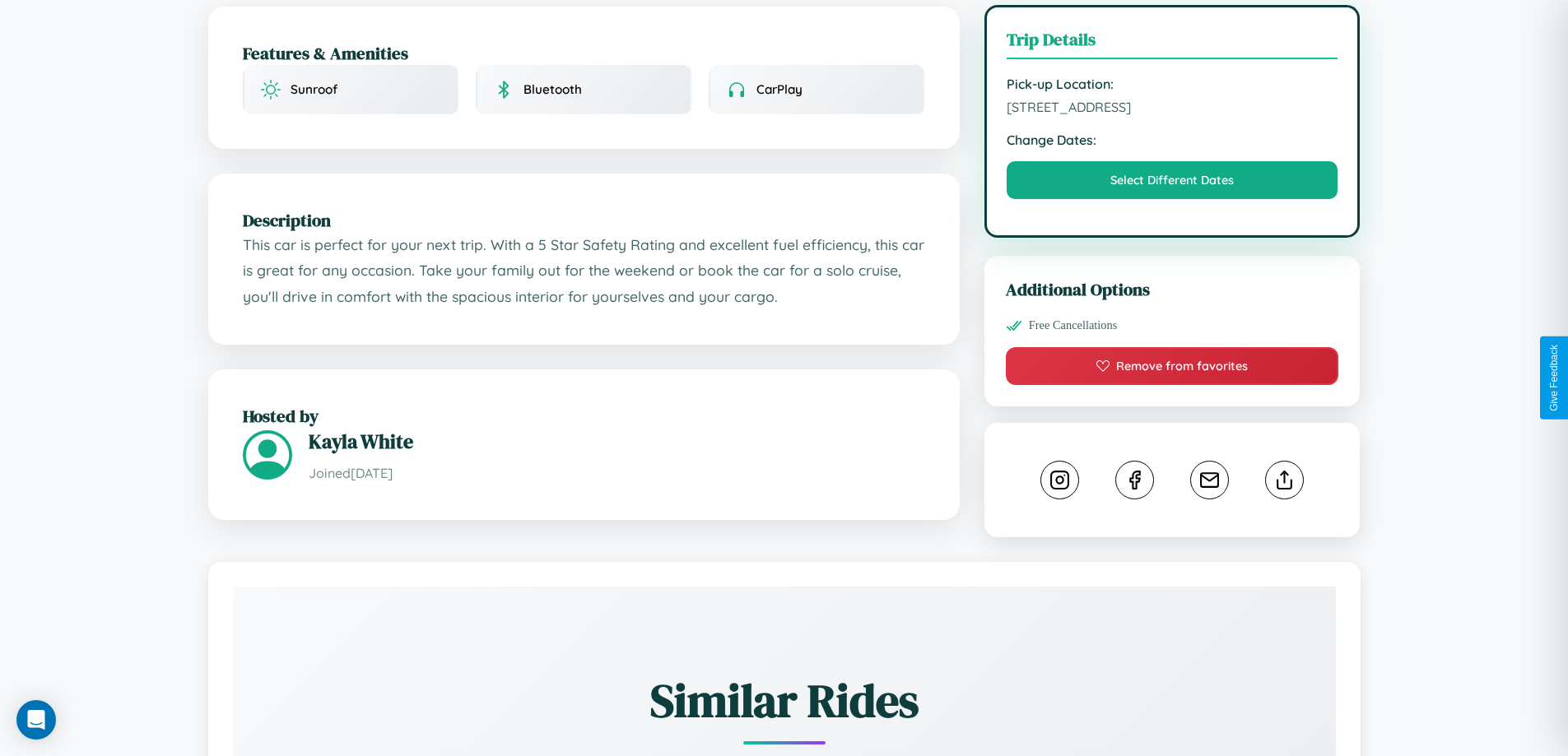
scroll to position [896, 0]
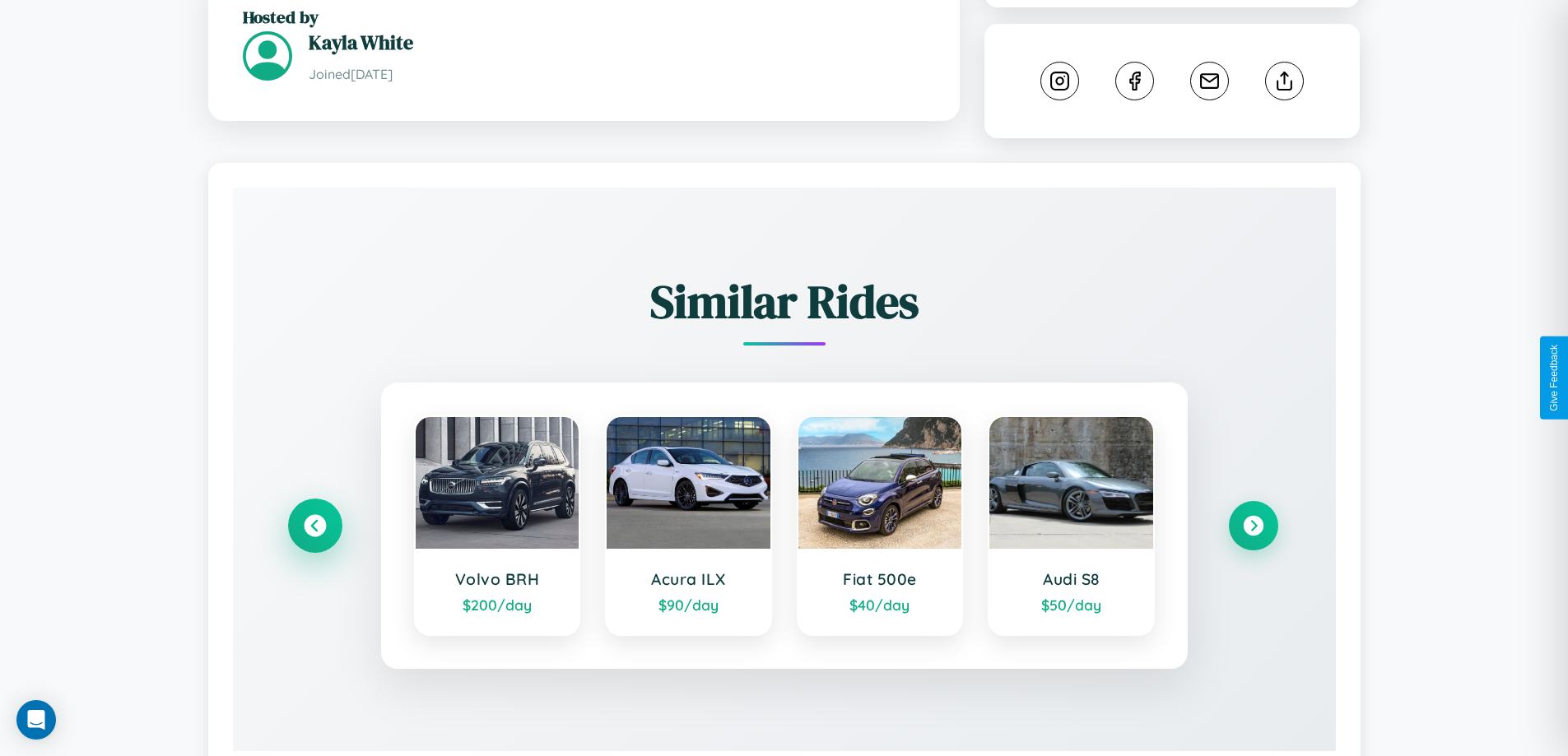
click at [314, 514] on icon at bounding box center [314, 525] width 22 height 22
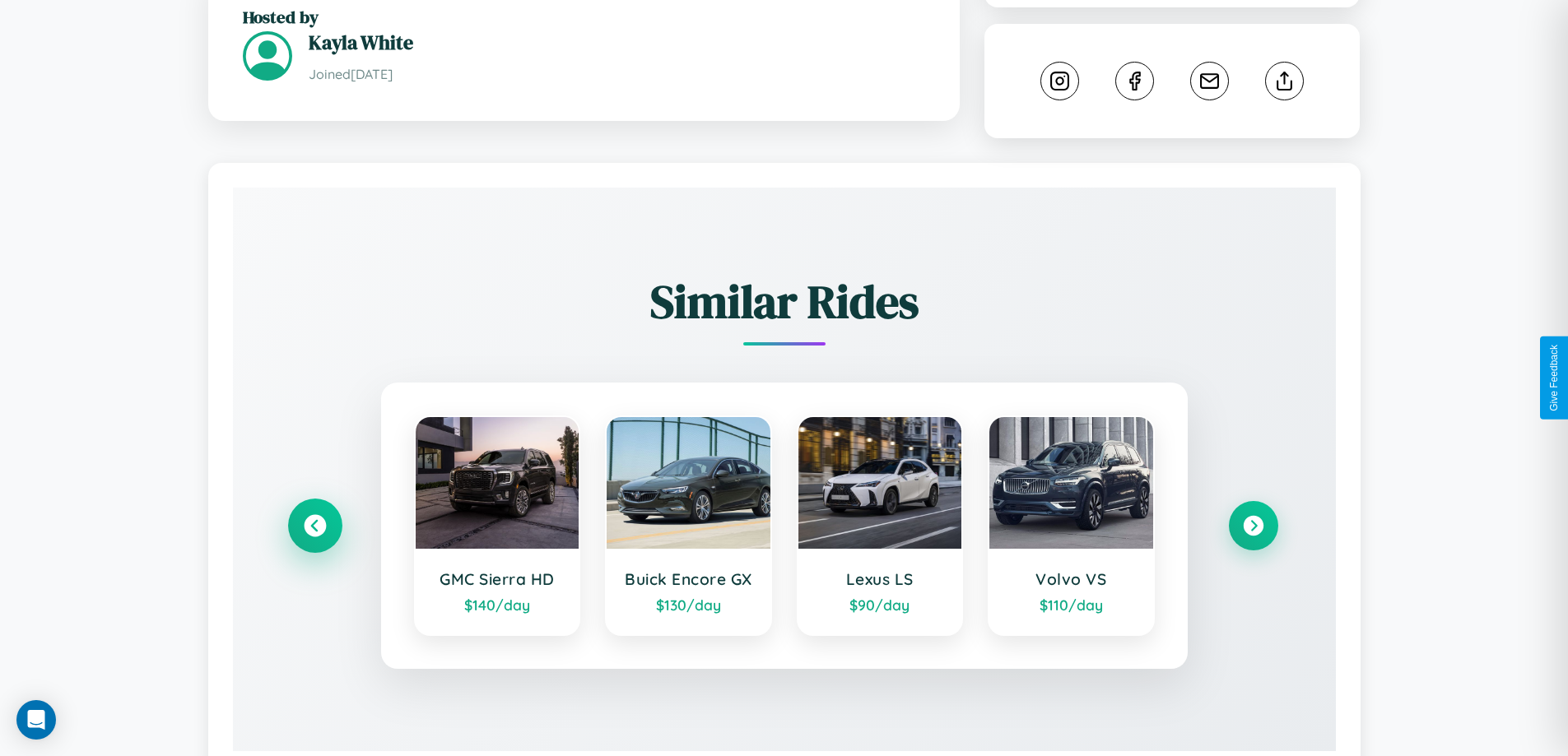
click at [314, 514] on icon at bounding box center [314, 525] width 22 height 22
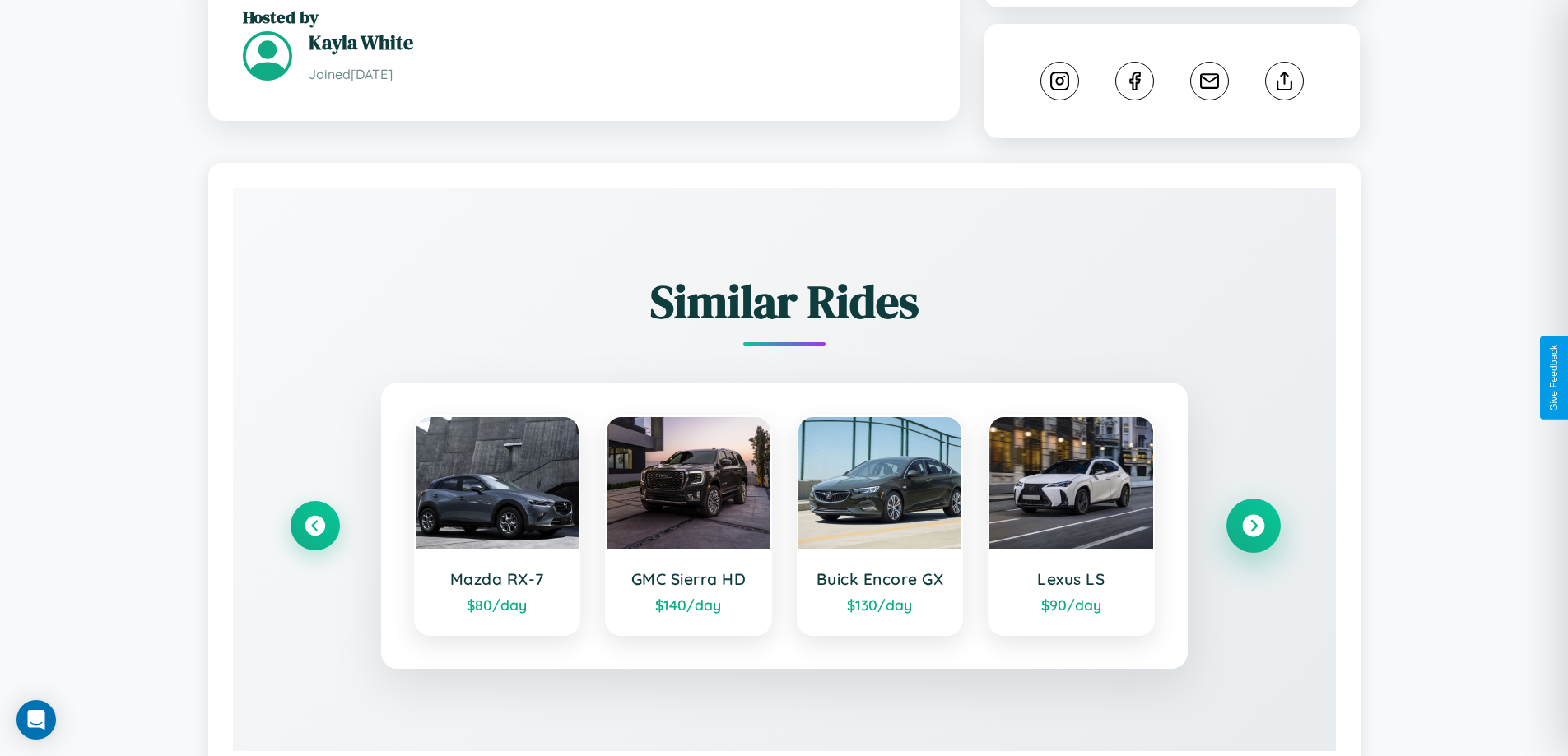
click at [1253, 514] on icon at bounding box center [1253, 525] width 22 height 22
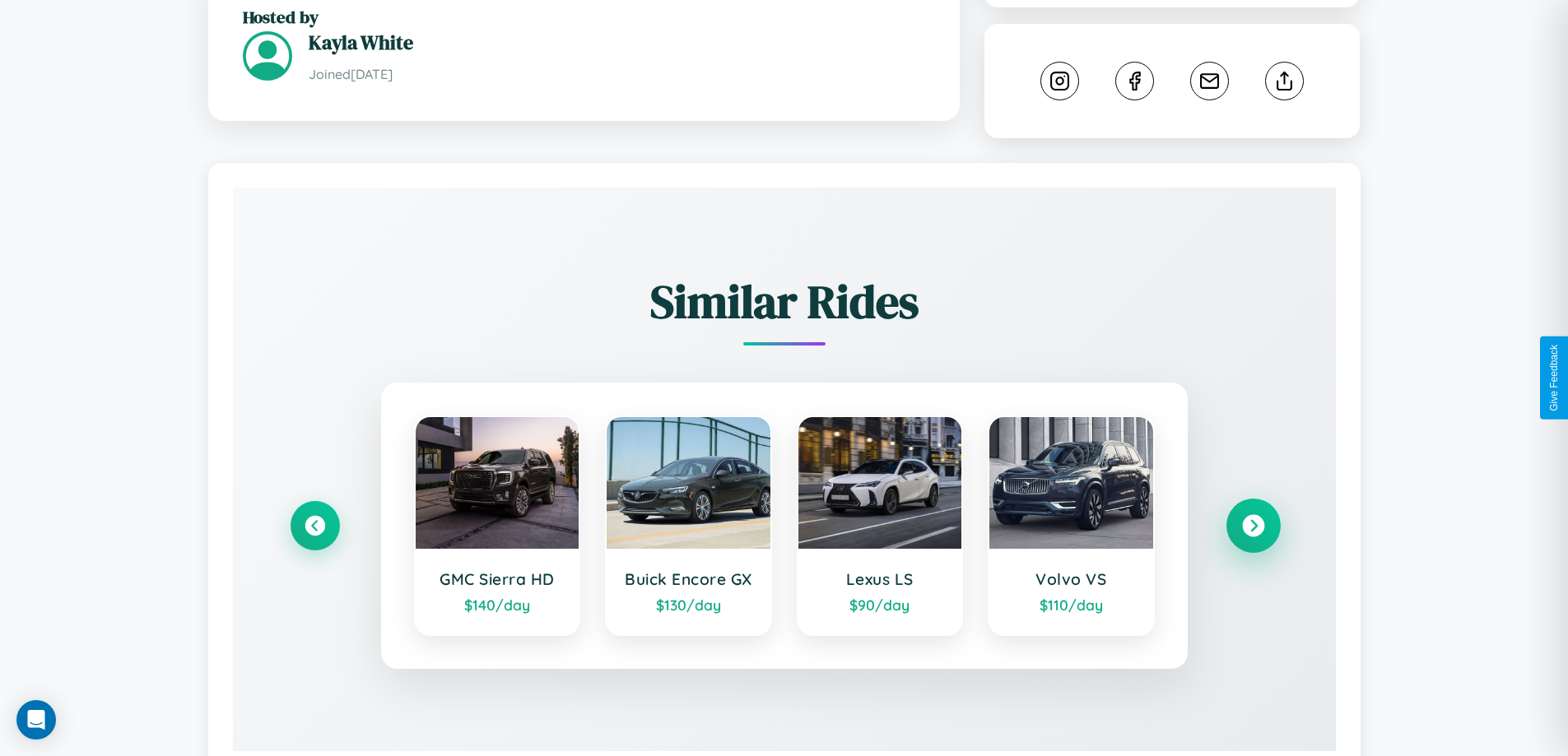
click at [1253, 514] on icon at bounding box center [1253, 525] width 22 height 22
